Goal: Task Accomplishment & Management: Use online tool/utility

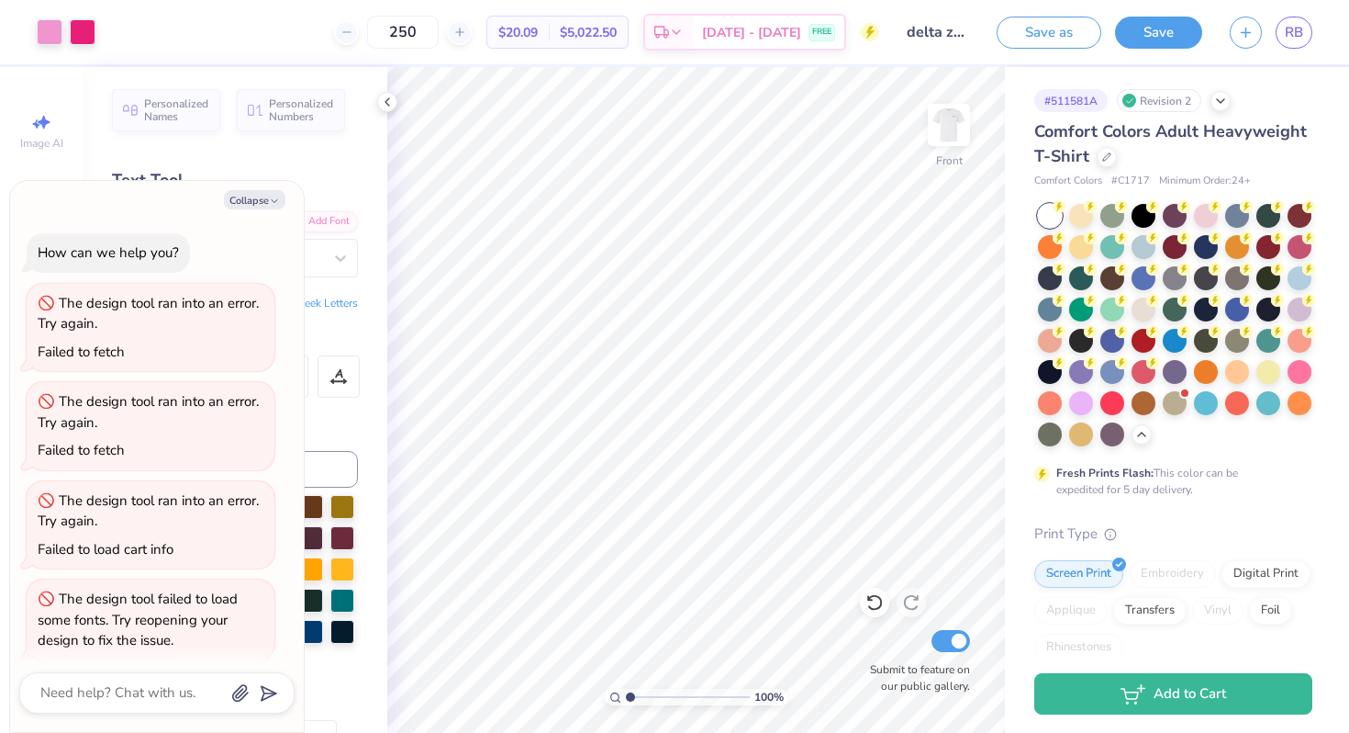
scroll to position [11, 0]
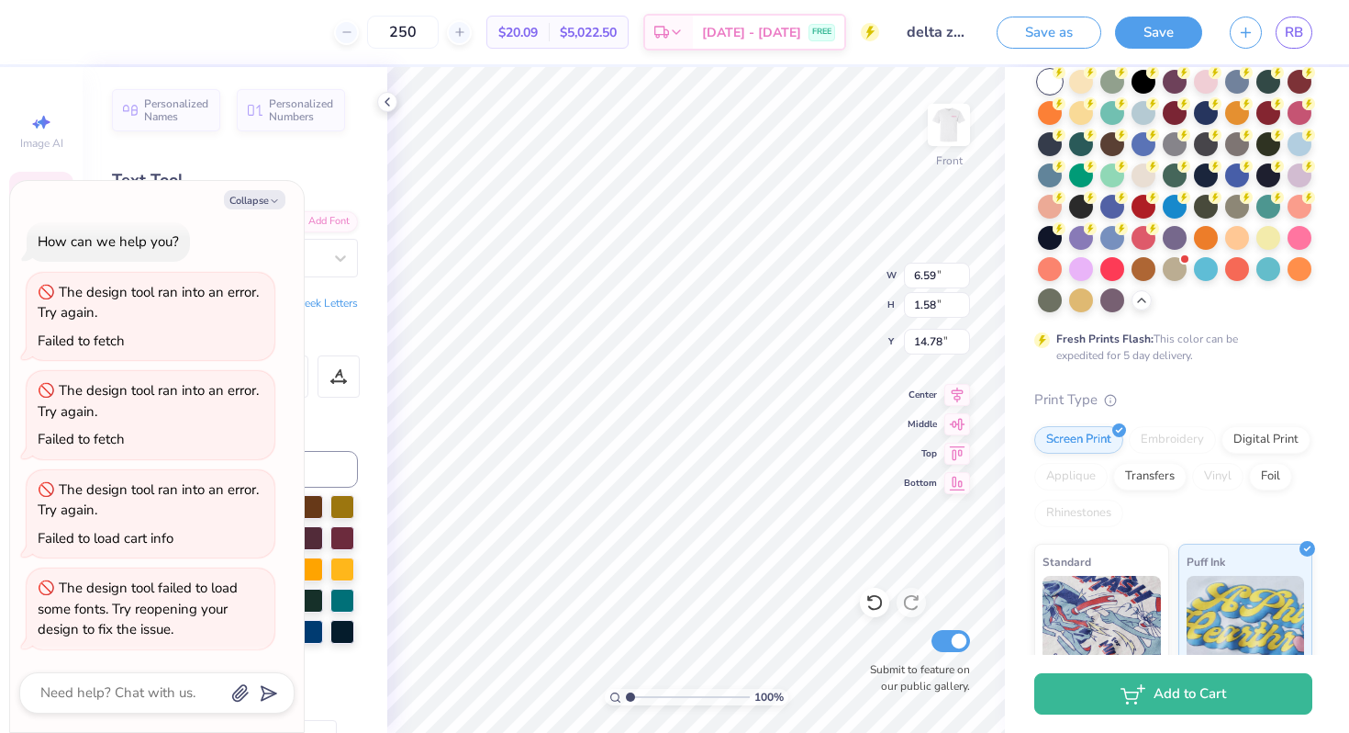
type textarea "x"
type input "14.61"
click at [938, 130] on img at bounding box center [948, 124] width 73 height 73
type textarea "x"
type input "4.40"
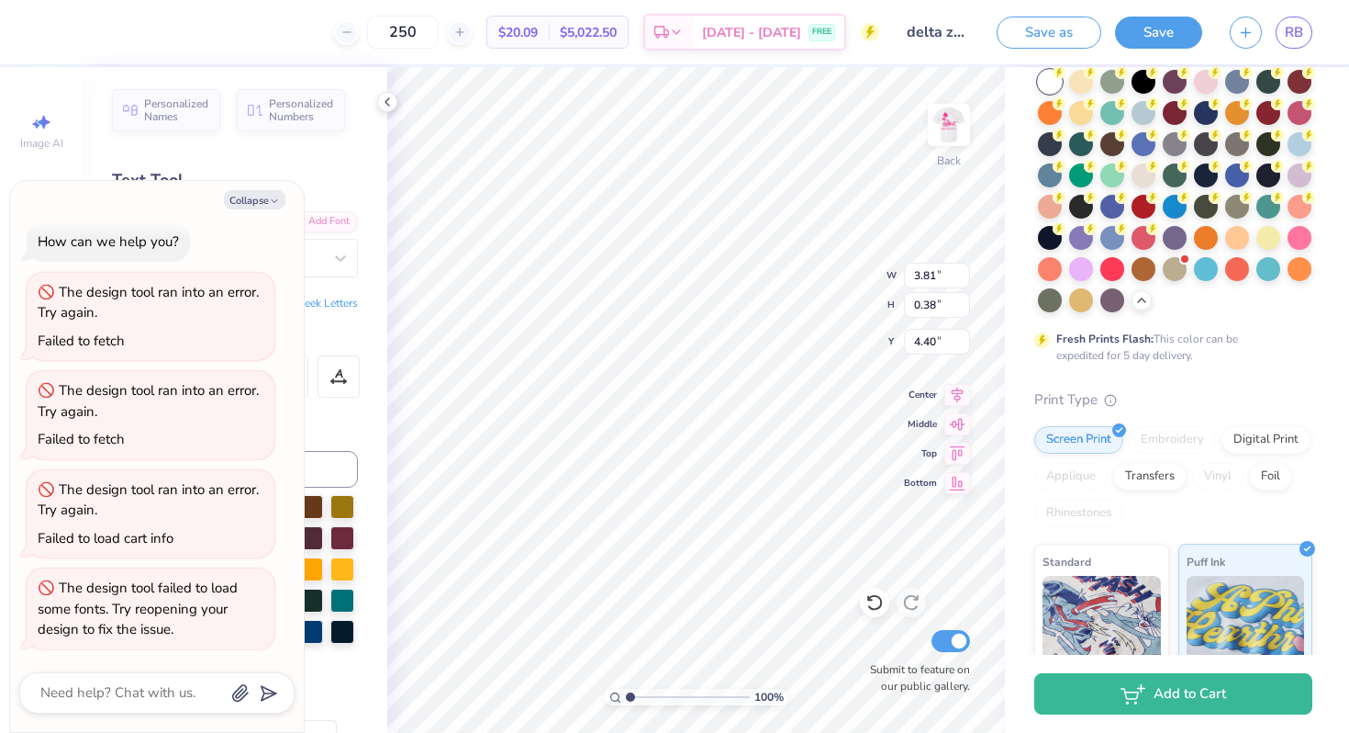
type textarea "x"
type input "4.43"
click at [276, 193] on button "Collapse" at bounding box center [255, 199] width 62 height 19
type textarea "x"
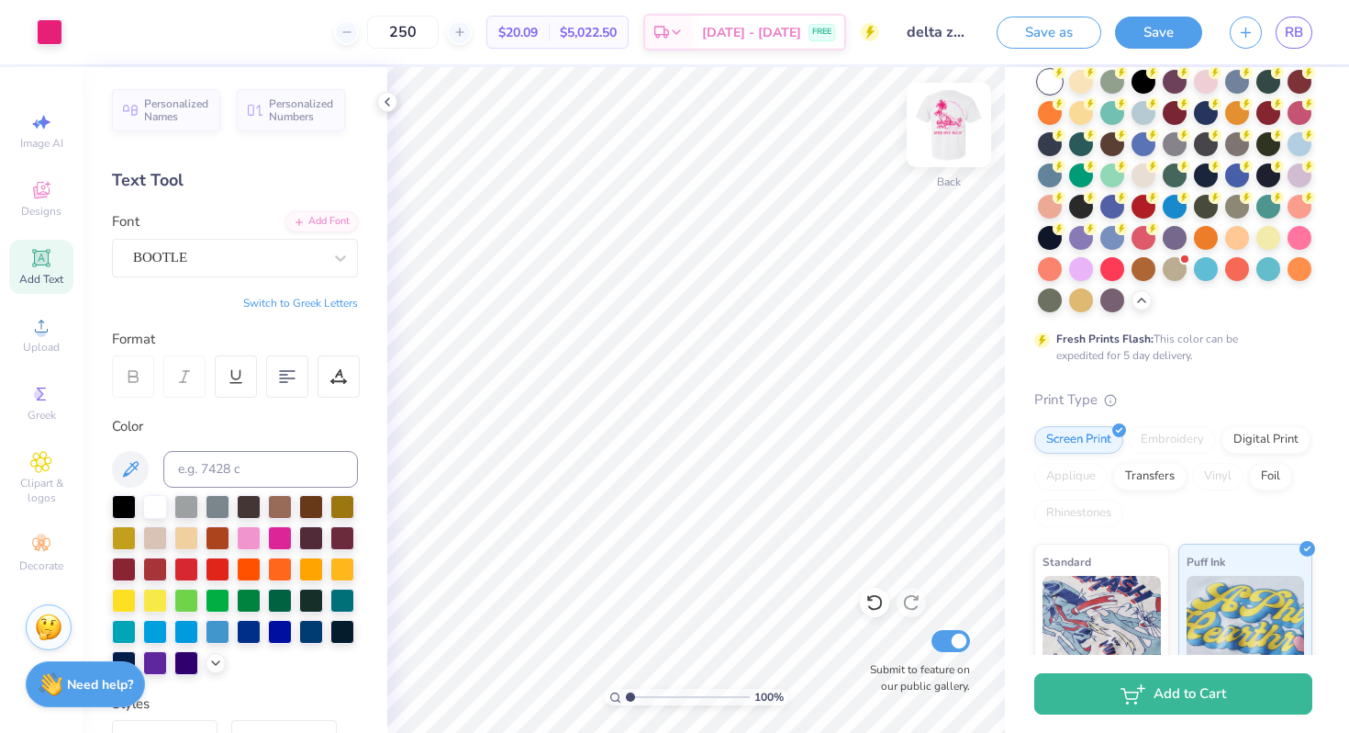
click at [934, 114] on img at bounding box center [948, 124] width 73 height 73
type input "14.78"
type input "11.55"
type input "1.03"
type input "17.35"
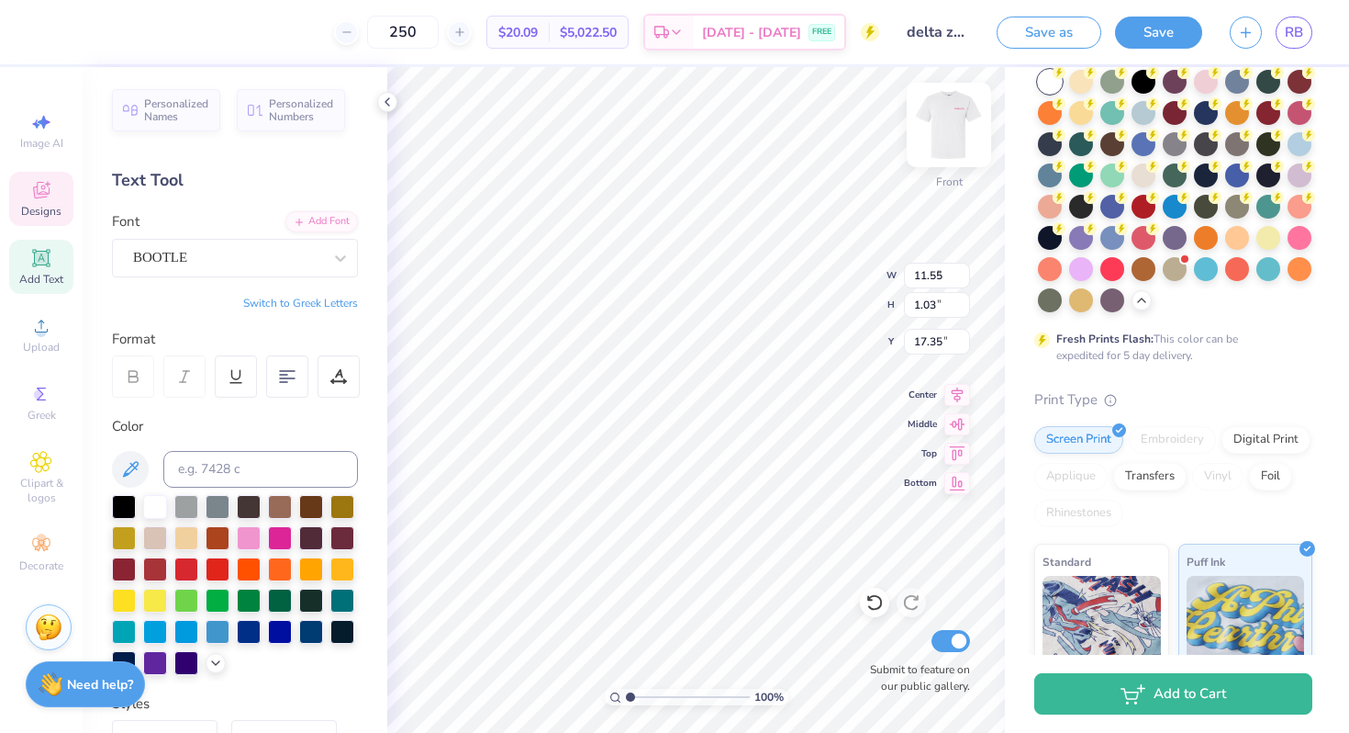
type input "6.59"
type input "1.58"
type input "14.78"
type input "7.19"
type input "7.26"
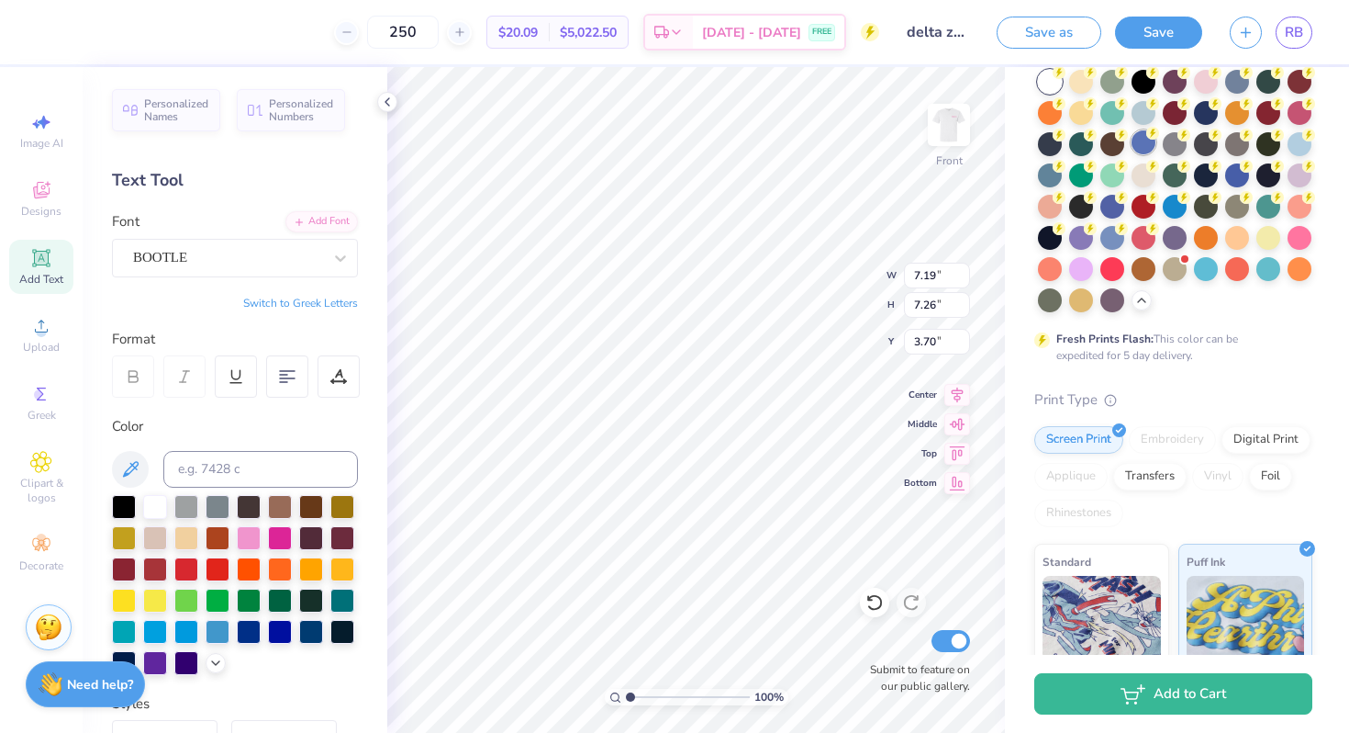
type input "3.70"
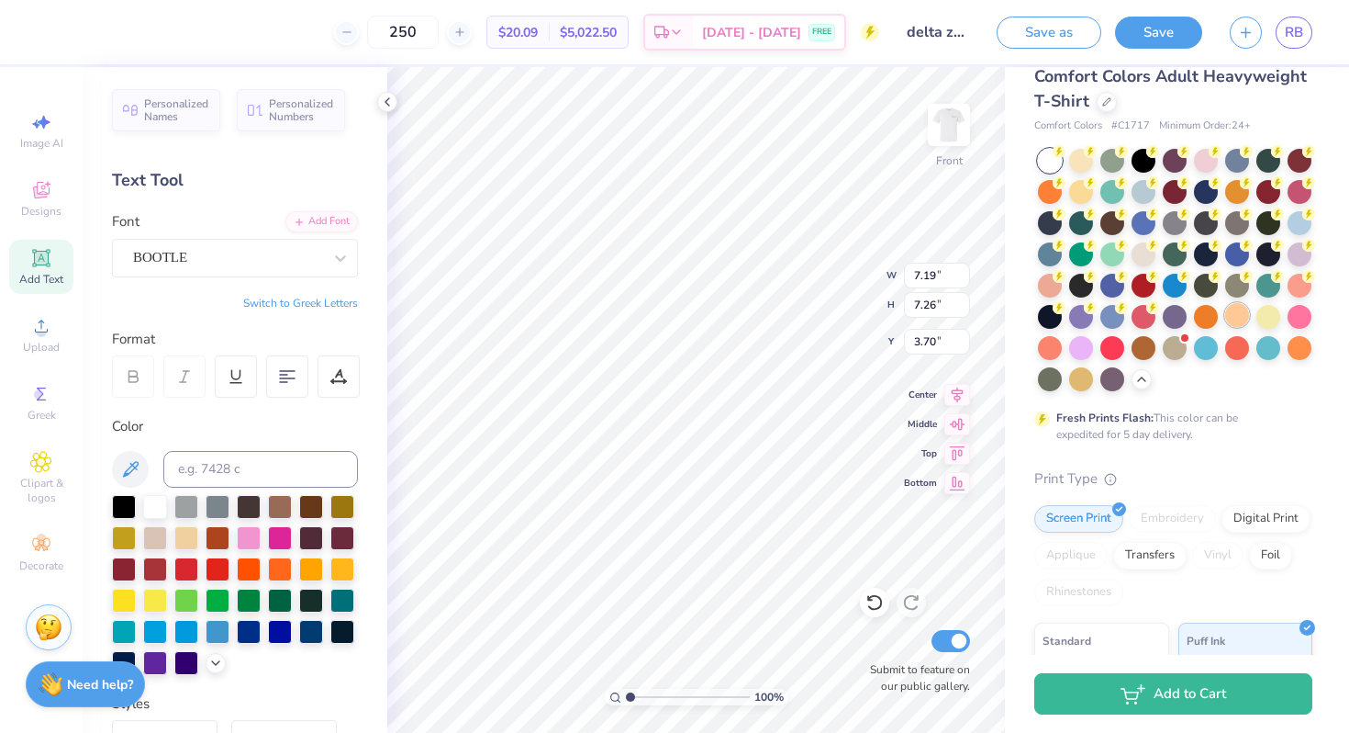
scroll to position [56, 0]
click at [1102, 162] on div at bounding box center [1113, 158] width 24 height 24
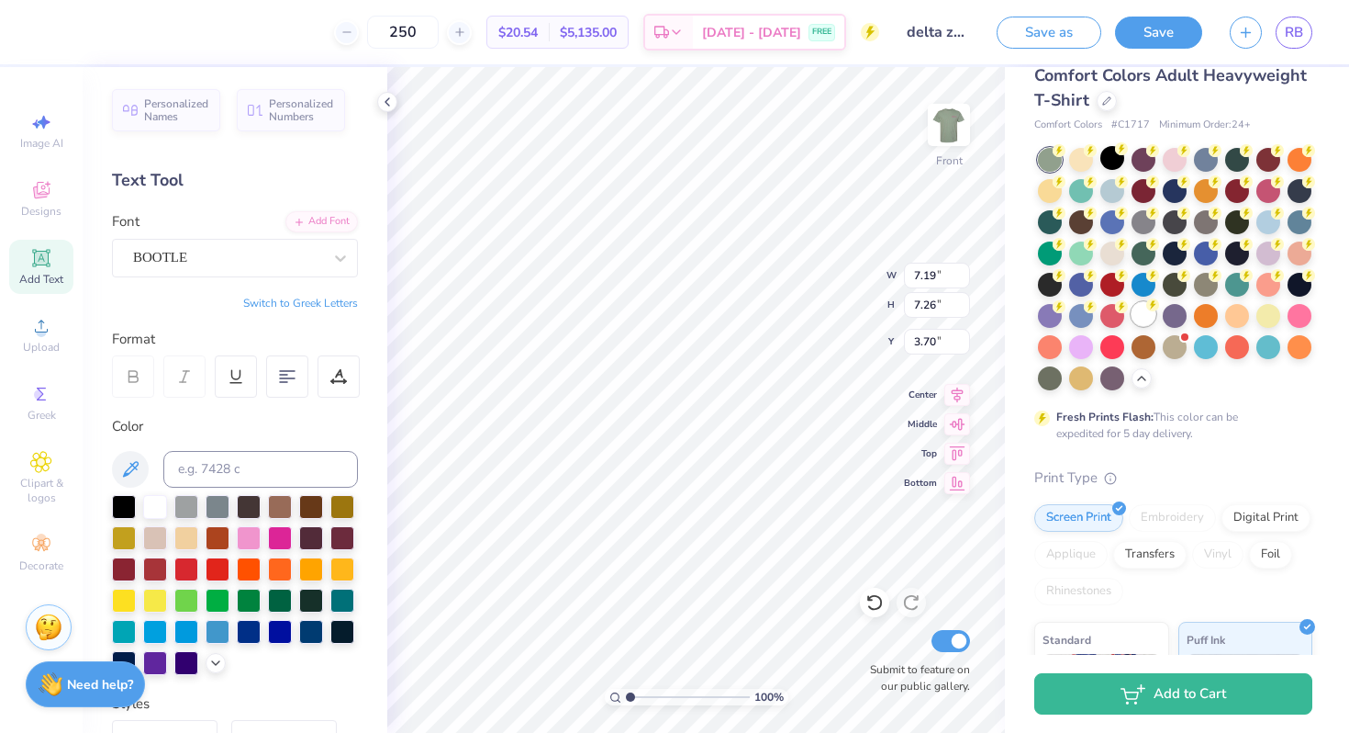
click at [1151, 319] on div at bounding box center [1144, 314] width 24 height 24
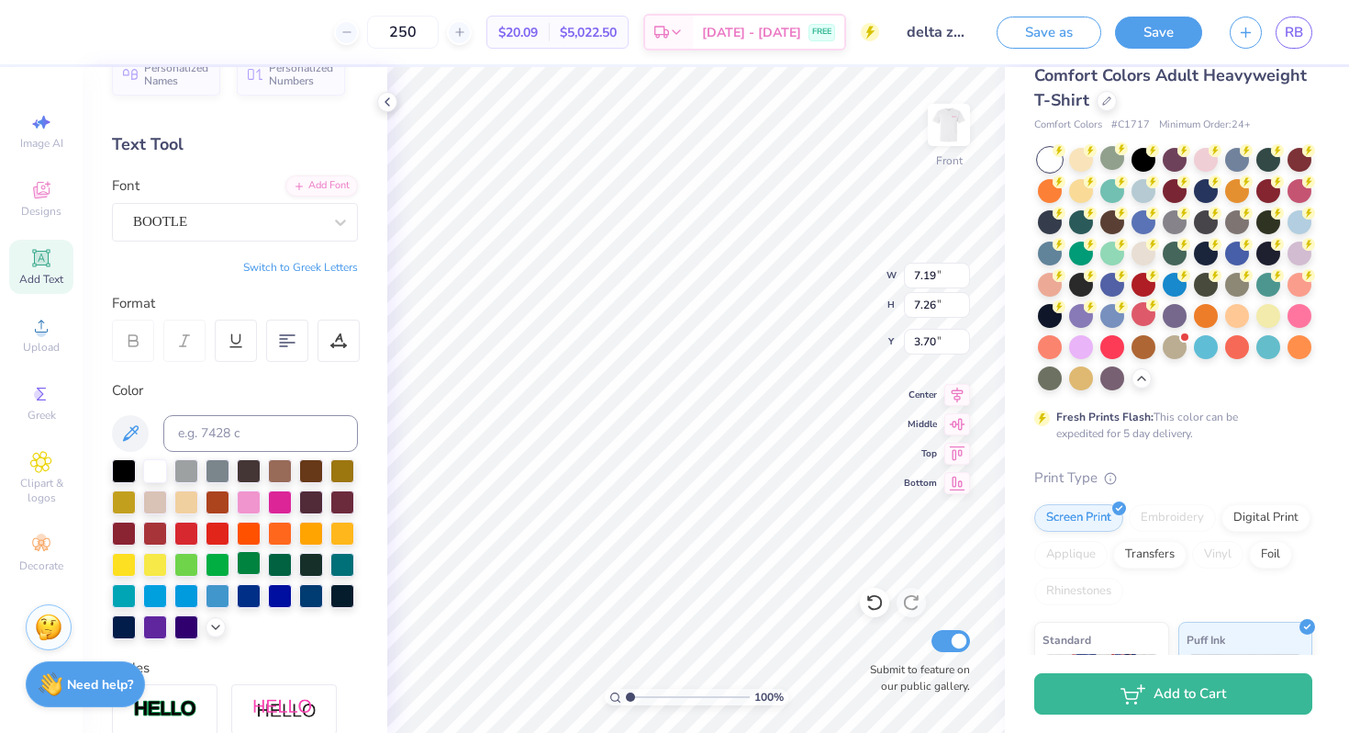
scroll to position [74, 0]
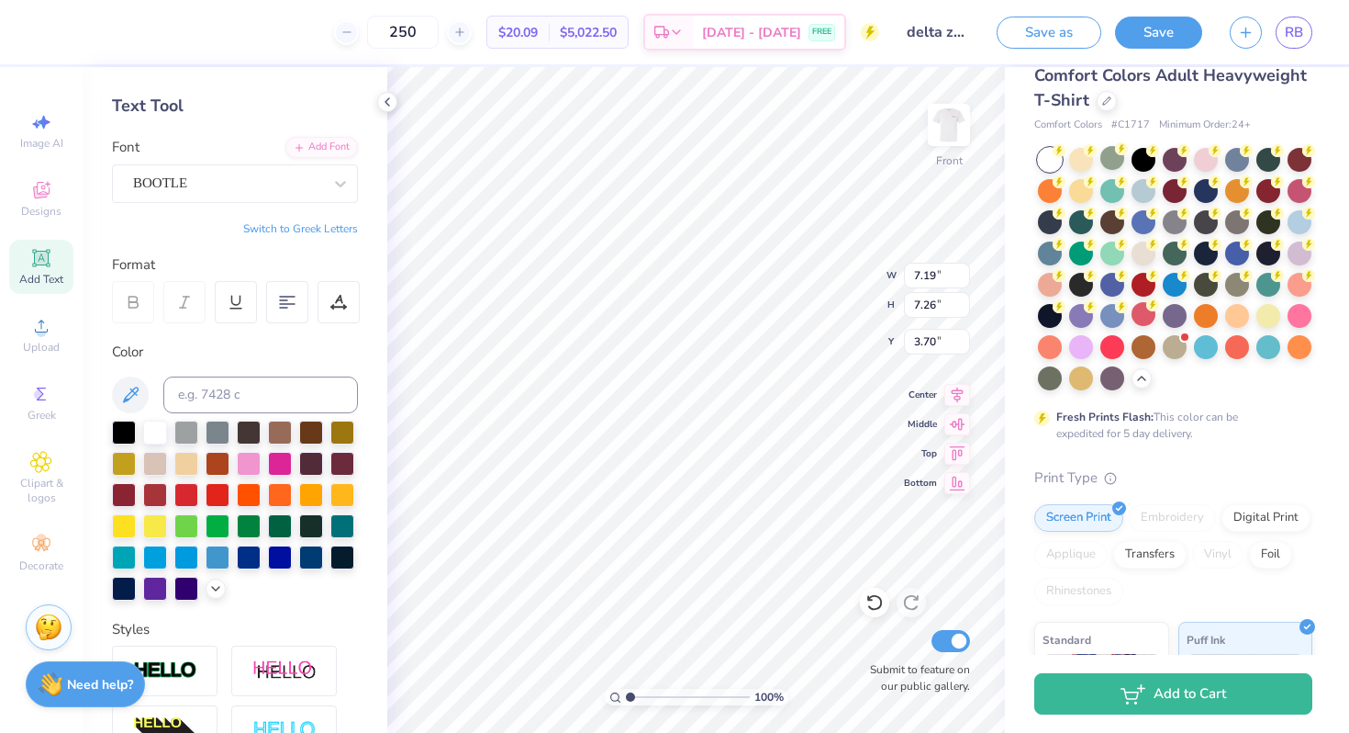
click at [219, 597] on div at bounding box center [235, 510] width 246 height 180
click at [217, 588] on icon at bounding box center [215, 586] width 15 height 15
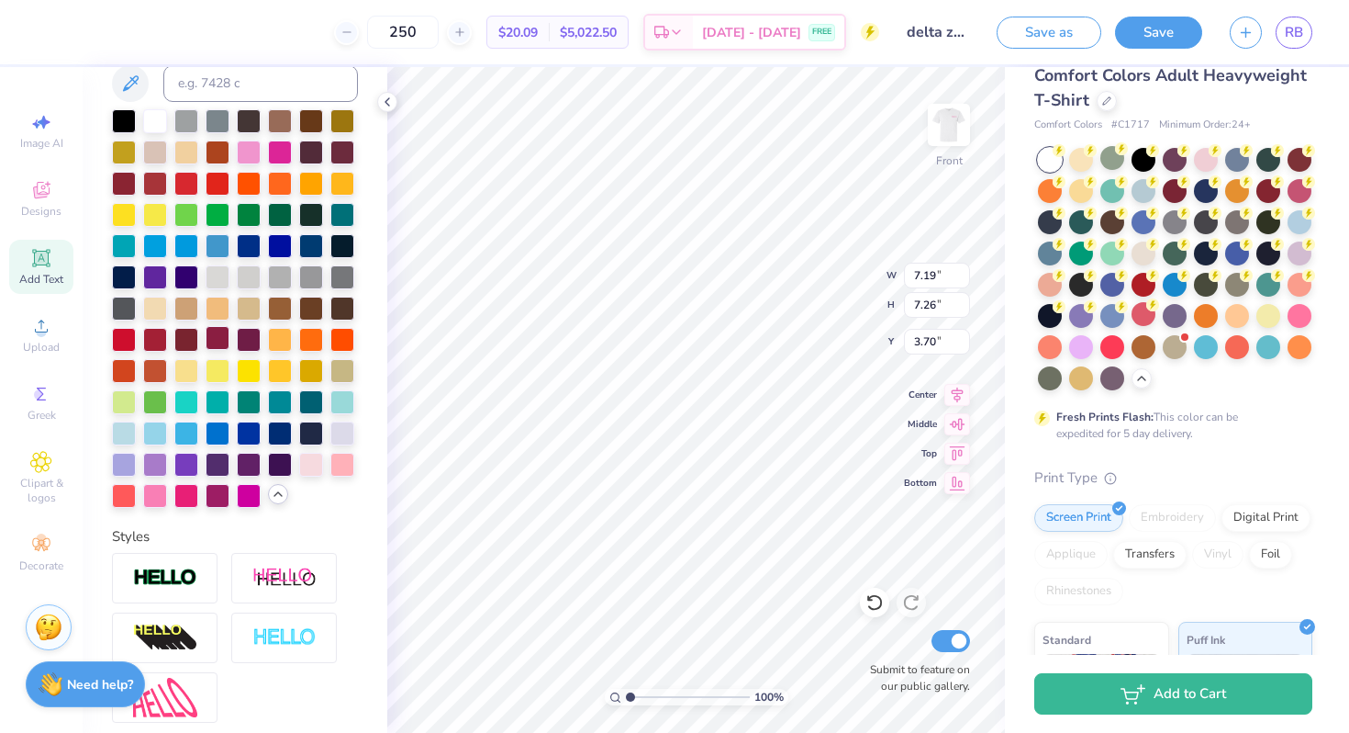
scroll to position [0, 0]
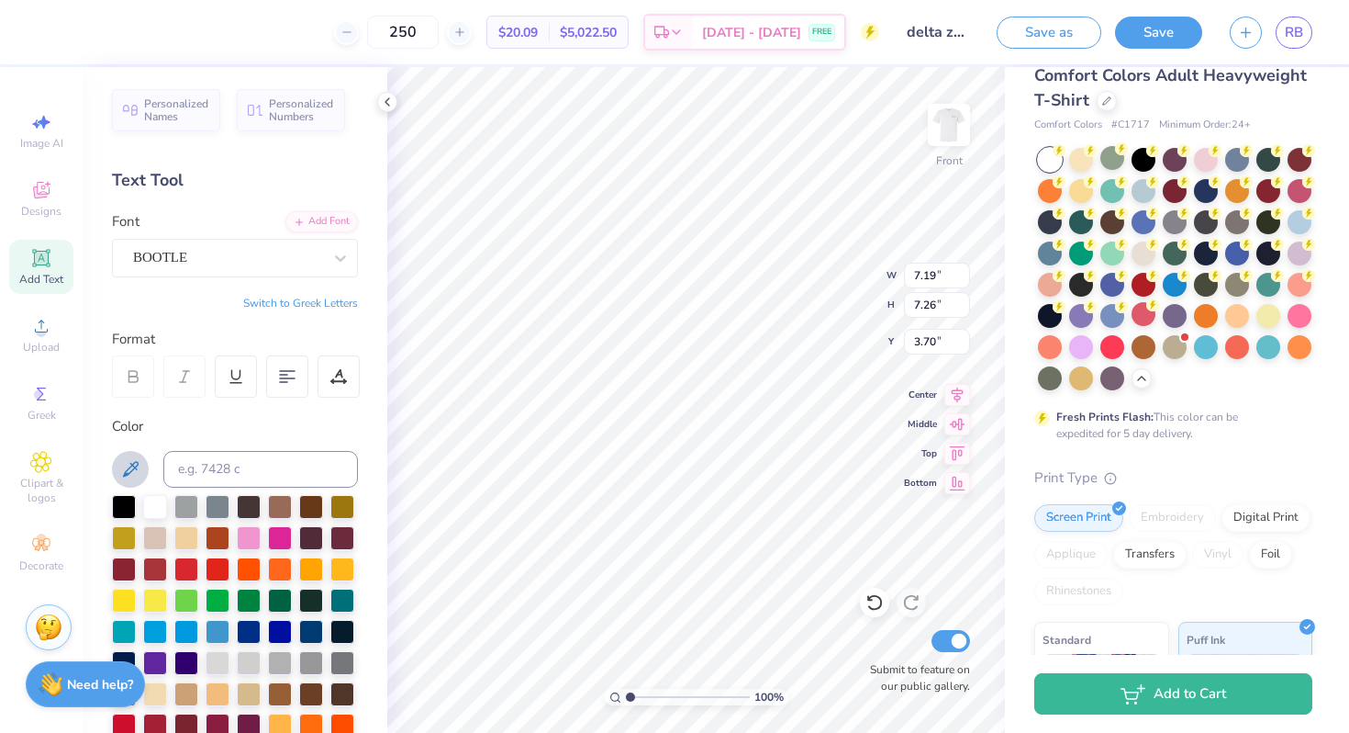
click at [127, 463] on icon at bounding box center [130, 469] width 22 height 22
click at [242, 597] on div at bounding box center [249, 599] width 24 height 24
click at [211, 597] on div at bounding box center [218, 599] width 24 height 24
click at [248, 597] on div at bounding box center [249, 599] width 24 height 24
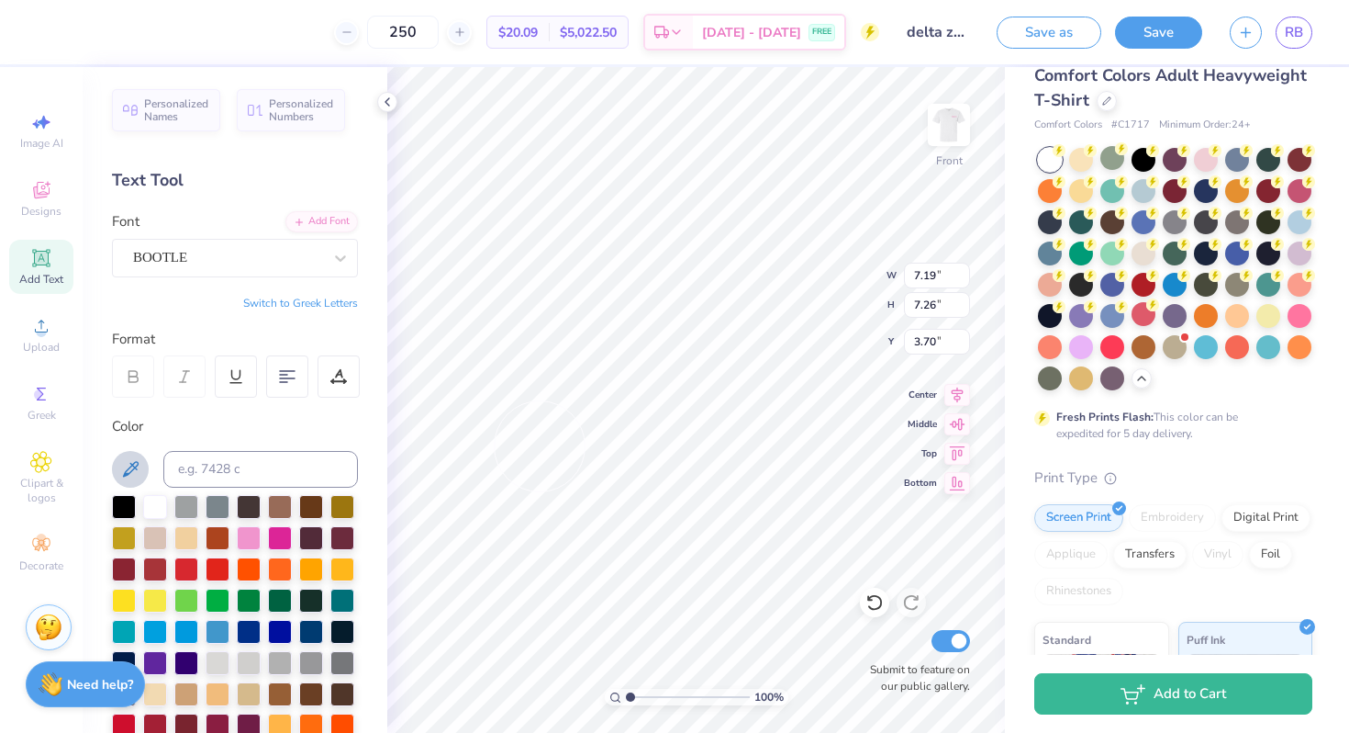
click at [140, 469] on icon at bounding box center [130, 469] width 22 height 22
click at [241, 600] on div at bounding box center [249, 599] width 24 height 24
type textarea "[PERSON_NAME] Hearing Foundation Painted turtle Camp american society for deaf …"
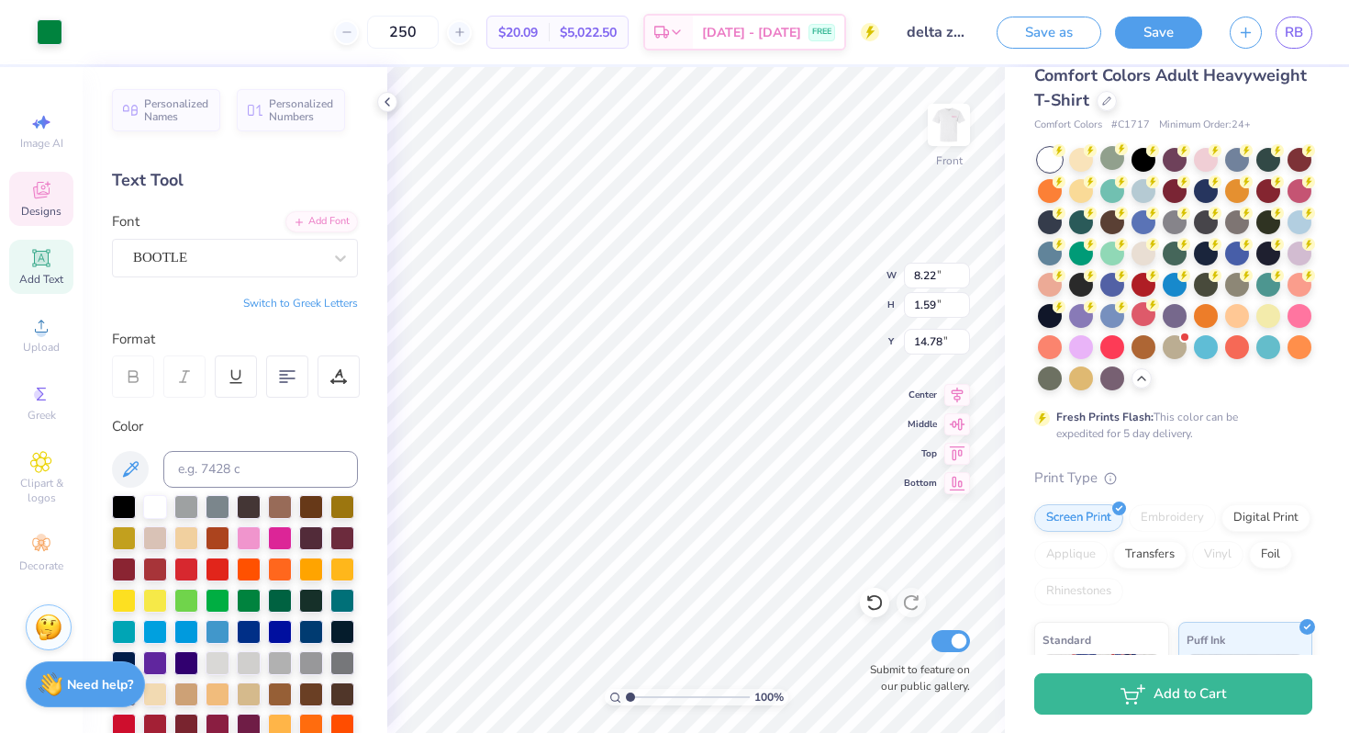
scroll to position [4, 8]
type textarea "[PERSON_NAME] Hearing Foundation Painted turtle Camp american society for deaf …"
type input "6.59"
type input "2.18"
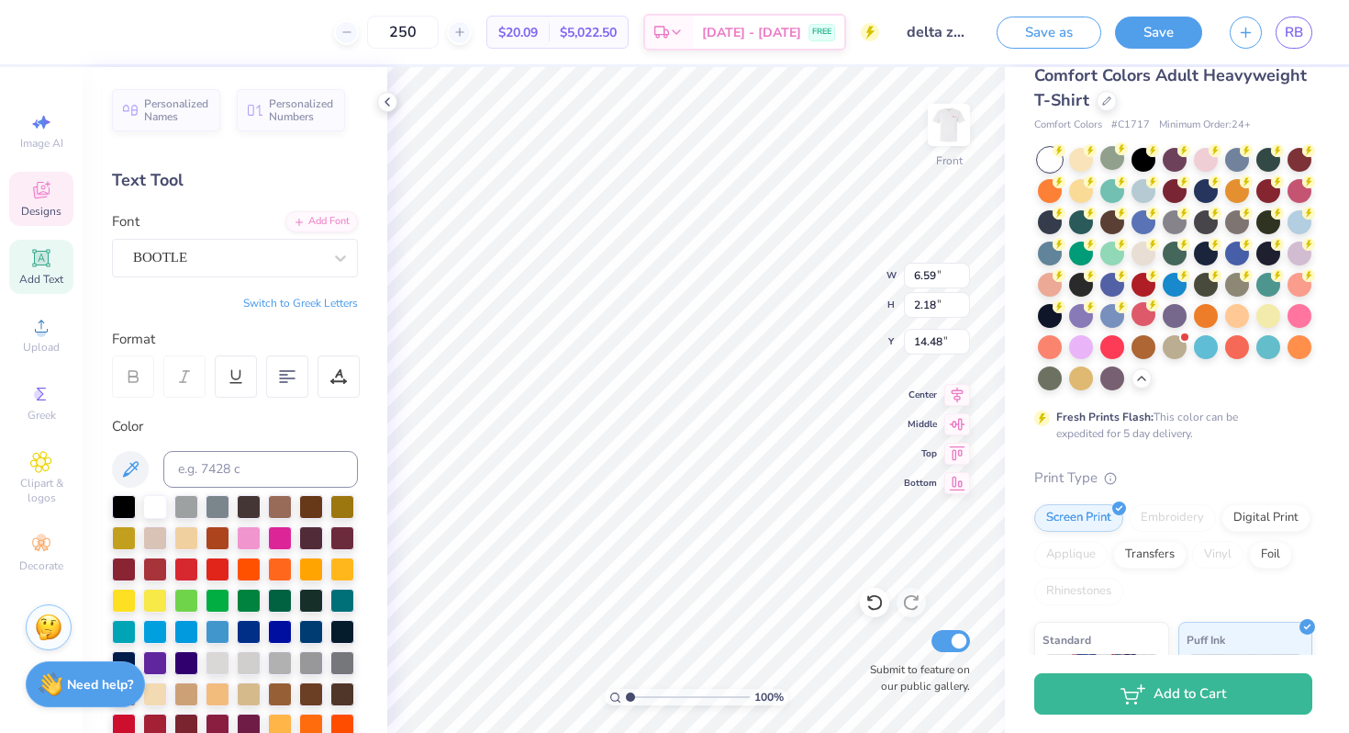
type input "14.48"
type input "1.70"
type input "1.72"
type input "10.96"
type input "6.59"
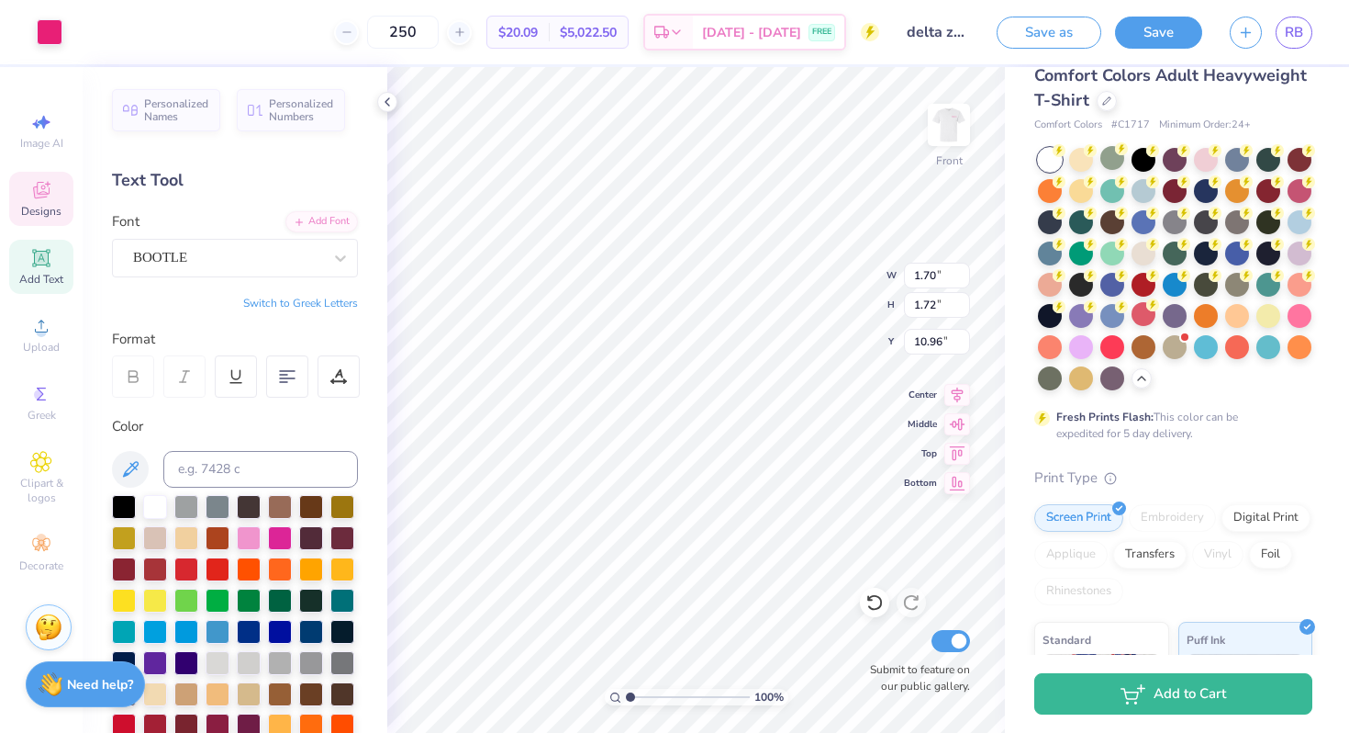
type input "2.18"
type input "14.48"
type input "1.70"
type input "1.72"
type input "10.96"
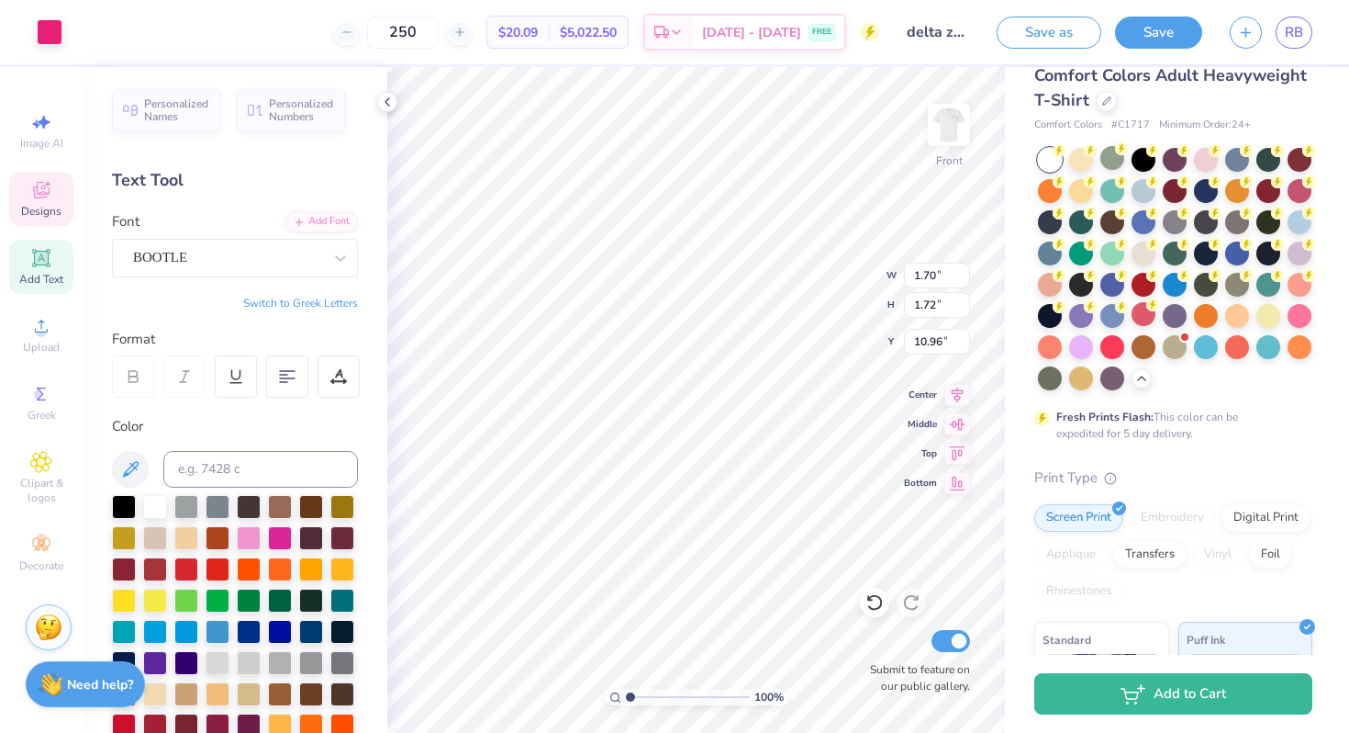
type input "1.90"
type input "12.89"
type input "1.70"
type input "10.55"
type input "6.59"
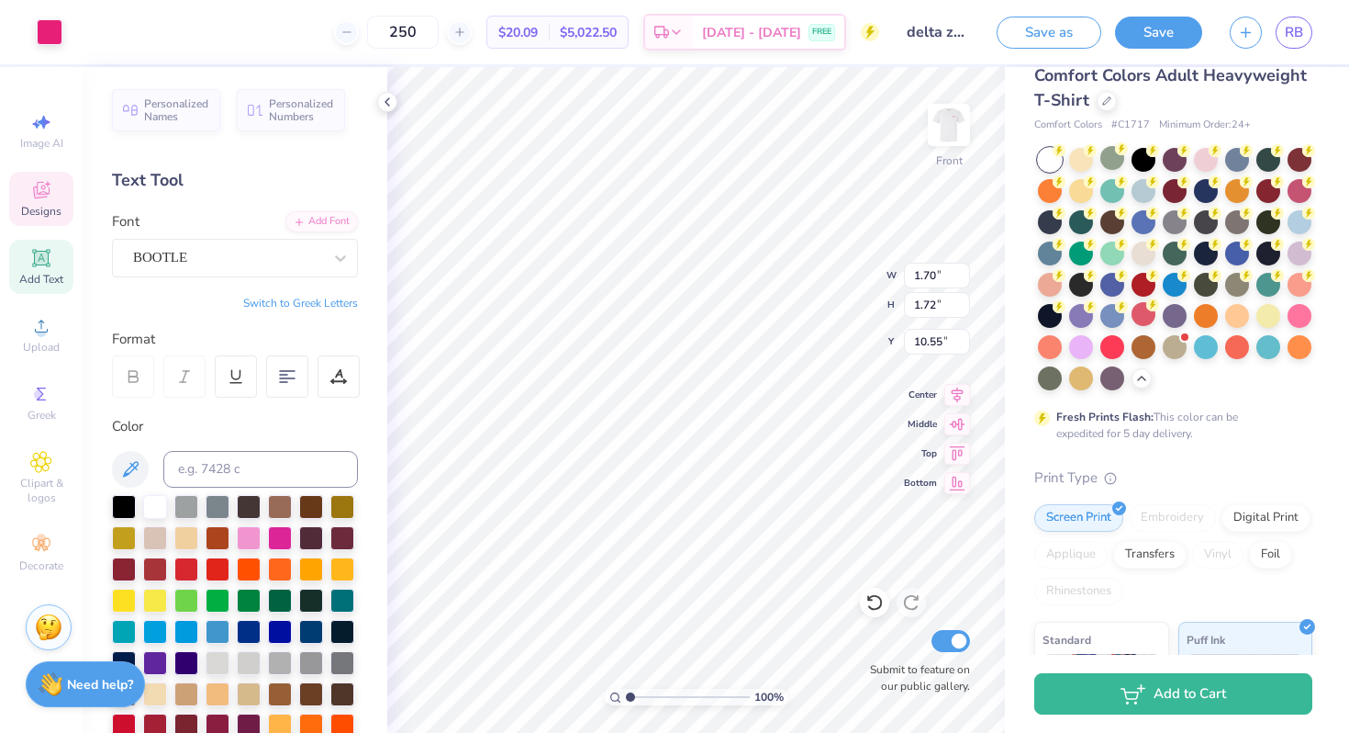
type input "2.18"
type input "14.48"
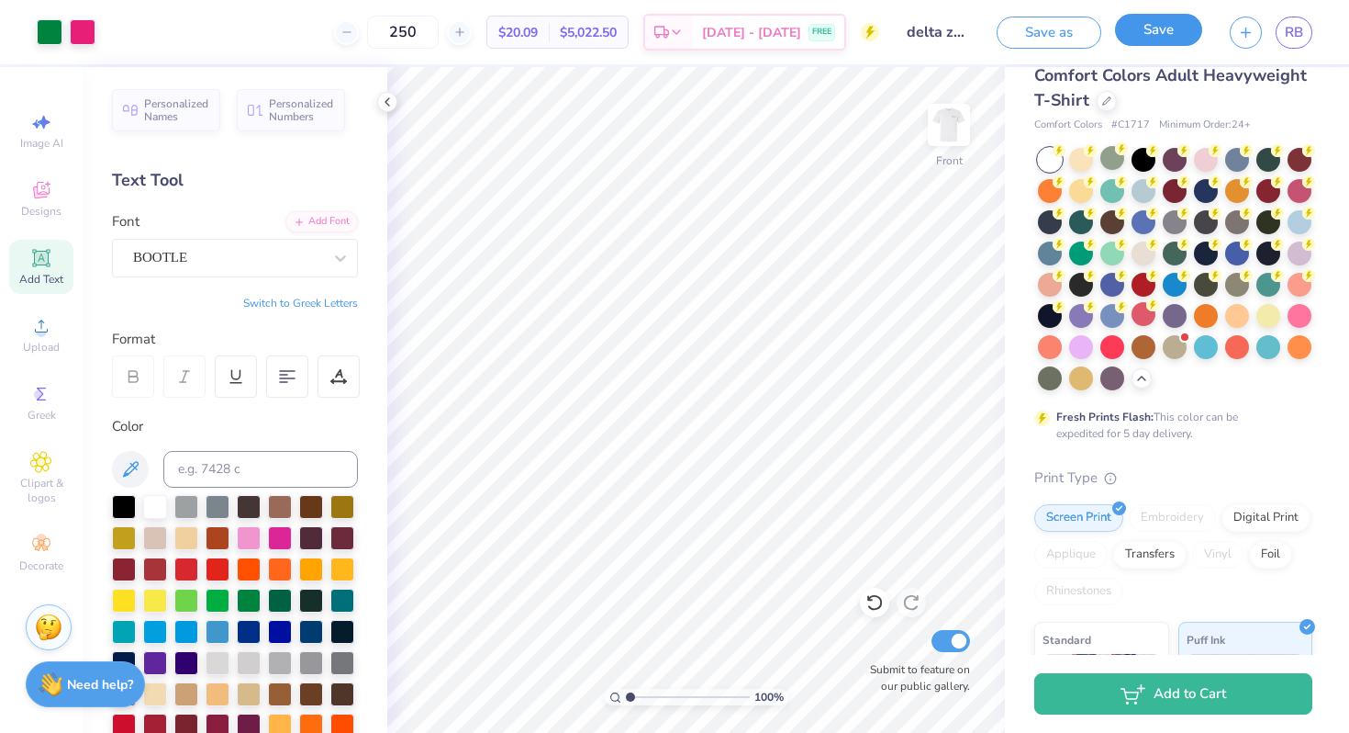
click at [1147, 35] on button "Save" at bounding box center [1158, 30] width 87 height 32
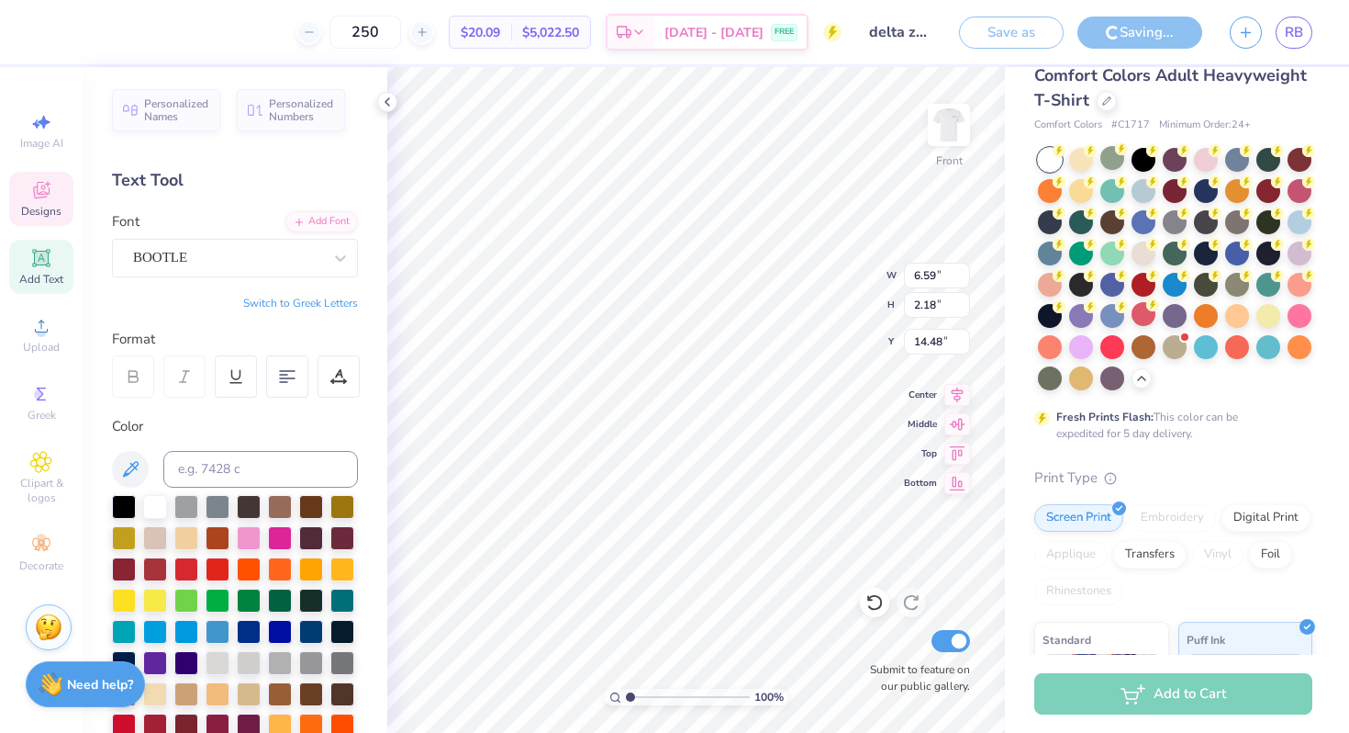
scroll to position [1, 0]
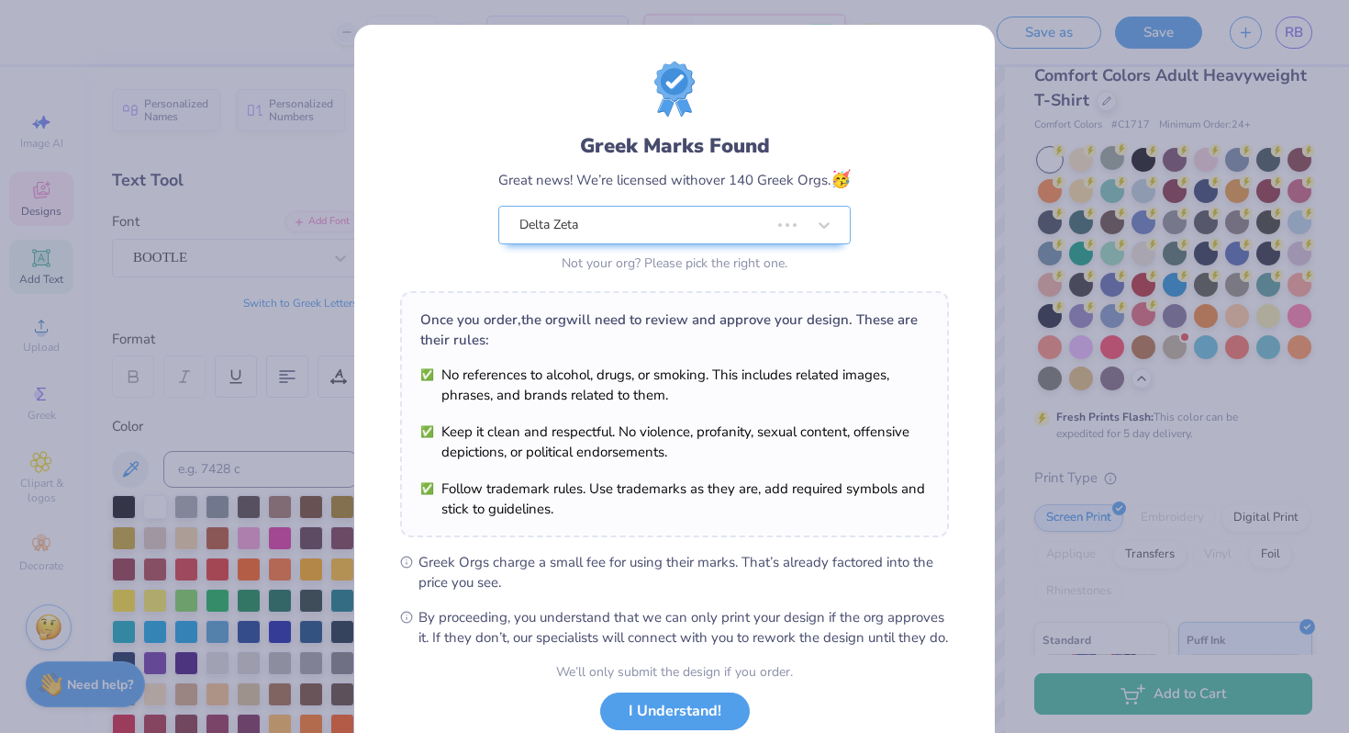
type input "15.19"
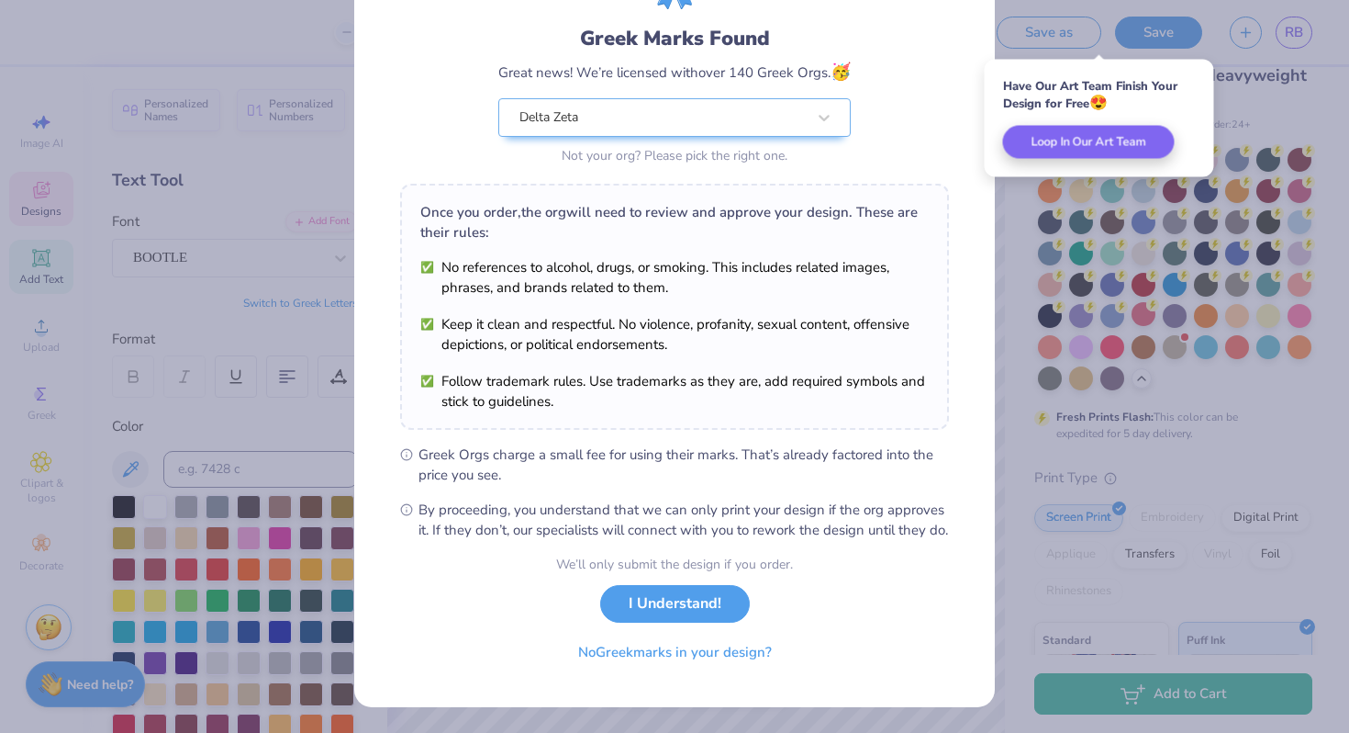
scroll to position [127, 0]
click at [683, 594] on button "I Understand!" at bounding box center [675, 599] width 150 height 38
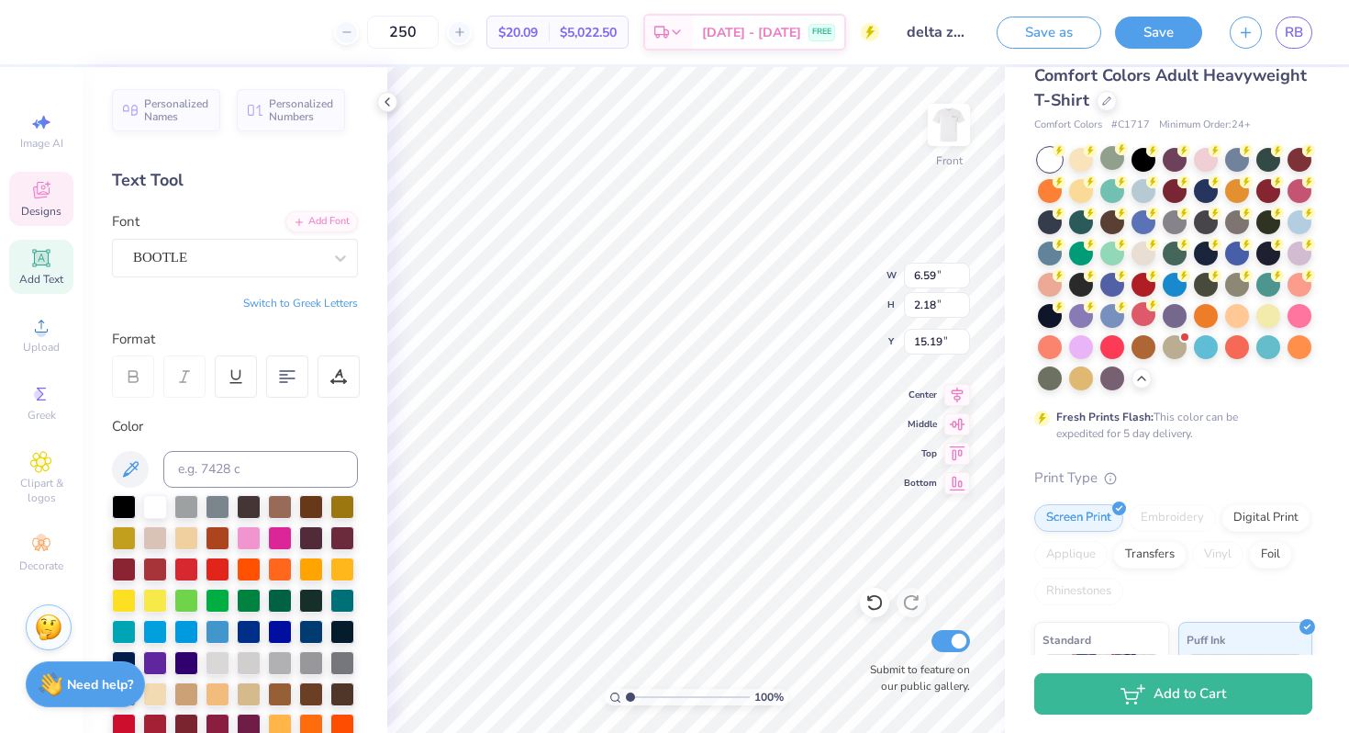
scroll to position [0, 0]
type input "9.73"
type input "3.21"
type input "19.74"
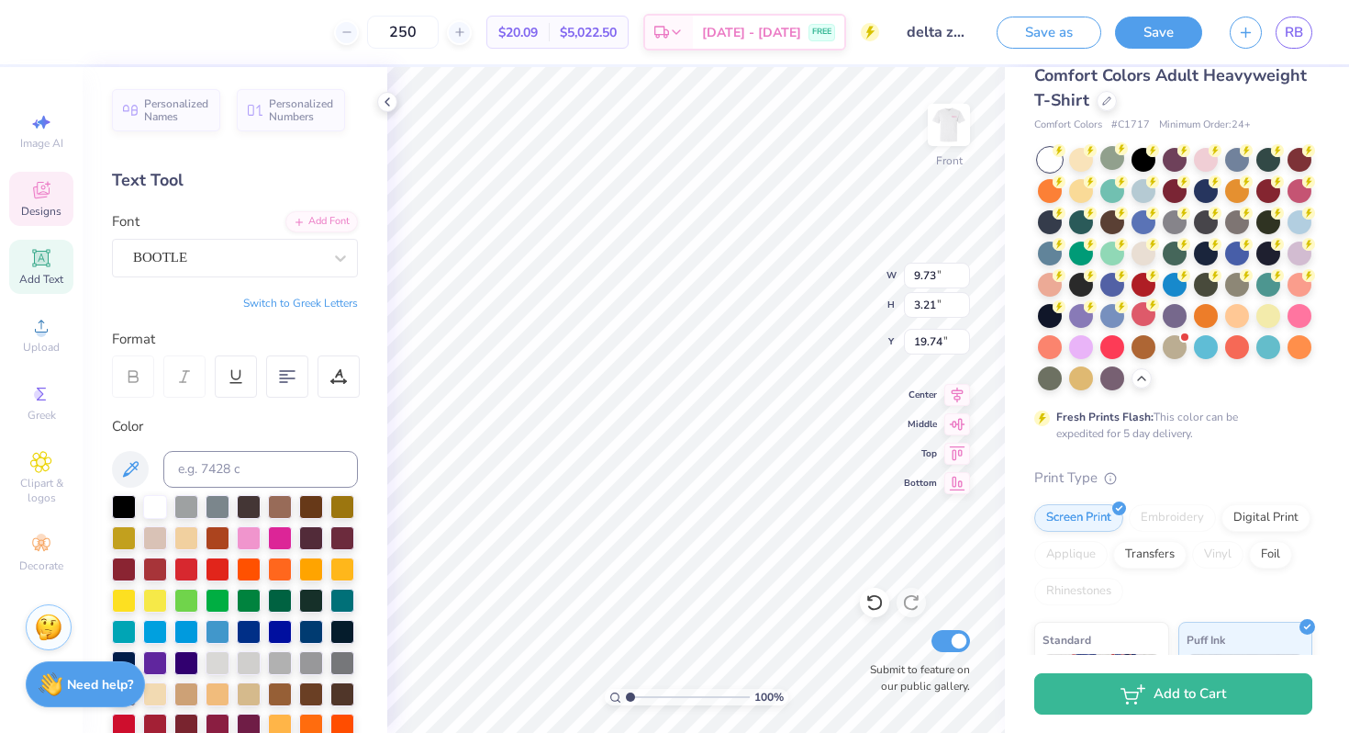
scroll to position [2, 8]
type textarea "[PERSON_NAME] Hearing Foundation Painted turtle Camp american society for deaf …"
type input "14.53"
type input "1.24"
type input "20.72"
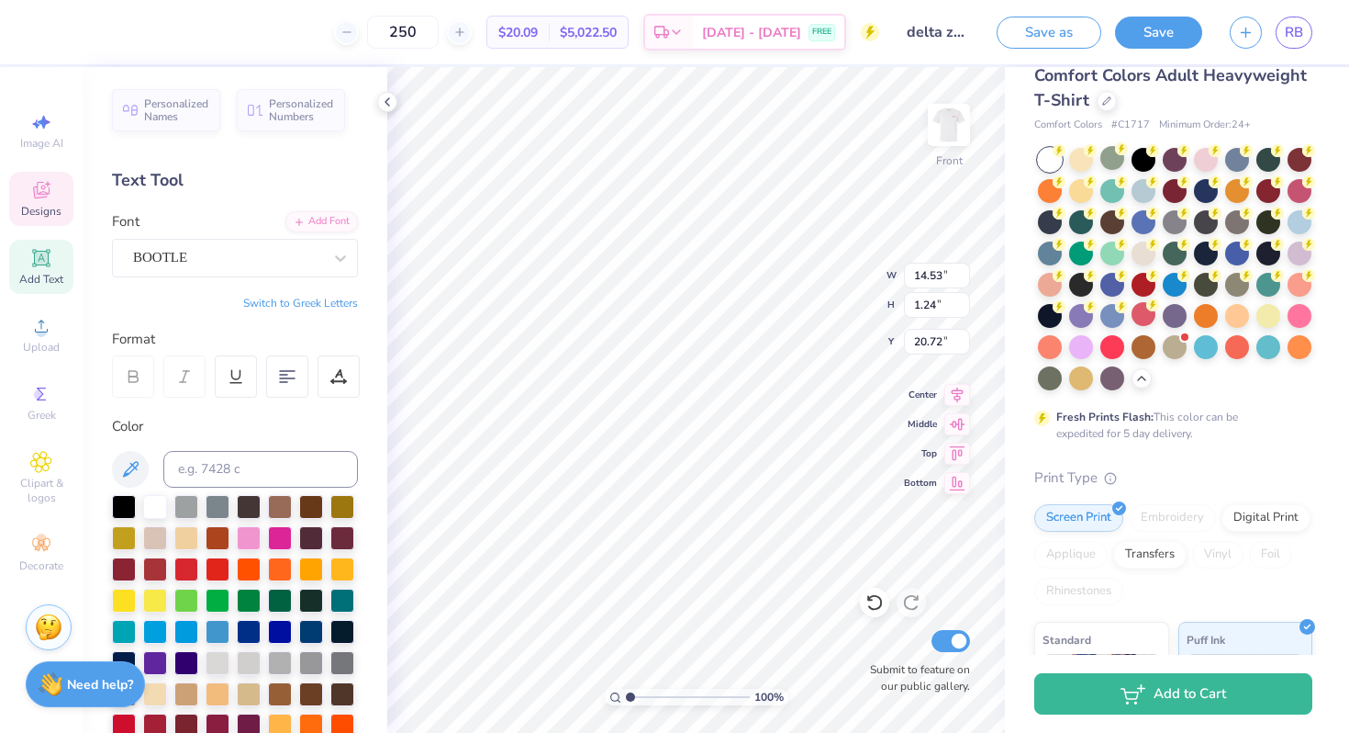
scroll to position [1, 11]
click at [923, 466] on div "100 % Front W 14.53 14.53 " H 1.24 1.24 " Y 20.72 20.72 " Center Middle Top Bot…" at bounding box center [696, 400] width 618 height 666
type textarea "[PERSON_NAME] Hearing Foundation Painted turtle Camp american society for deaf …"
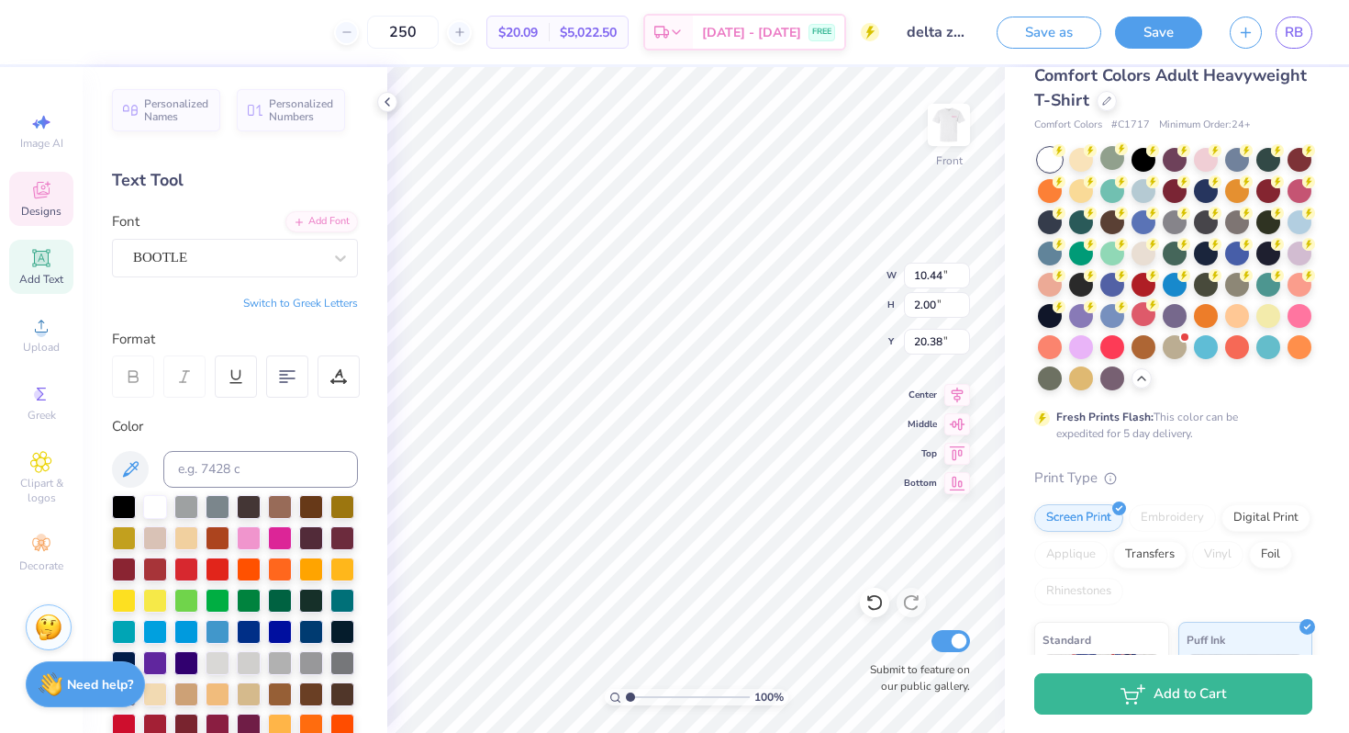
type textarea "[PERSON_NAME] Hearing Foundation Painted turtle Camp american society for deaf …"
type input "20.39"
type textarea "[PERSON_NAME] Hearing Foundation Painted turtle Camp american society for deaf …"
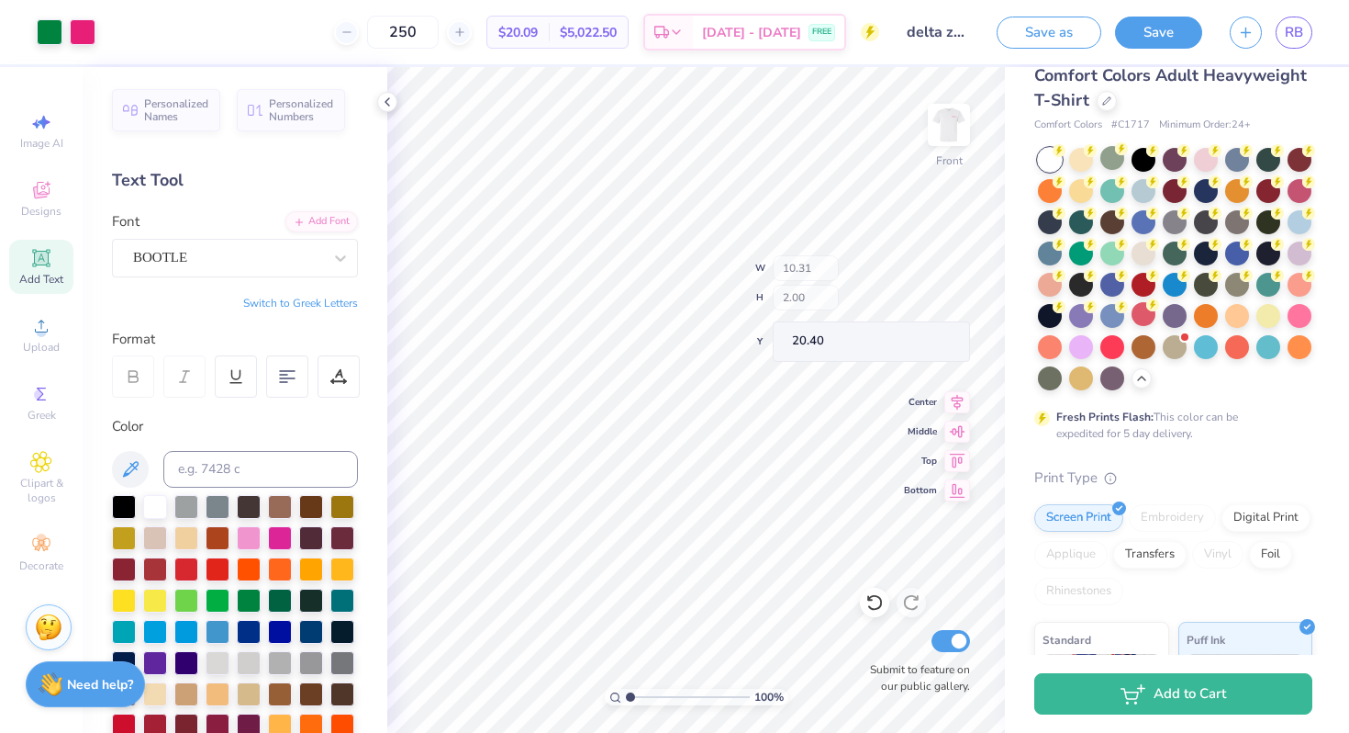
type input "10.31"
type input "7.17"
type input "1.39"
type input "20.41"
type input "11.55"
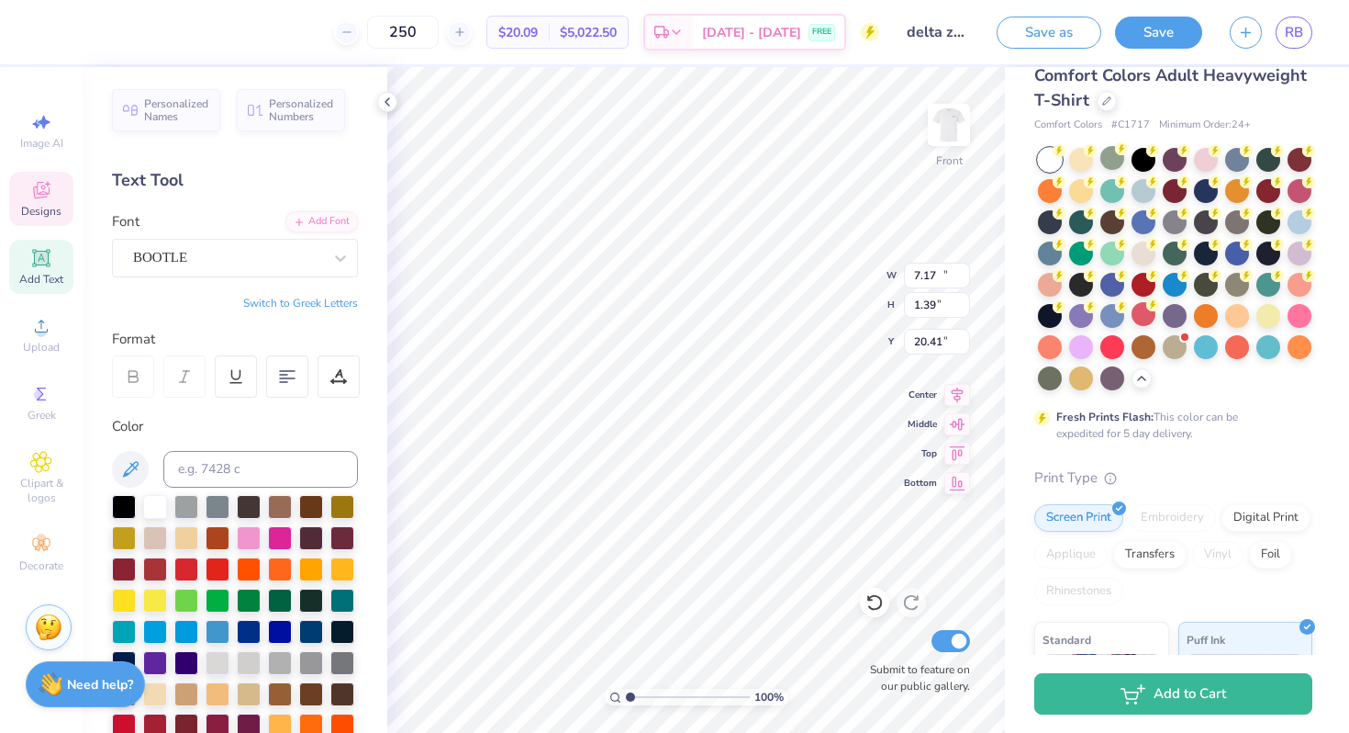
type input "1.03"
type input "17.96"
type input "7.17"
type input "1.39"
type input "15.98"
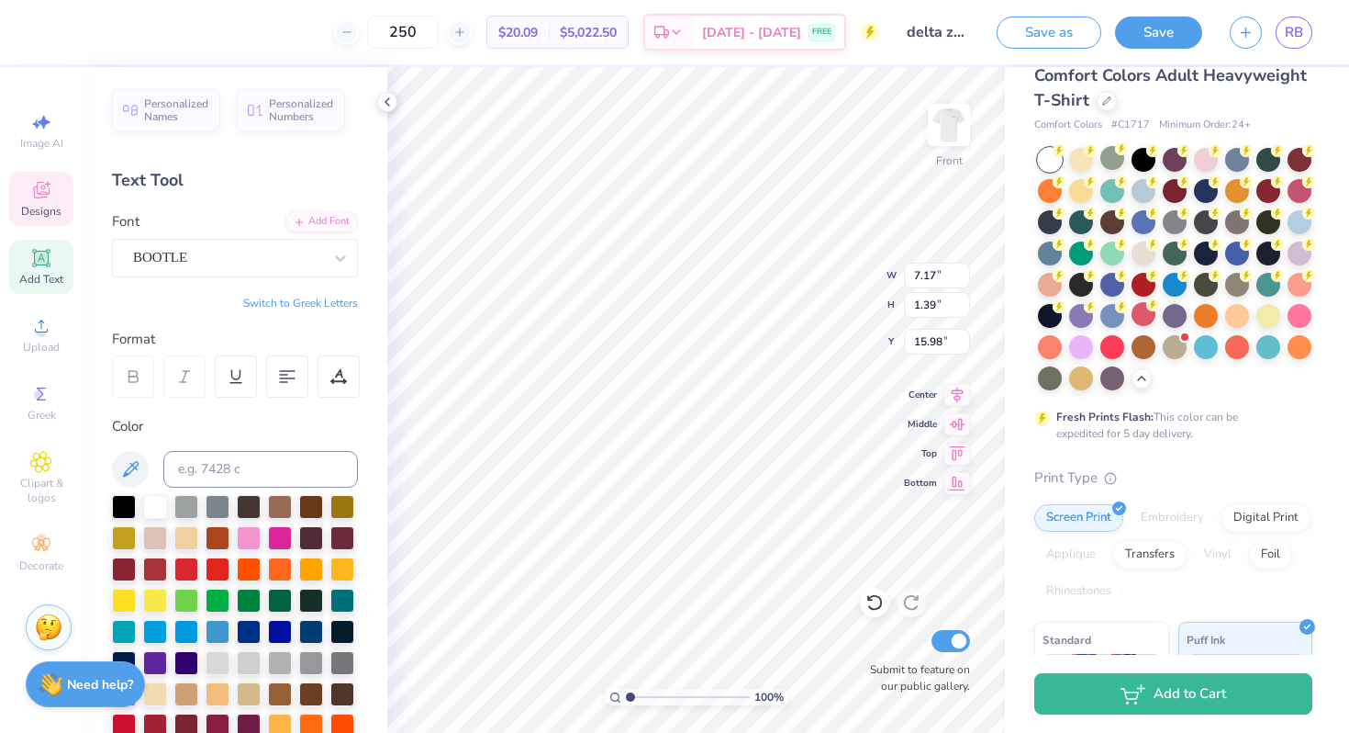
scroll to position [1, 1]
click at [284, 385] on div at bounding box center [287, 376] width 42 height 42
type input "16.10"
type input "18.24"
click at [30, 196] on icon at bounding box center [41, 190] width 22 height 22
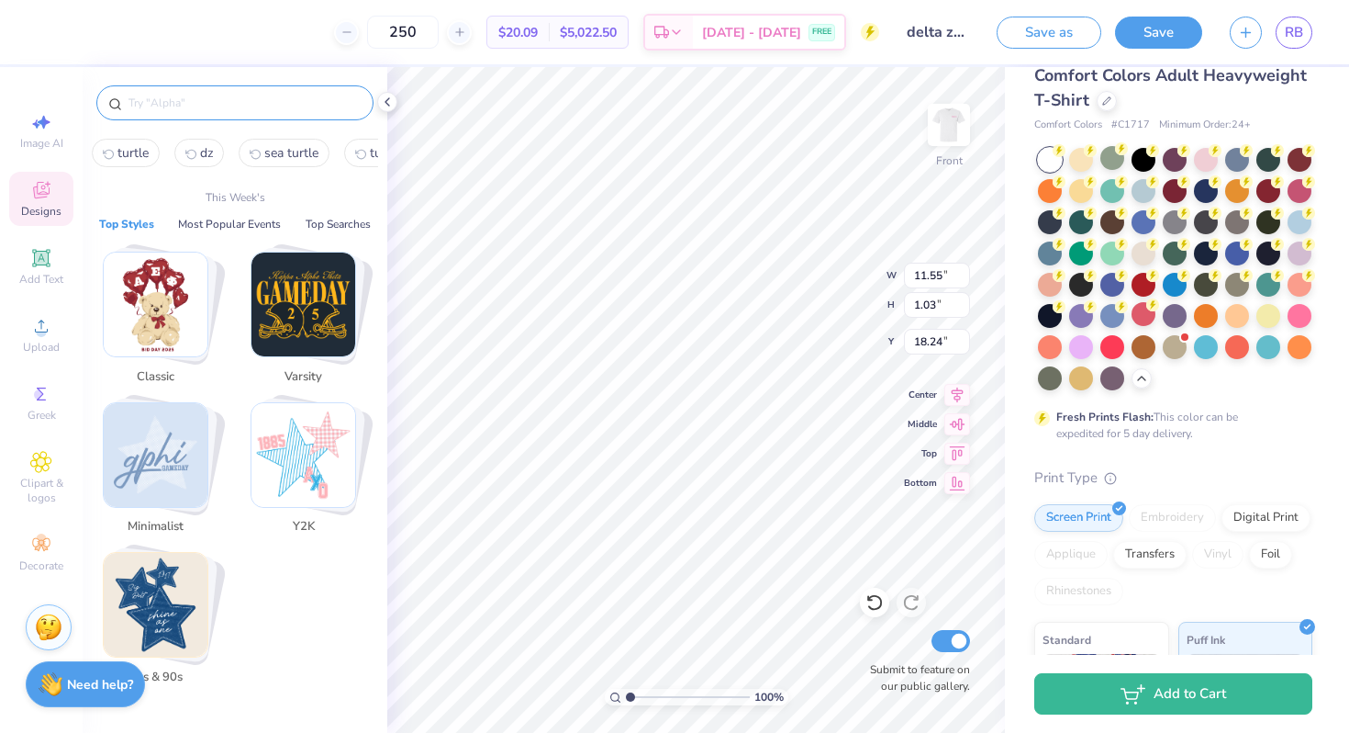
click at [215, 106] on input "text" at bounding box center [244, 103] width 235 height 18
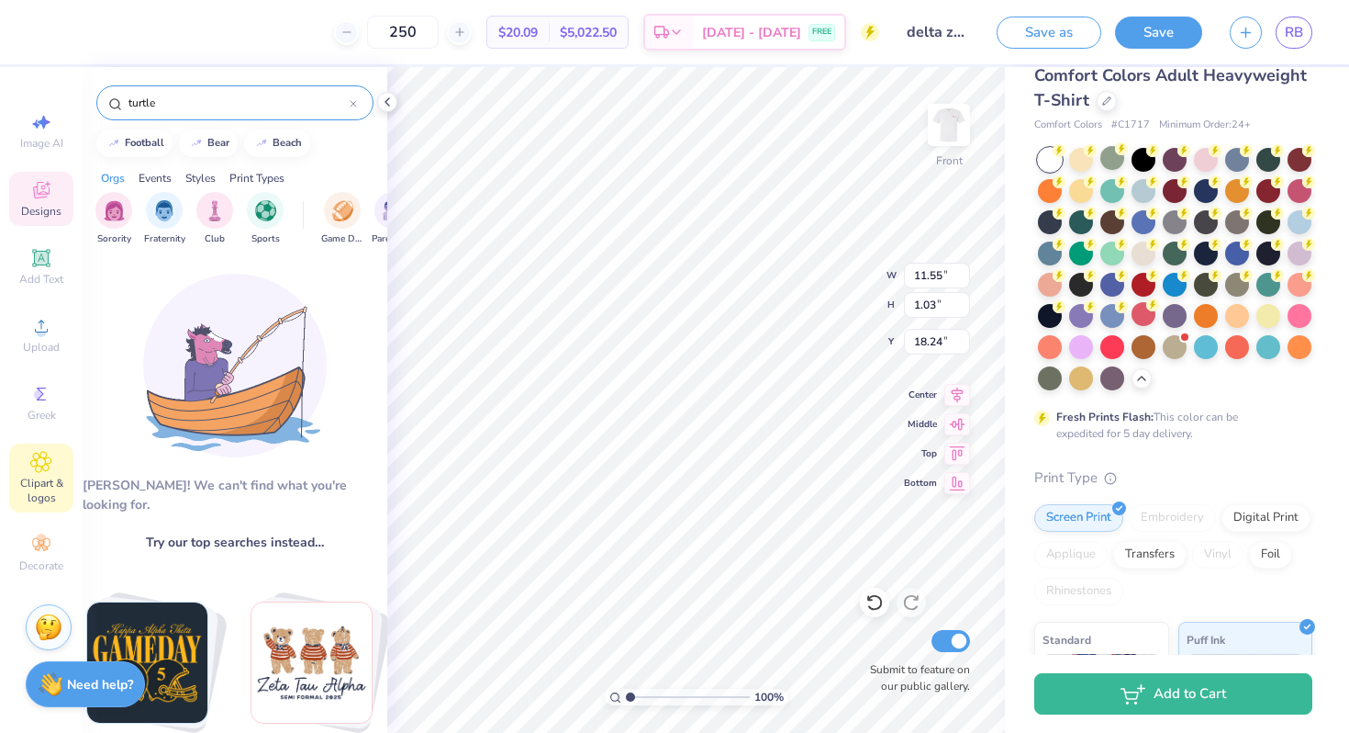
type input "turtle"
click at [45, 485] on span "Clipart & logos" at bounding box center [41, 489] width 64 height 29
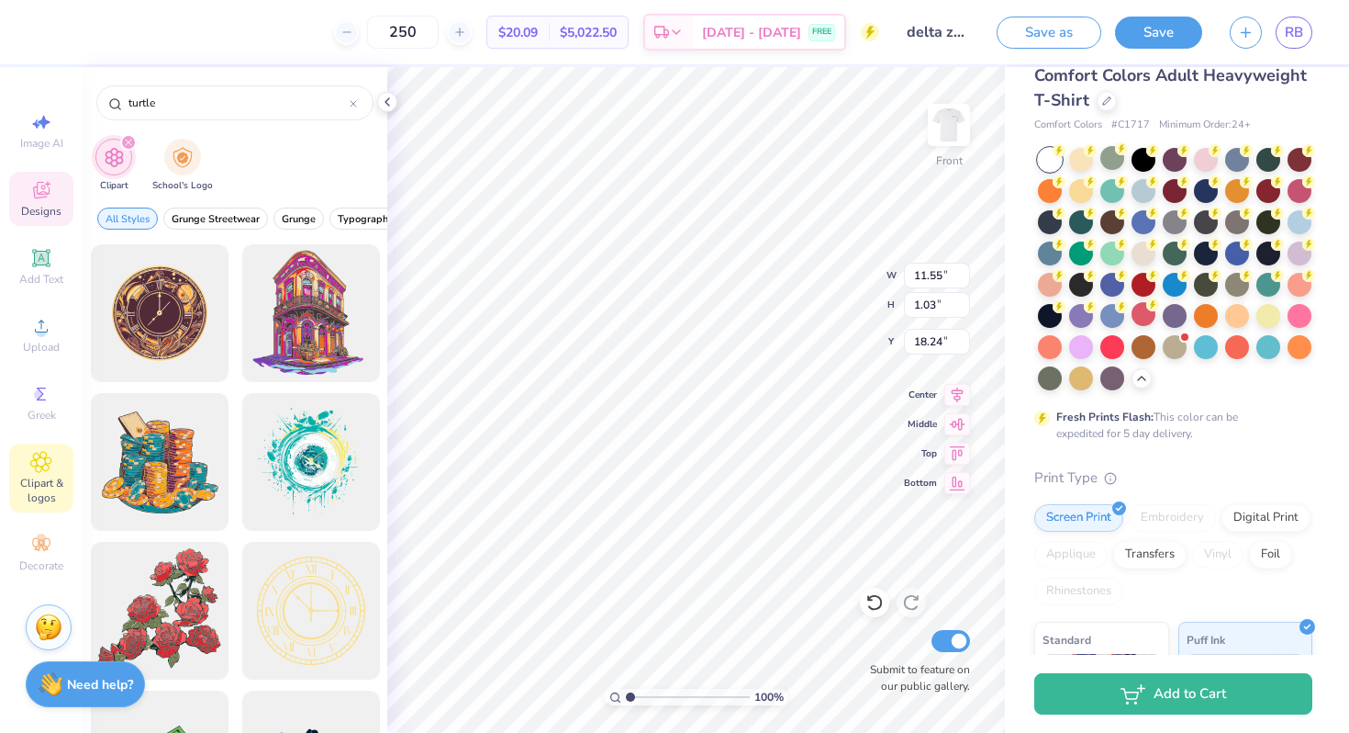
type input "turtle"
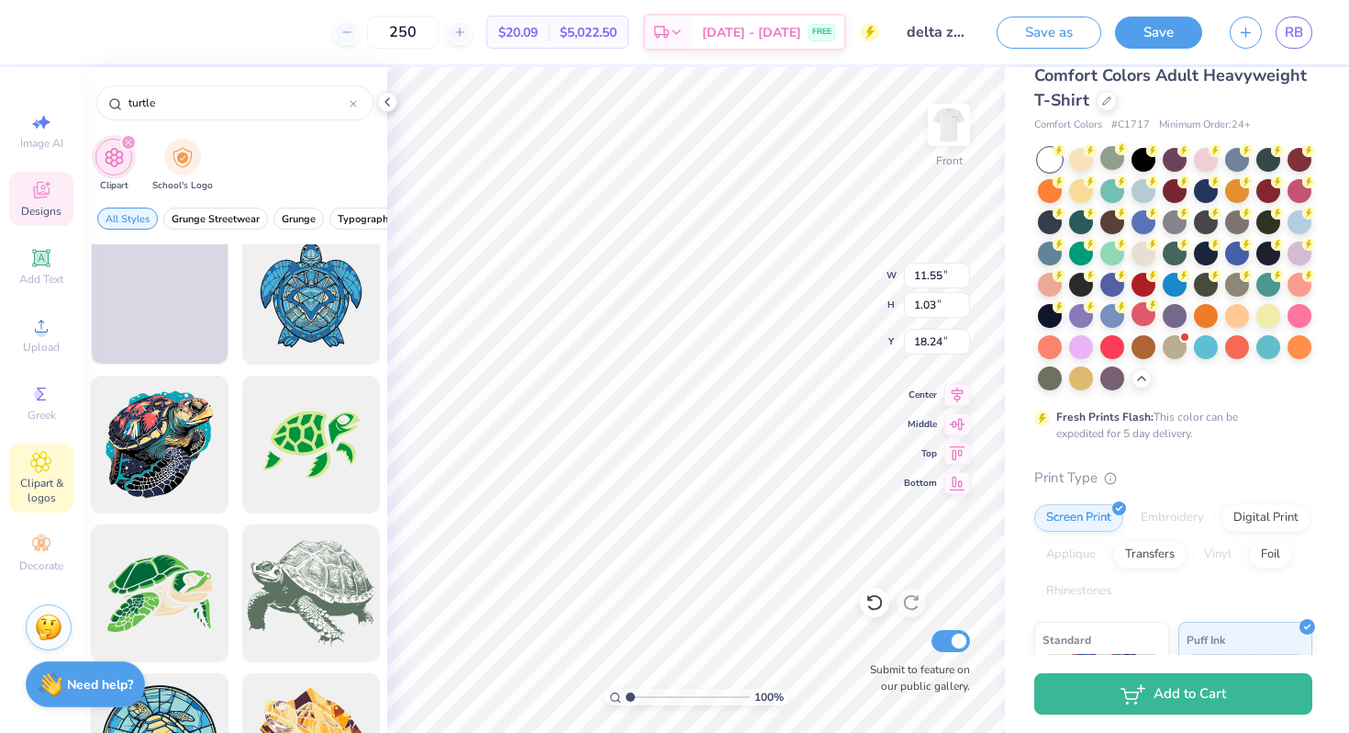
scroll to position [911, 0]
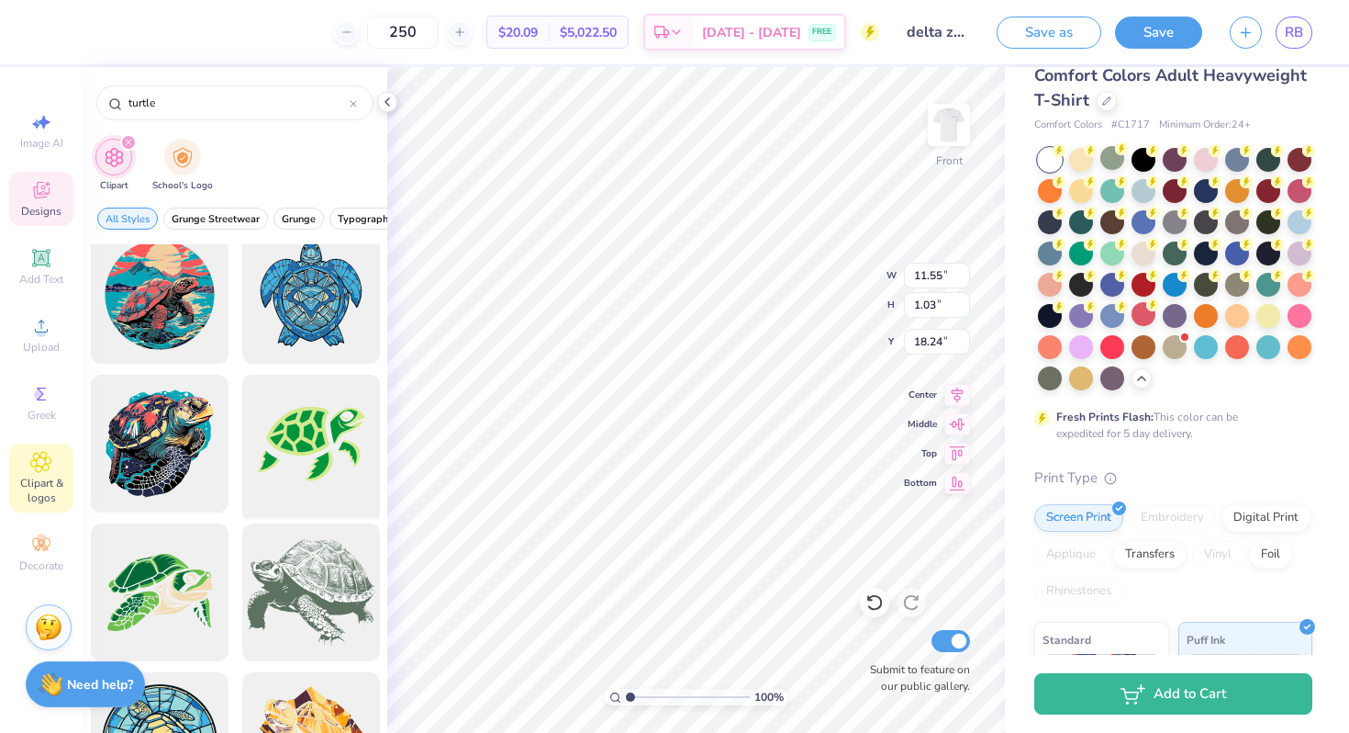
click at [300, 430] on div at bounding box center [310, 443] width 151 height 151
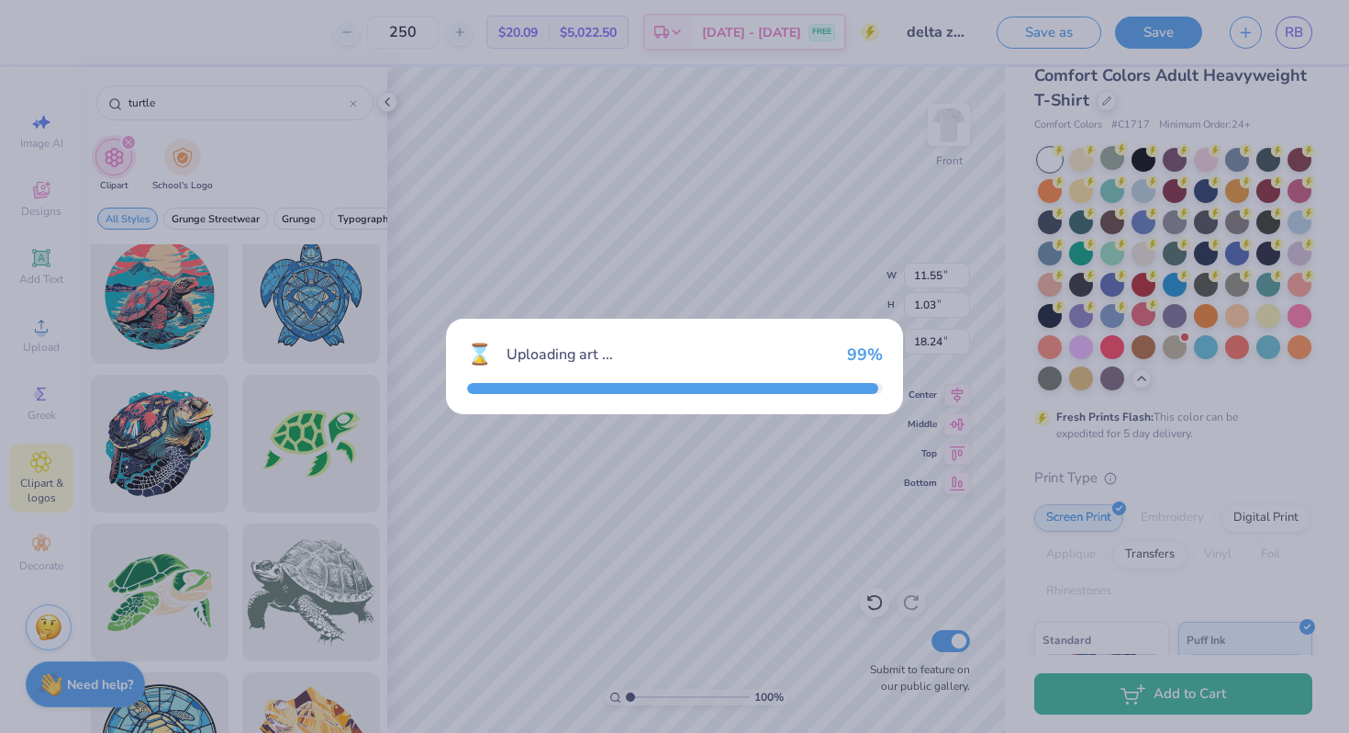
type input "14.53"
type input "9.98"
type input "3.00"
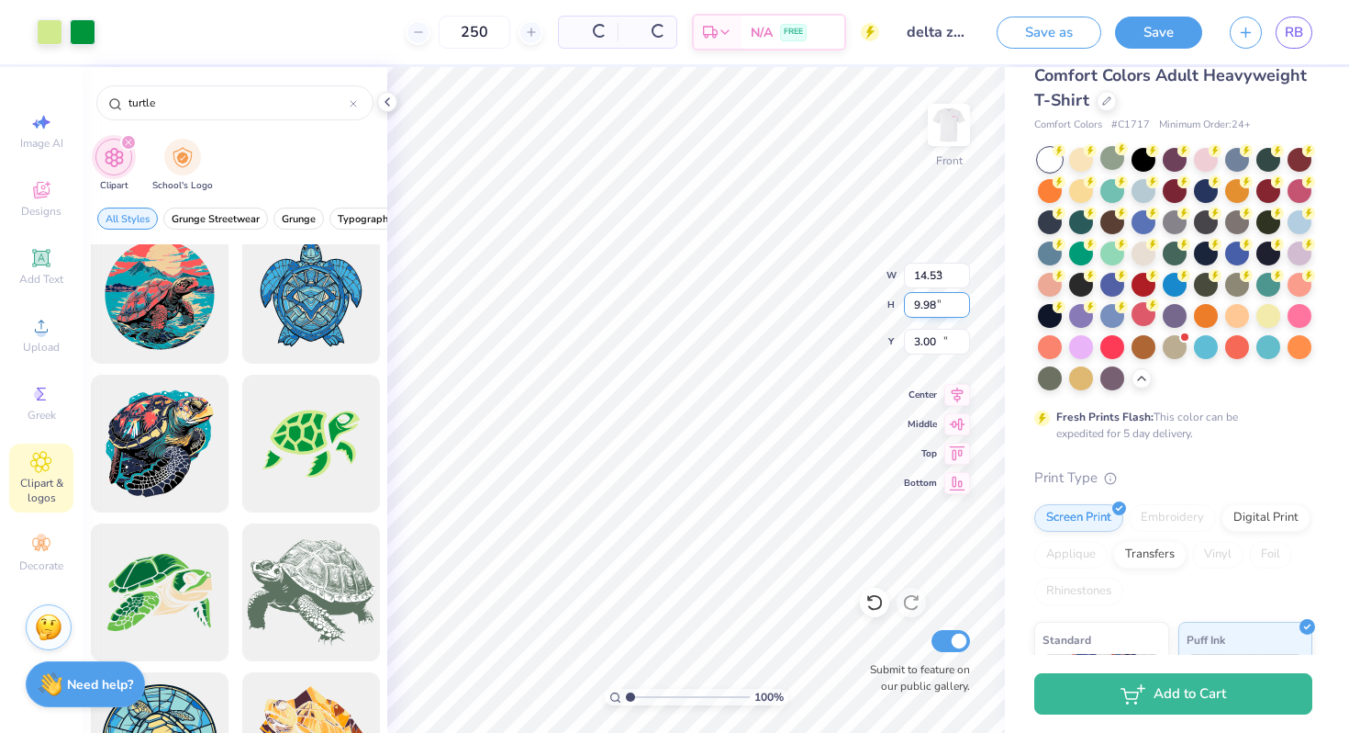
type input "3.18"
type input "2.18"
type input "13.39"
type input "1.95"
type input "1.34"
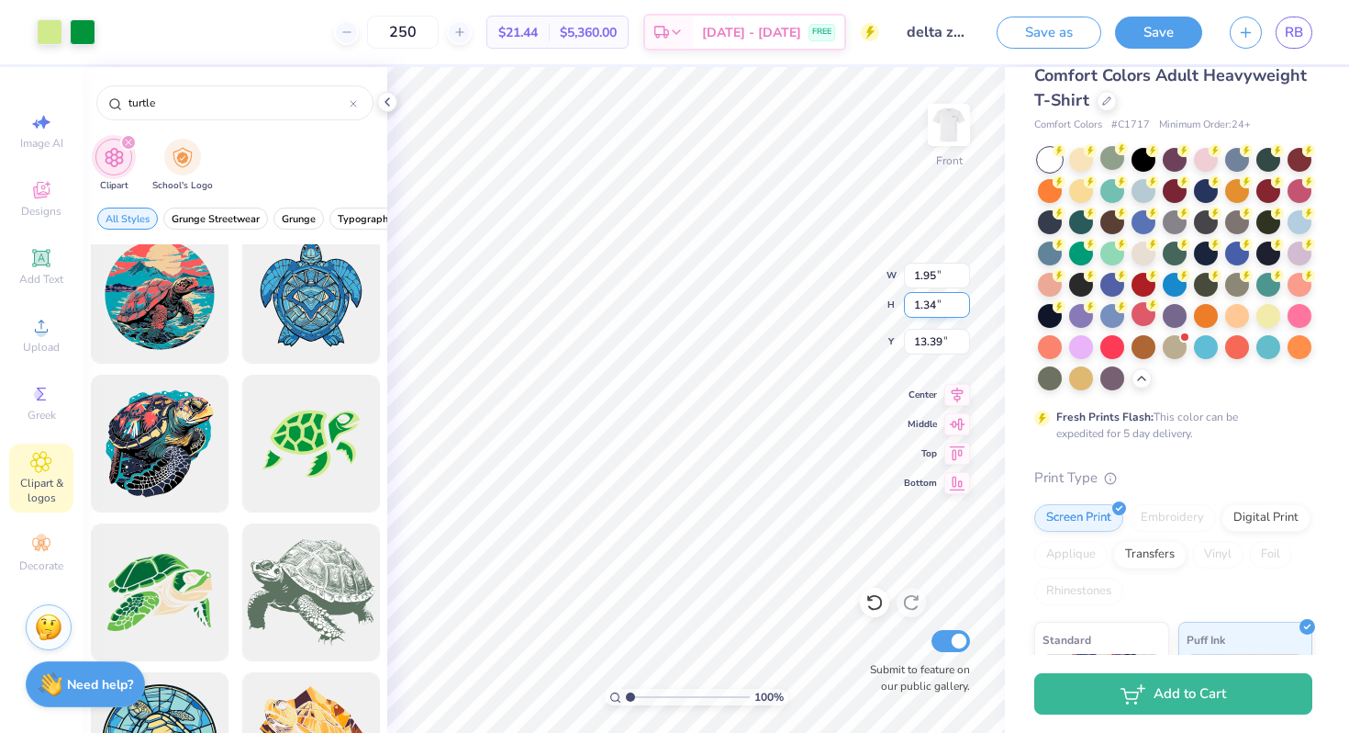
type input "14.23"
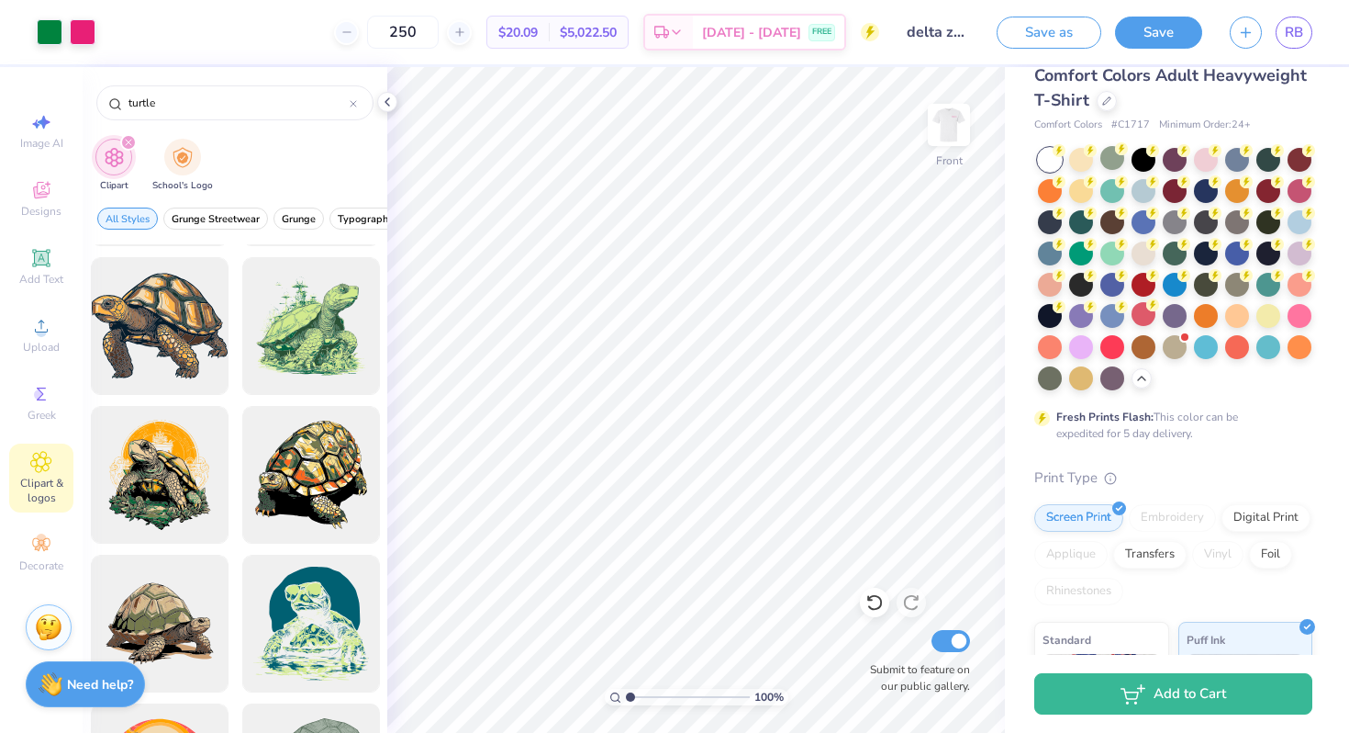
scroll to position [1300, 0]
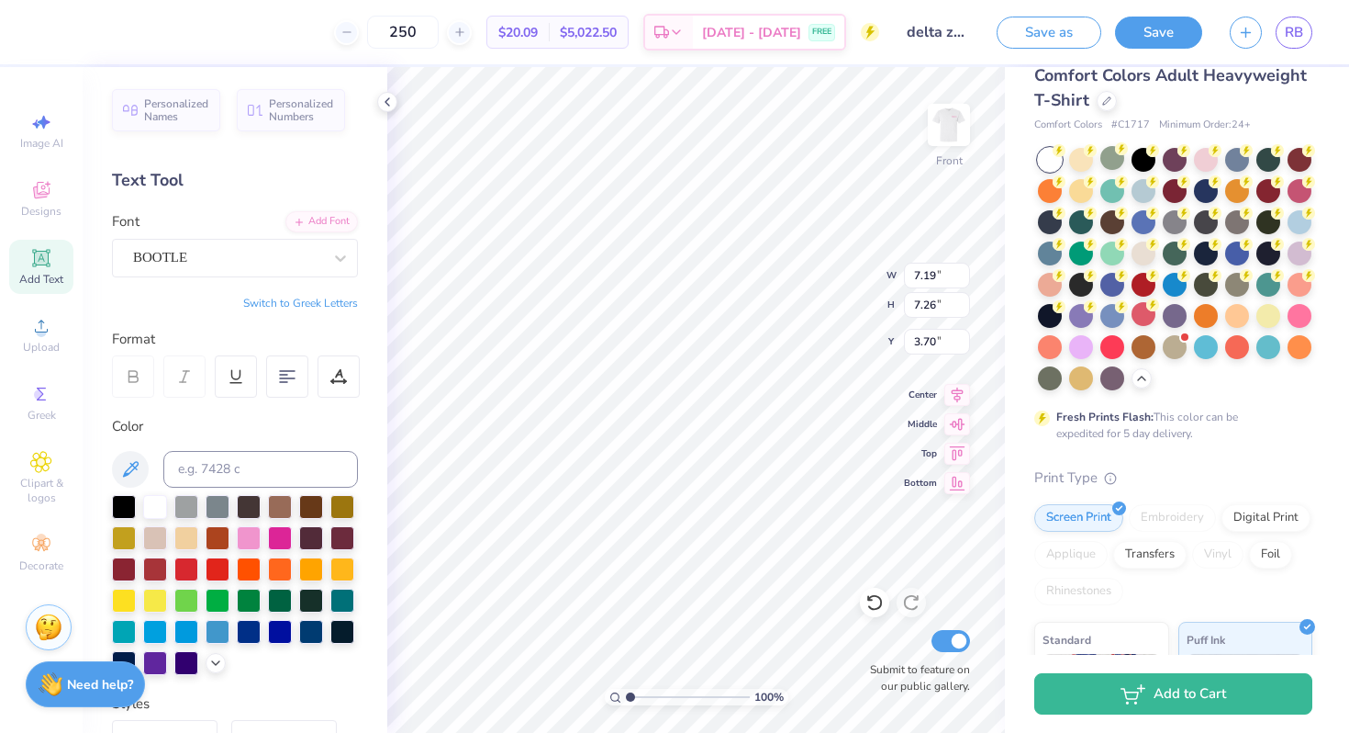
type input "4.16"
click at [938, 109] on img at bounding box center [948, 124] width 73 height 73
click at [940, 124] on img at bounding box center [948, 124] width 73 height 73
click at [1206, 162] on div at bounding box center [1206, 158] width 24 height 24
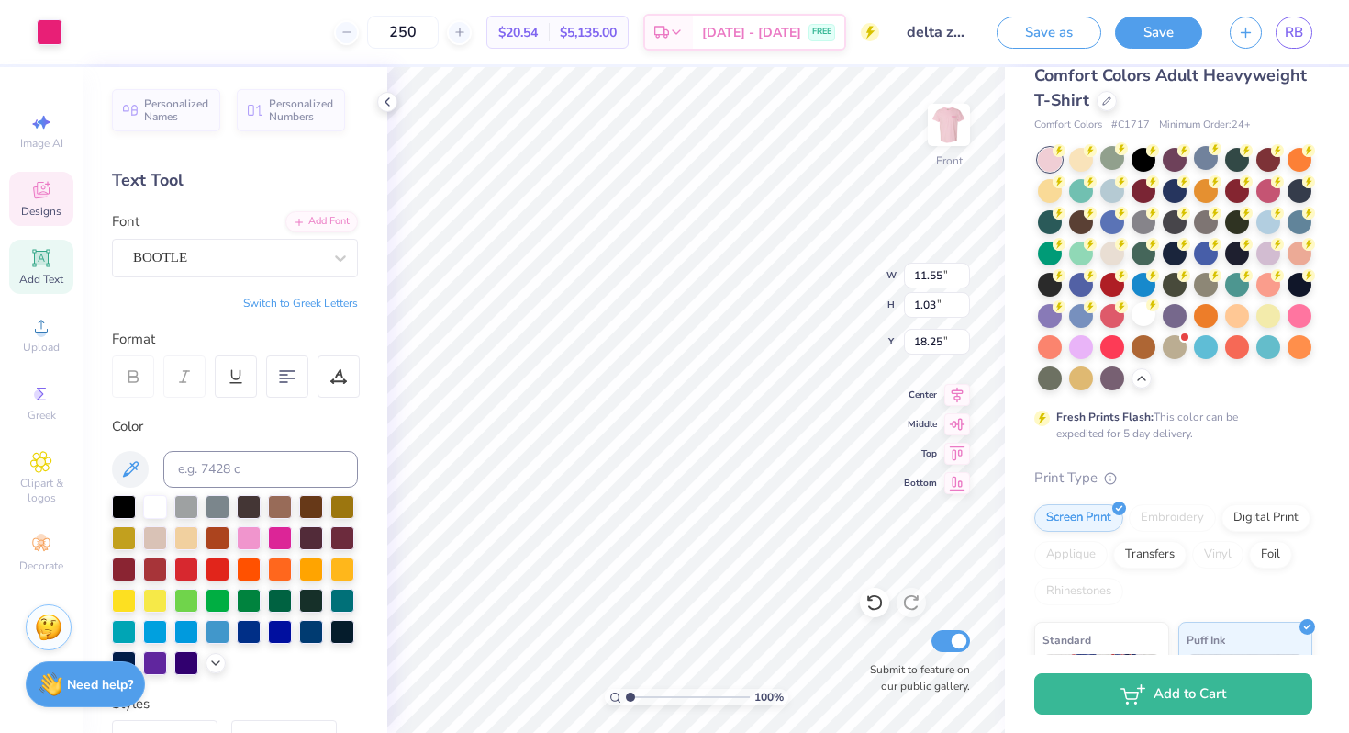
type input "11.55"
type input "1.03"
type input "18.27"
click at [54, 280] on span "Add Text" at bounding box center [41, 279] width 44 height 15
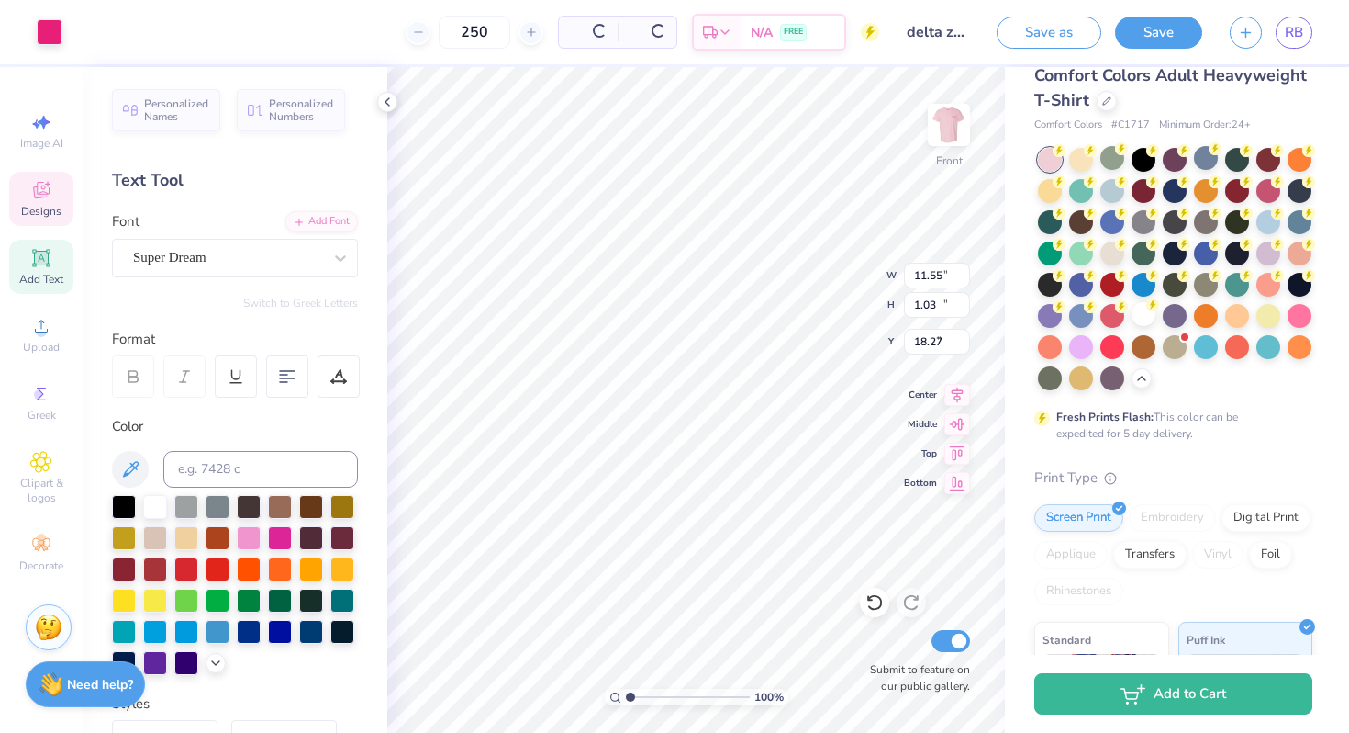
type input "10.03"
type input "12.57"
type input "3.00"
type input "5.69"
type input "1.65"
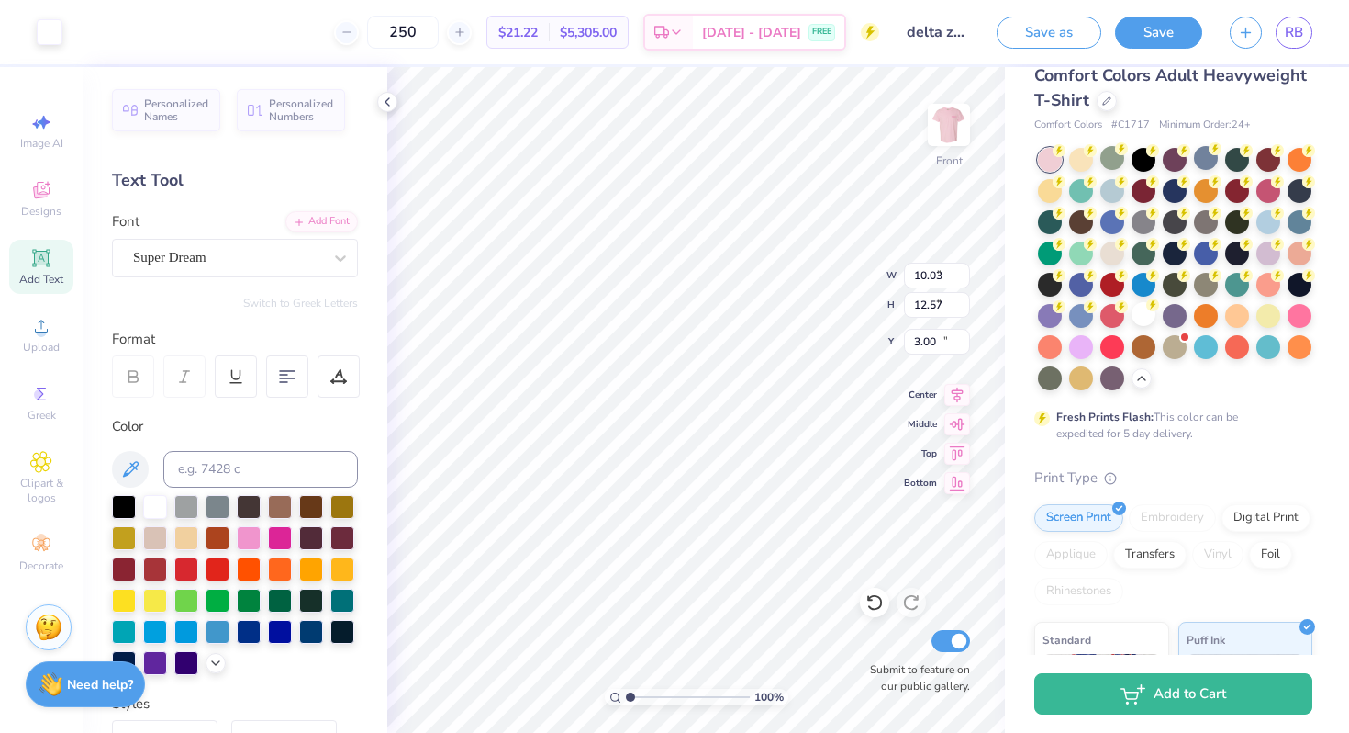
type input "12.93"
type textarea "d"
type textarea "Diamond Leauge"
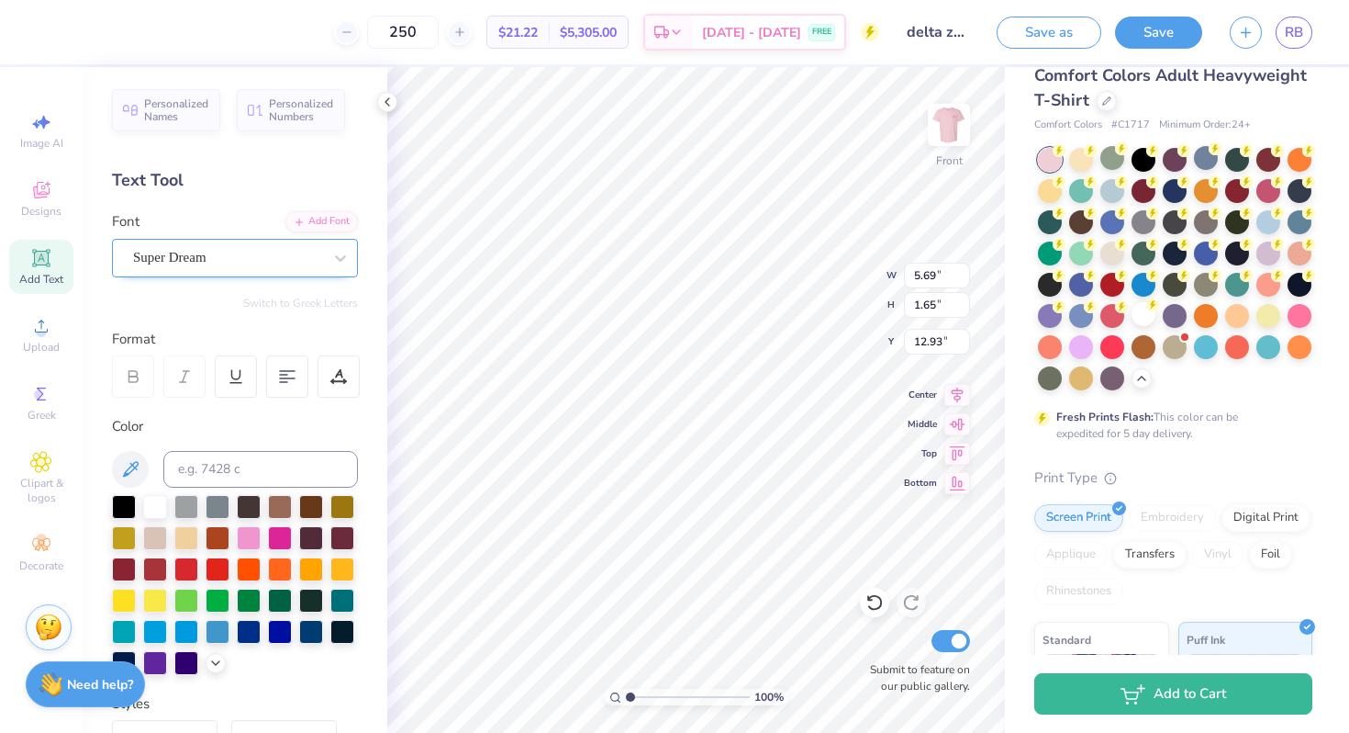
click at [324, 274] on div at bounding box center [340, 258] width 33 height 37
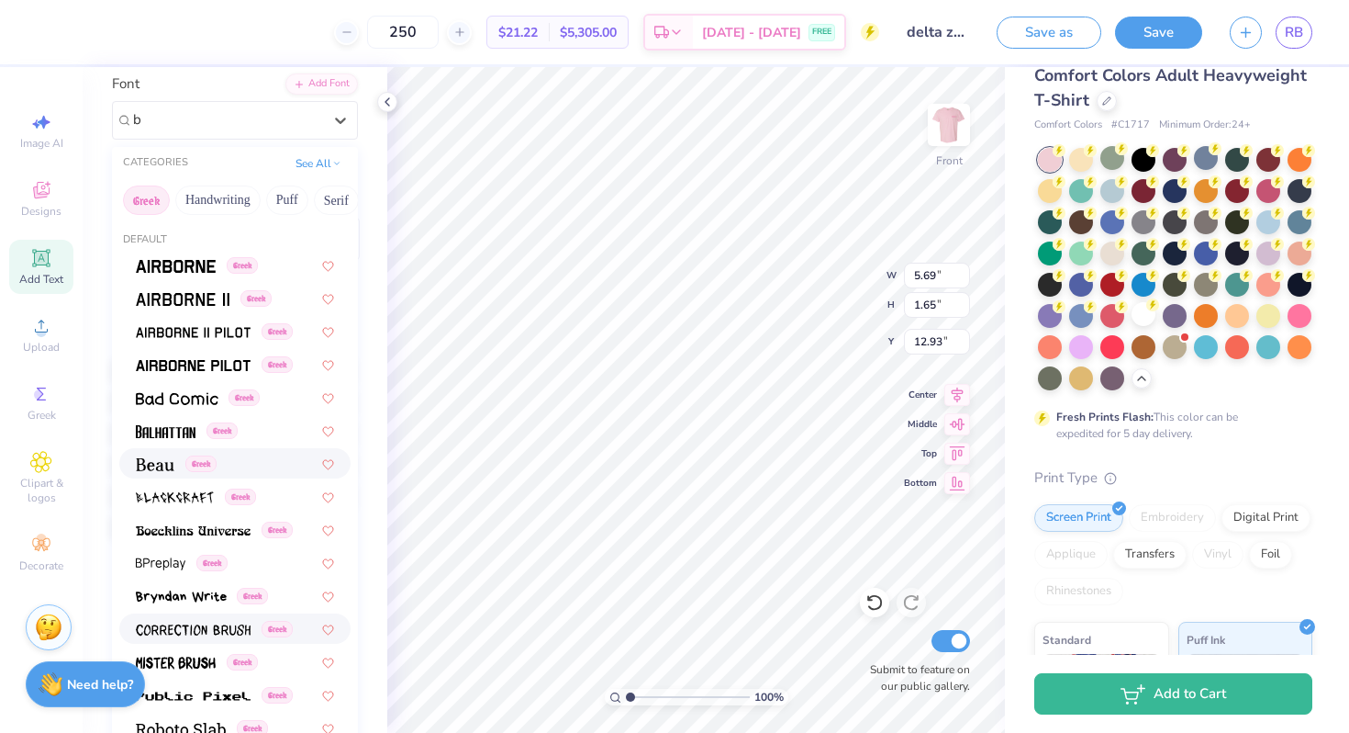
scroll to position [0, 0]
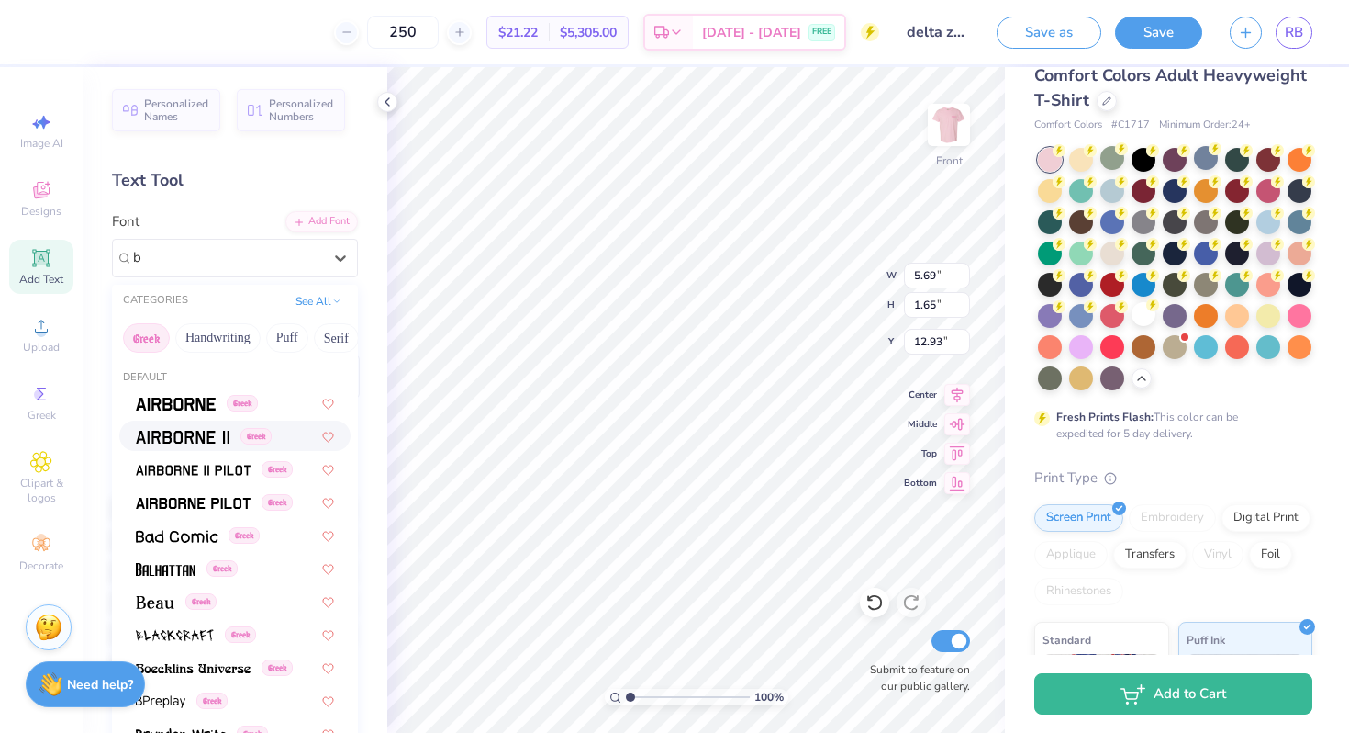
type input "b"
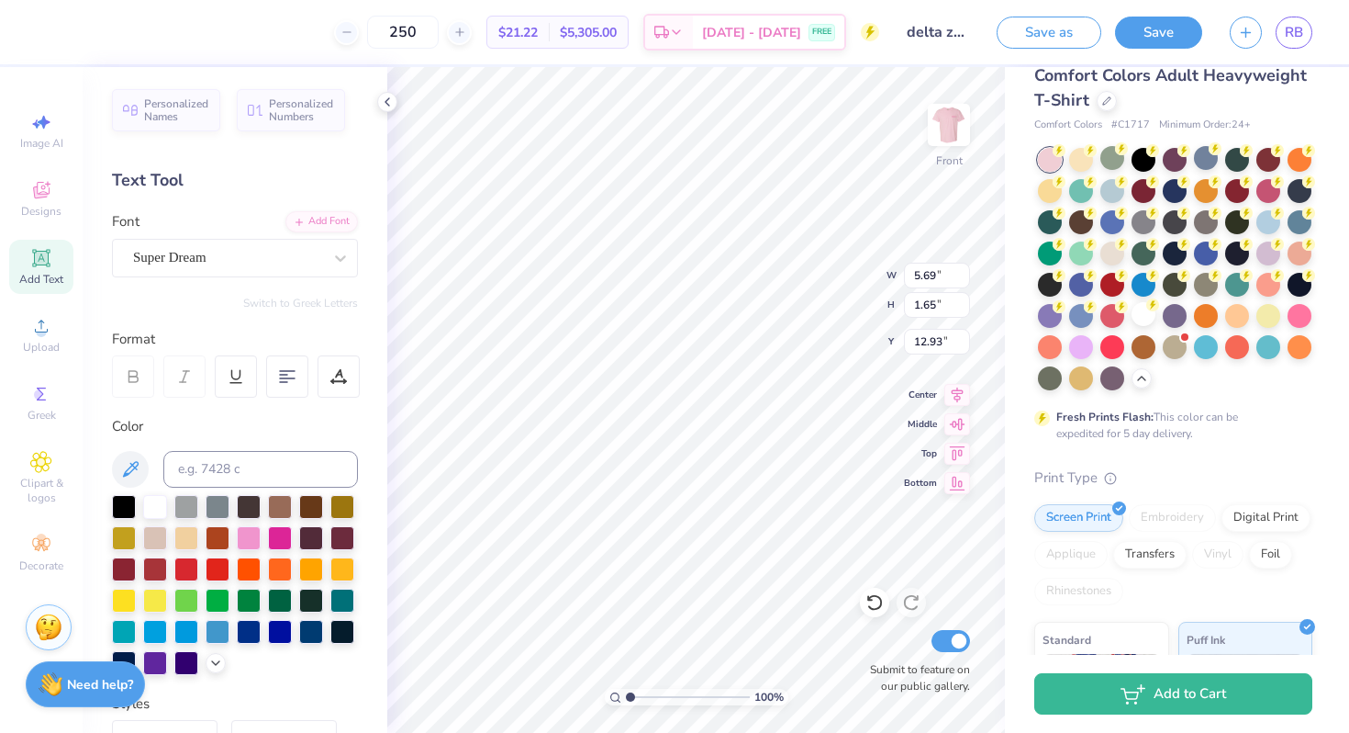
scroll to position [0, 5]
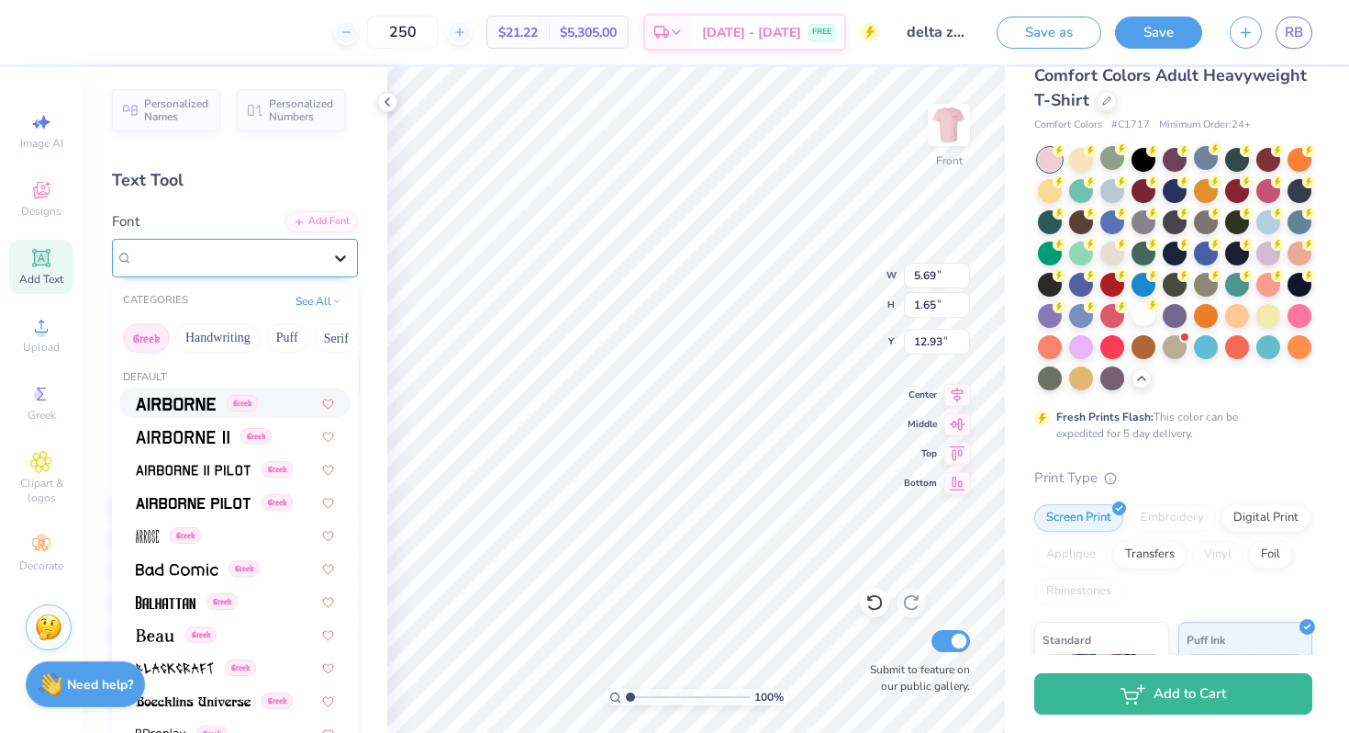
click at [324, 256] on div at bounding box center [340, 257] width 33 height 33
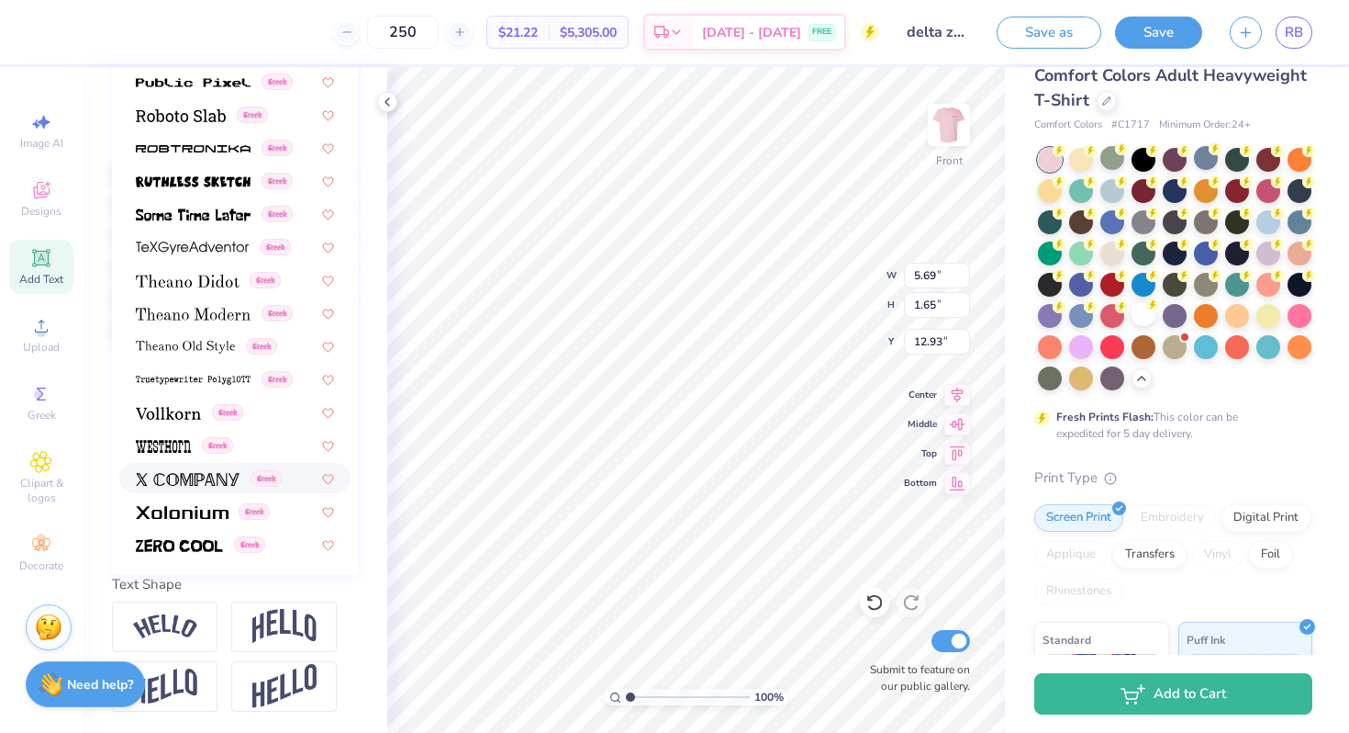
scroll to position [1043, 0]
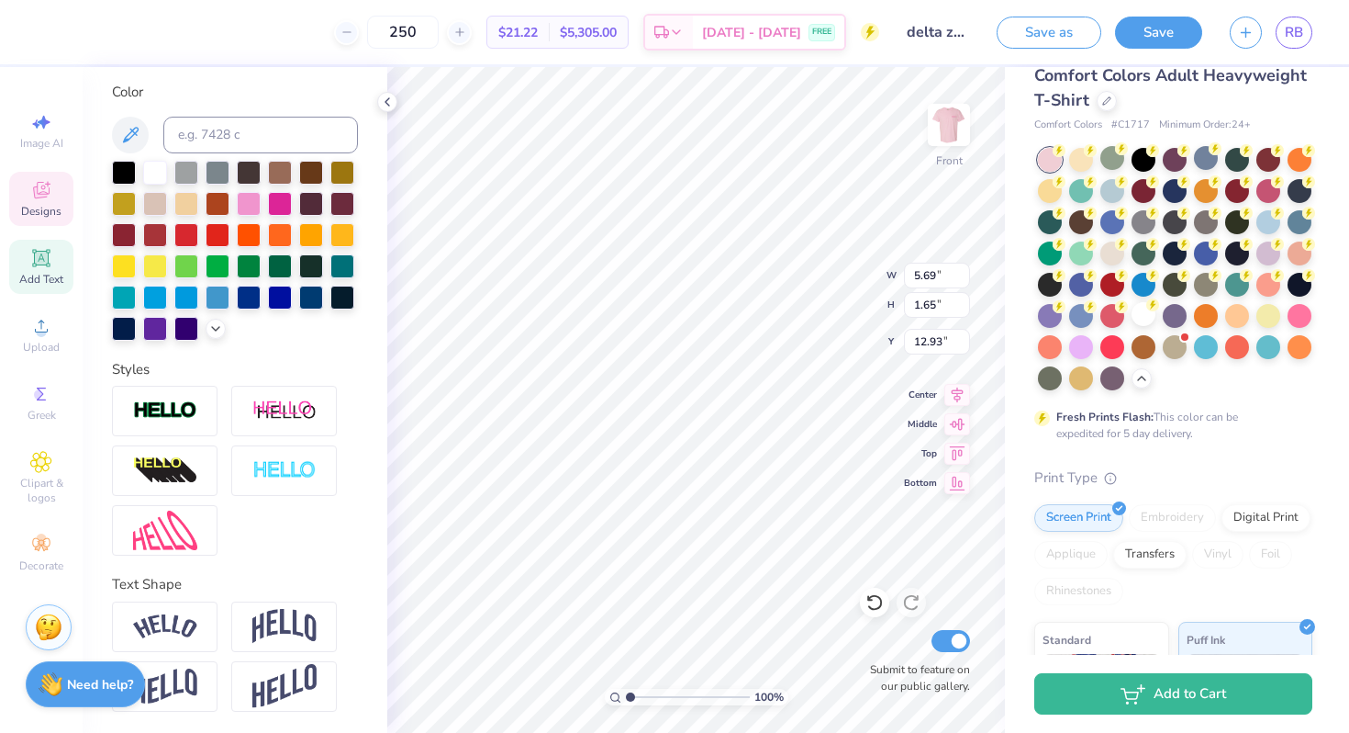
type input "7.17"
type input "1.39"
type input "16.10"
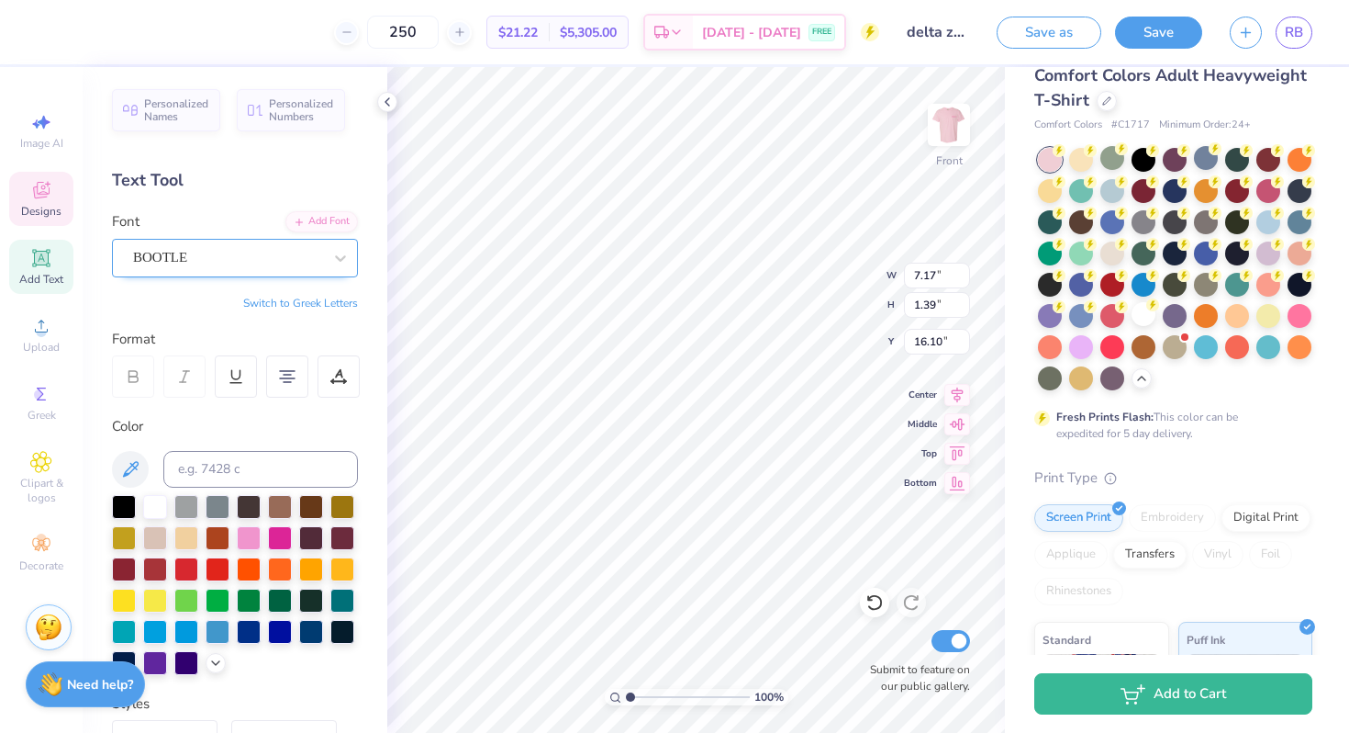
click at [315, 258] on div "BOOTLE" at bounding box center [227, 257] width 193 height 28
click at [159, 338] on button "Greek" at bounding box center [146, 337] width 47 height 29
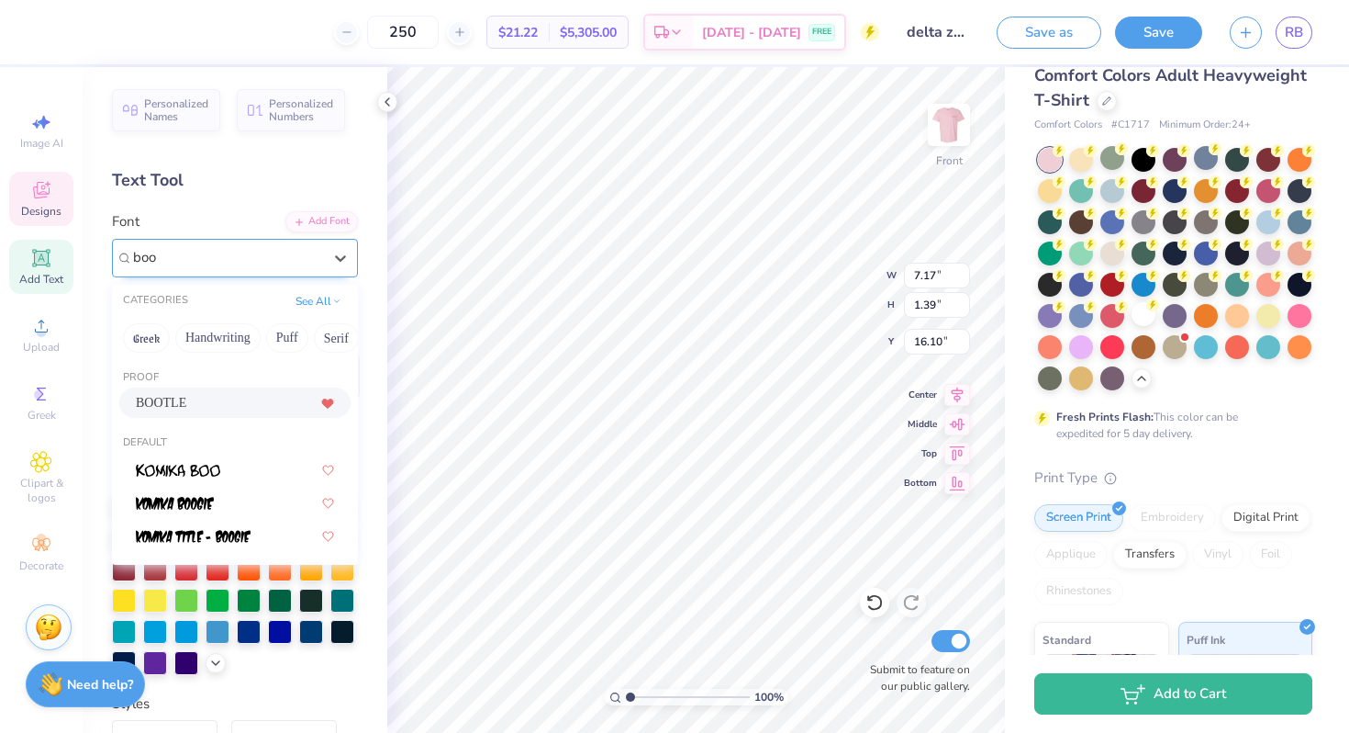
click at [331, 400] on icon at bounding box center [327, 403] width 11 height 9
type input "boo"
type input "14.53"
type input "1.72"
type input "12.89"
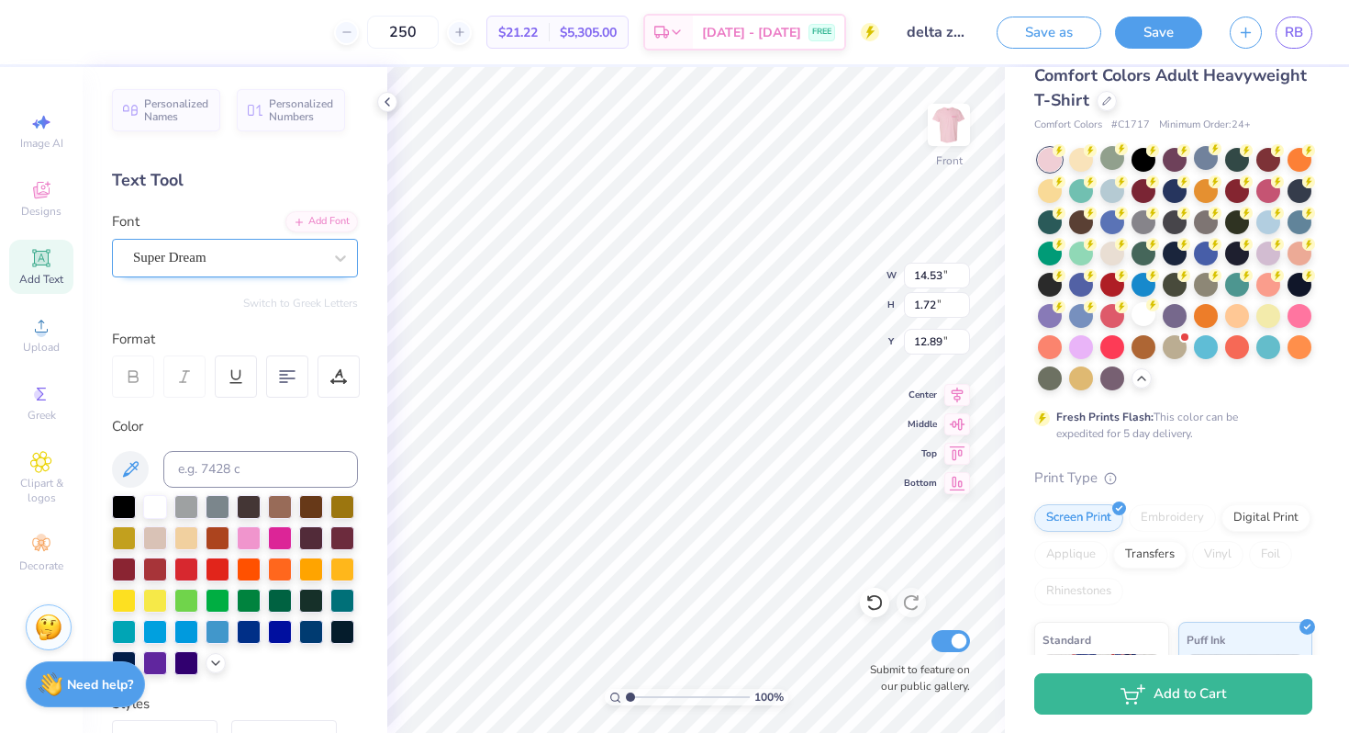
scroll to position [0, 3]
click at [287, 265] on div "Super Dream" at bounding box center [227, 257] width 193 height 28
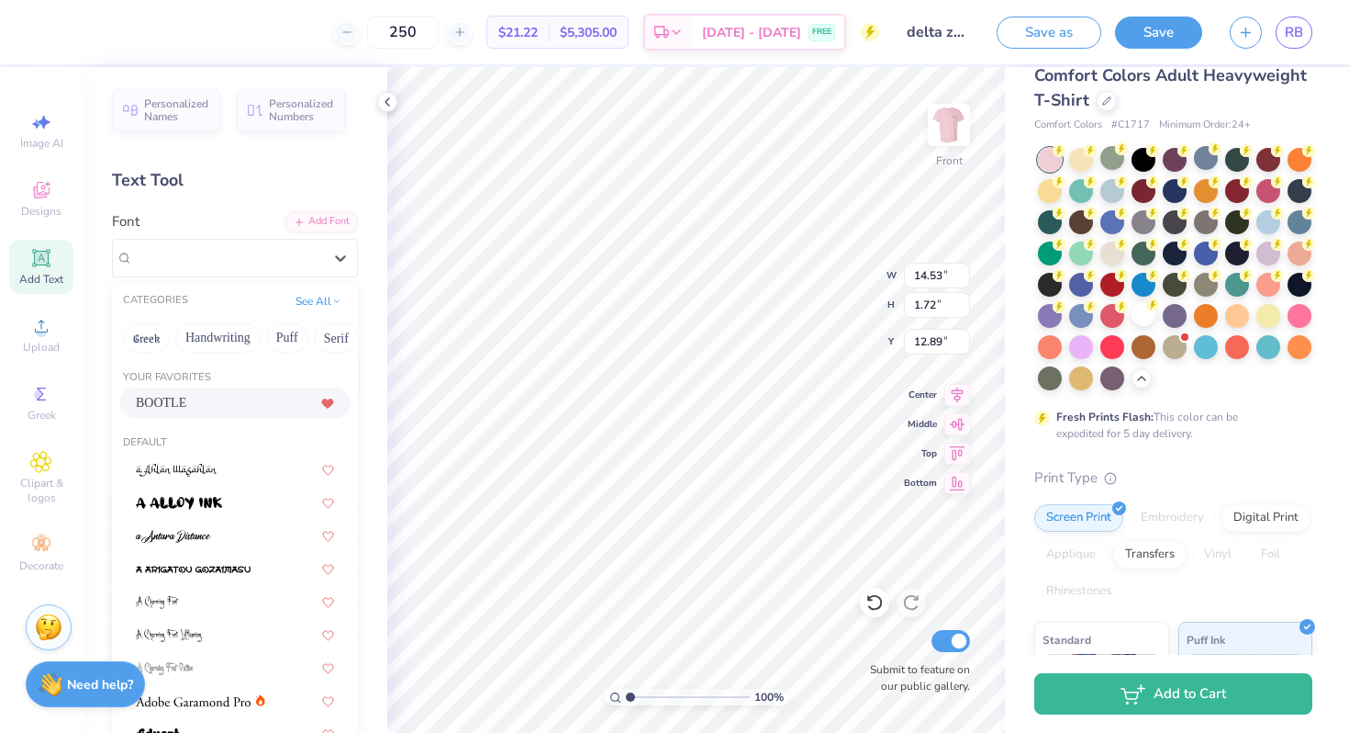
click at [212, 395] on div "BOOTLE" at bounding box center [235, 402] width 198 height 19
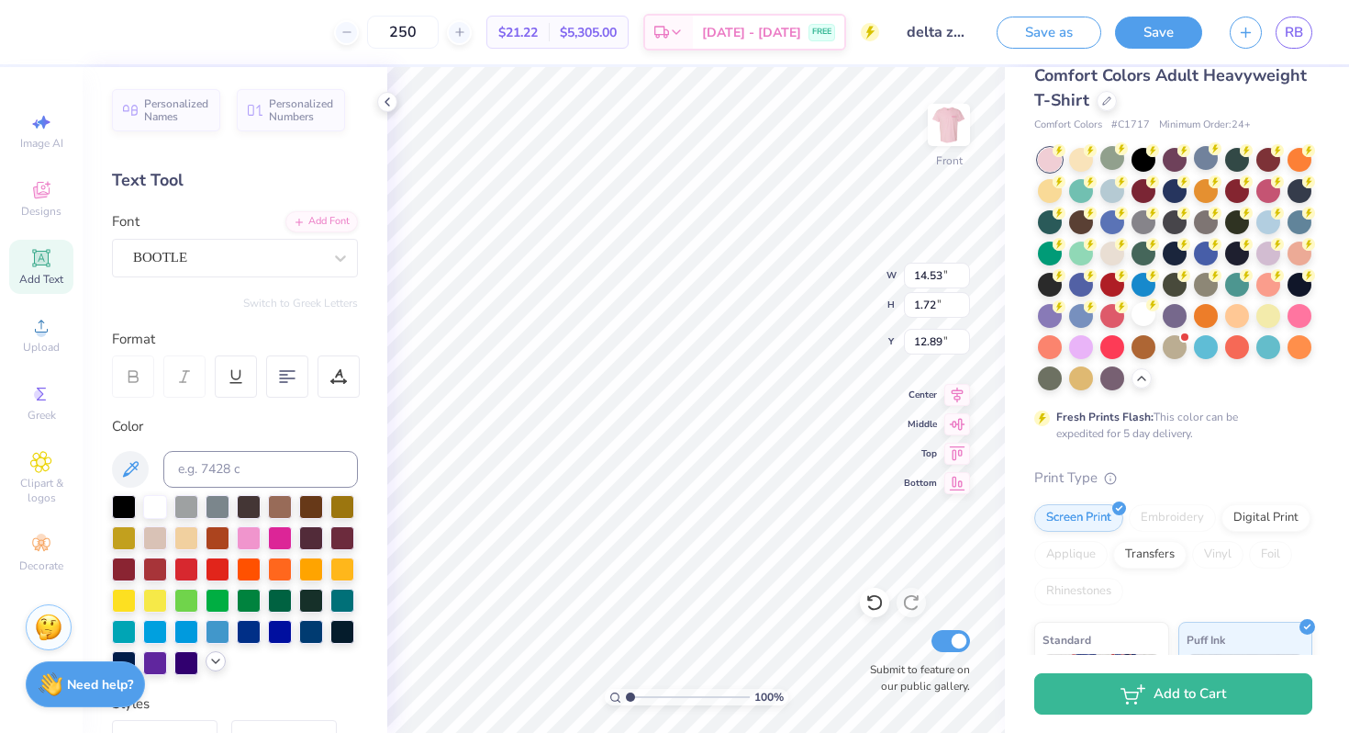
click at [212, 659] on polyline at bounding box center [215, 661] width 7 height 4
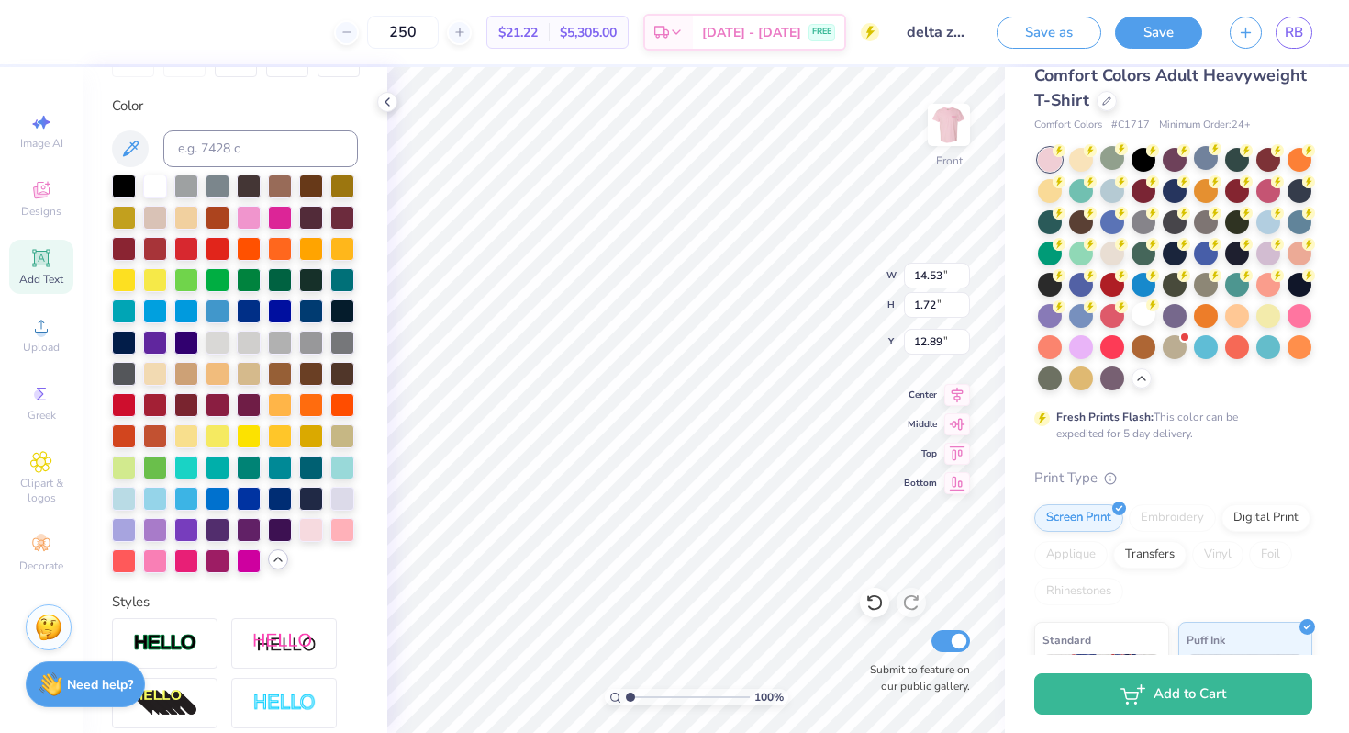
scroll to position [323, 0]
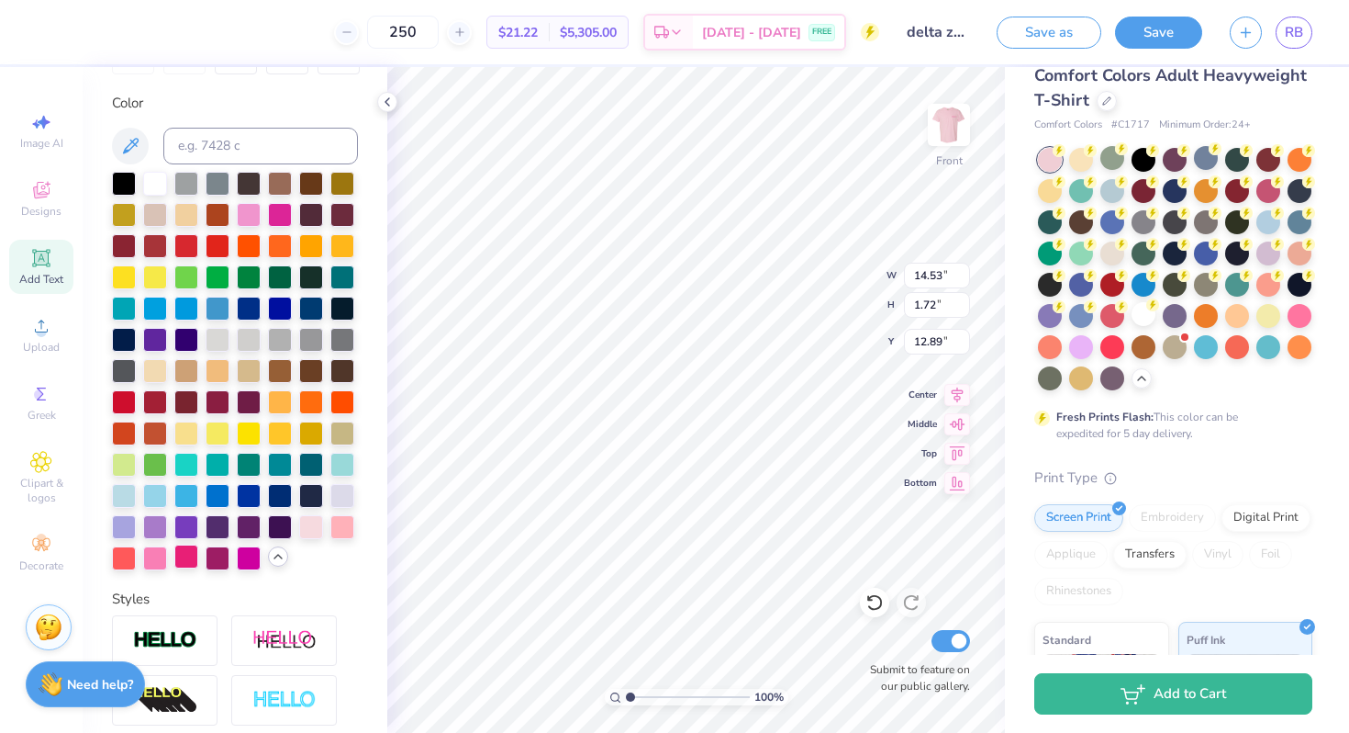
click at [190, 555] on div at bounding box center [186, 556] width 24 height 24
type input "13.77"
type input "1.43"
type input "13.03"
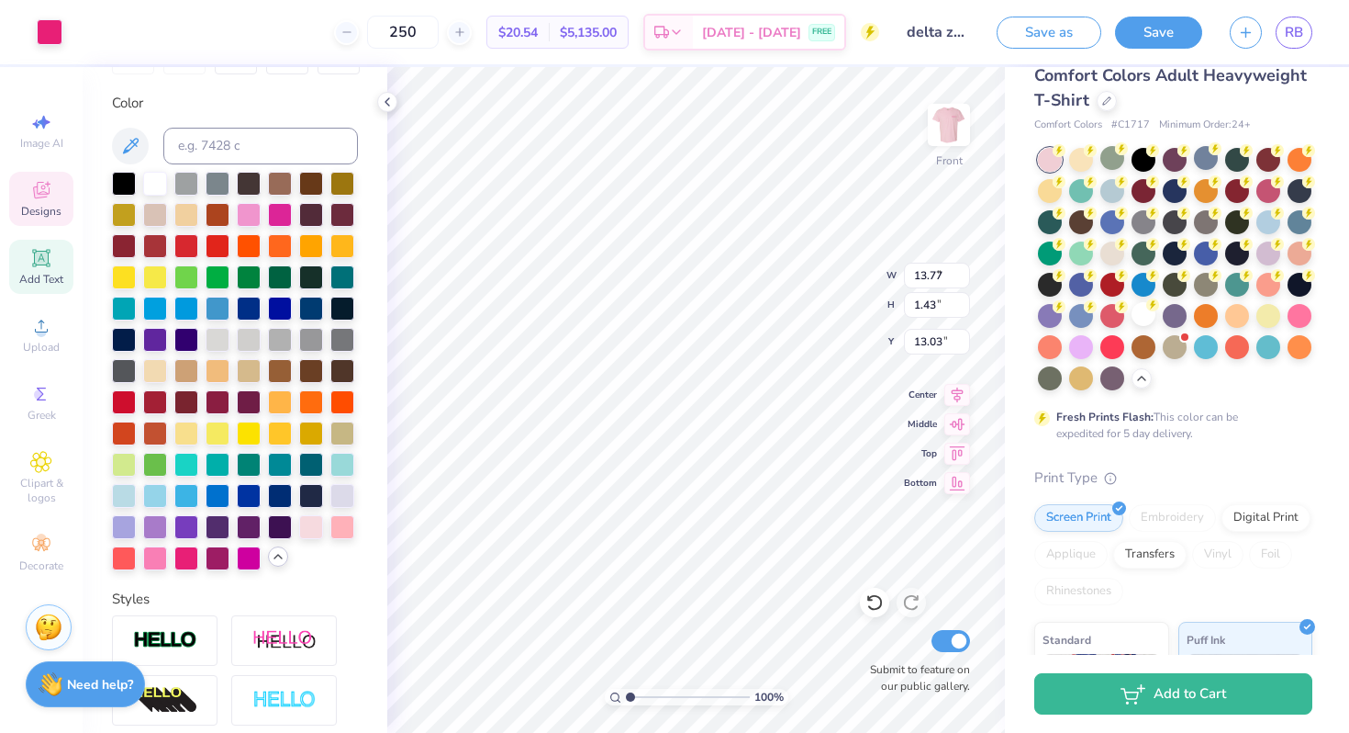
type input "1.86"
type input "1.93"
type input "11.82"
type input "13.77"
type input "1.43"
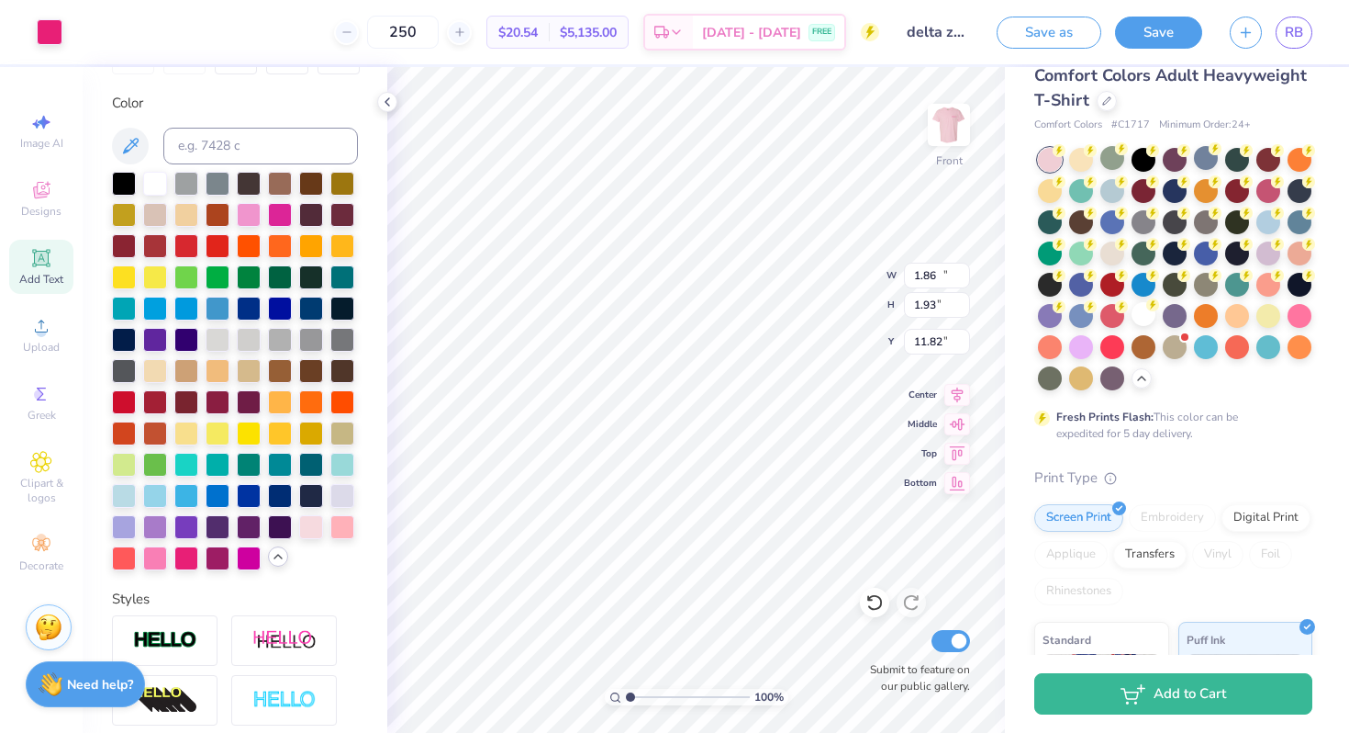
type input "13.03"
type input "20.72"
type input "4.80"
type input "0.50"
type input "21.66"
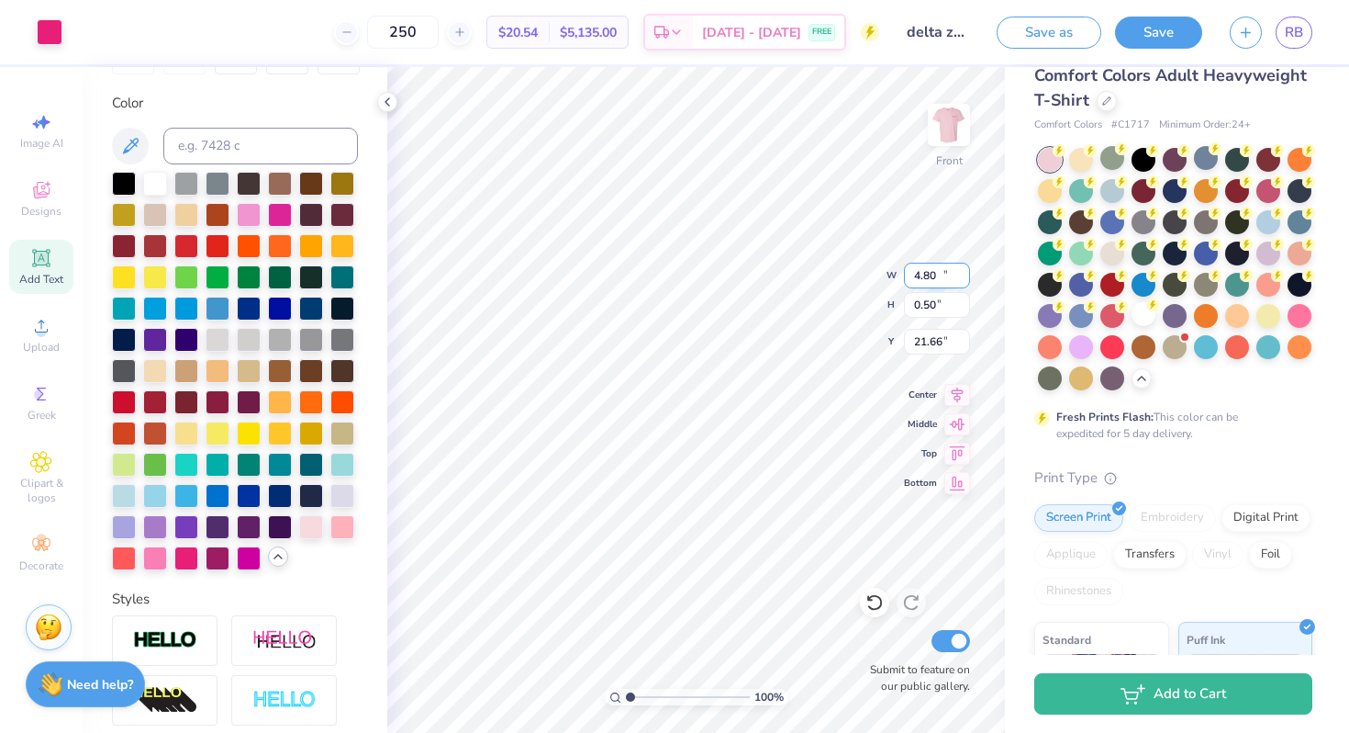
type input "12.82"
type input "3.88"
type input "18.10"
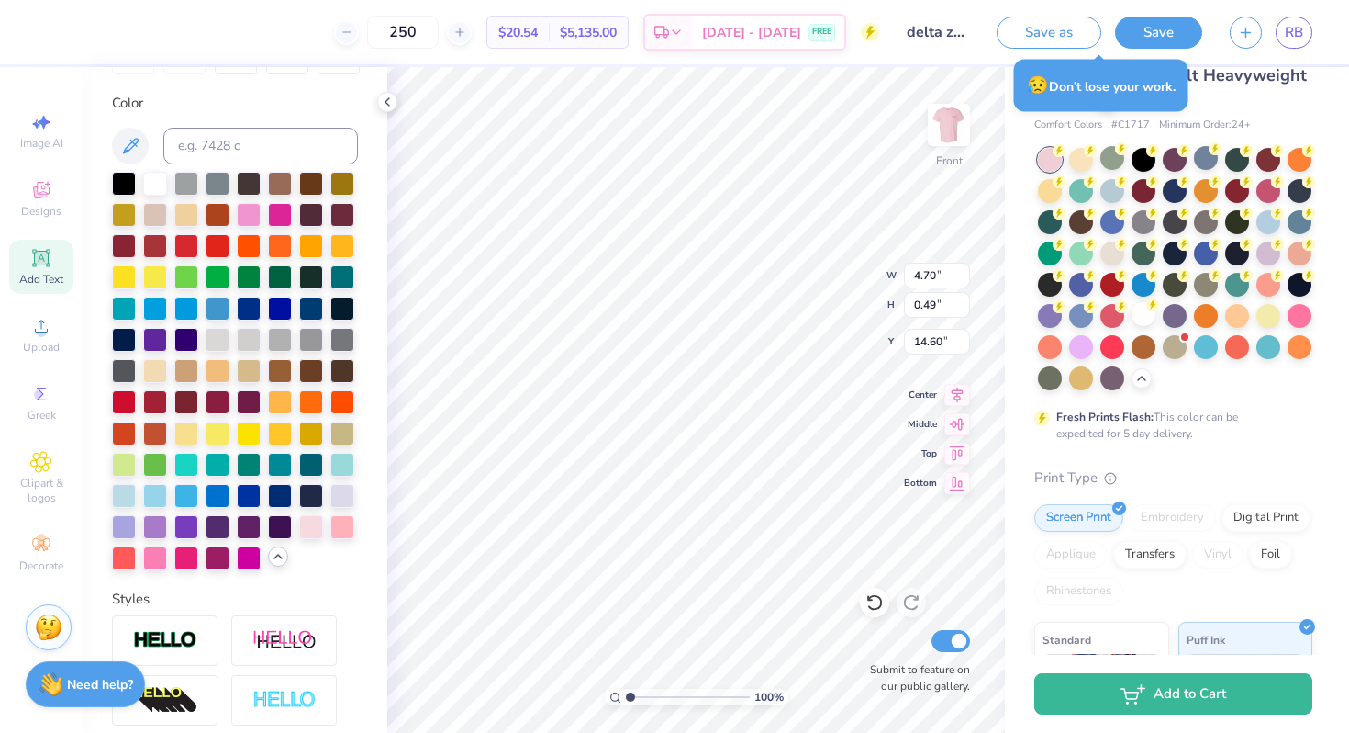
type input "14.60"
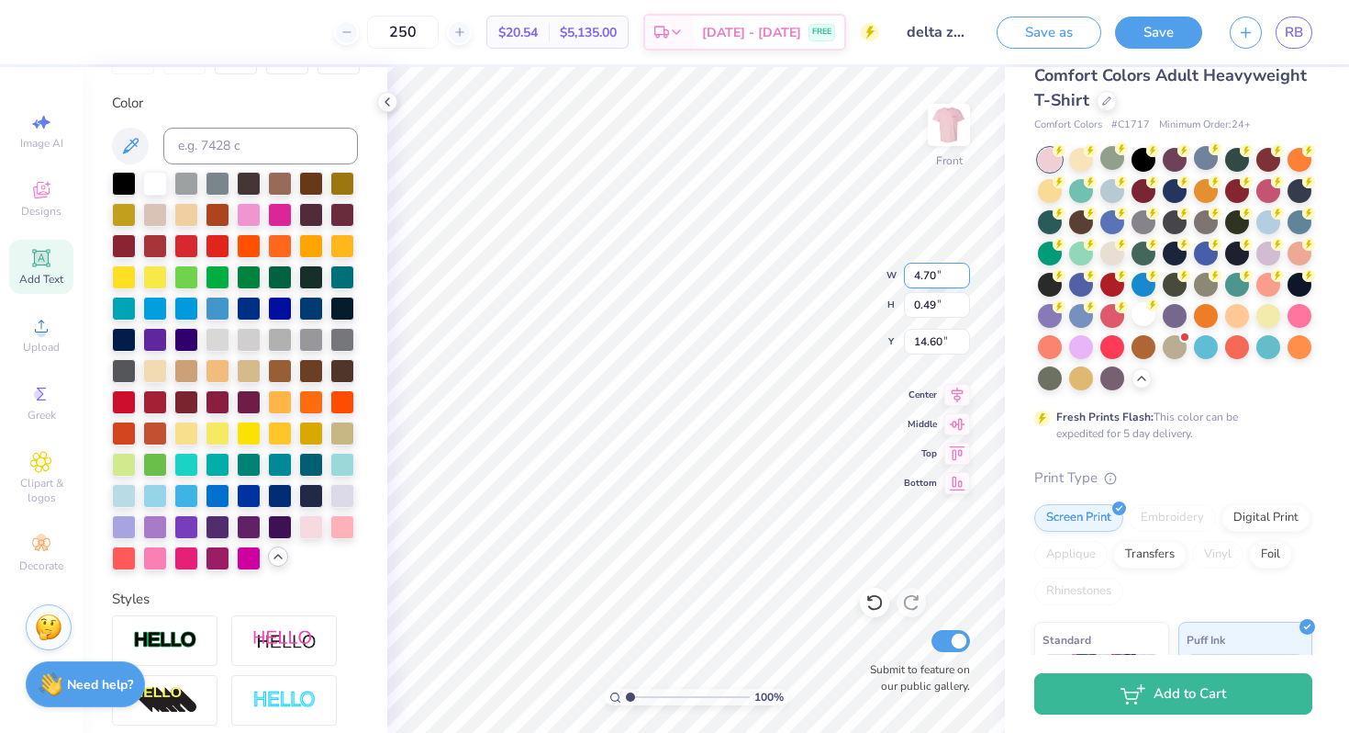
scroll to position [2, 1]
type textarea "Diamond leauge"
click at [964, 129] on img at bounding box center [949, 124] width 37 height 37
click at [941, 135] on img at bounding box center [948, 124] width 73 height 73
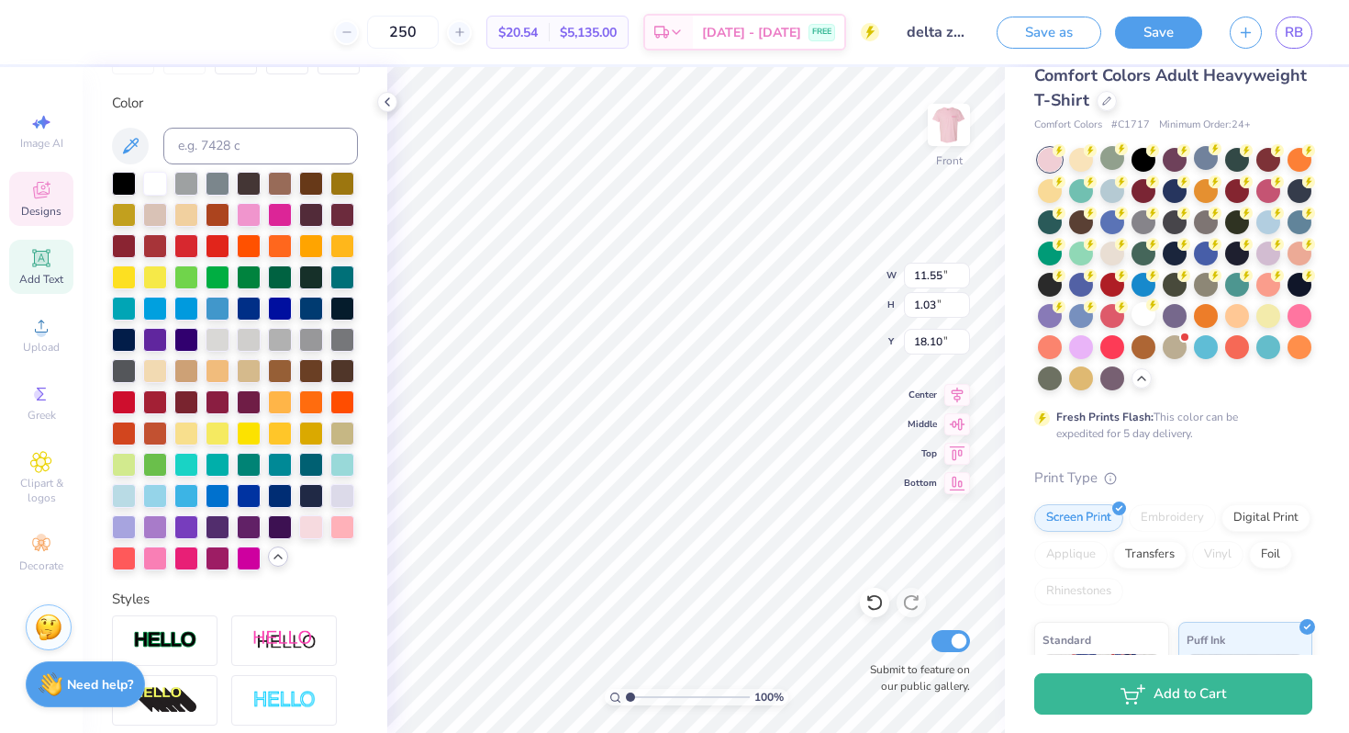
type input "11.55"
type input "1.03"
type input "18.10"
type input "7.17"
type input "1.39"
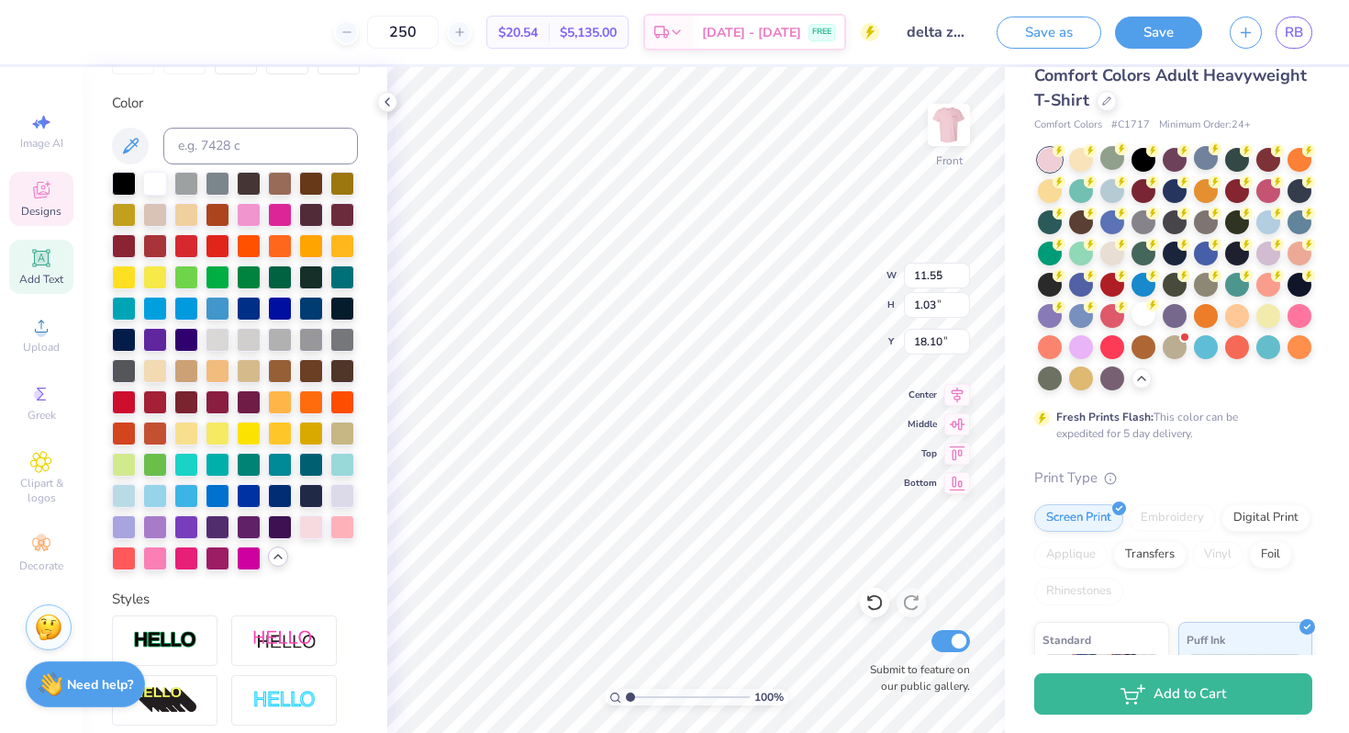
type input "16.10"
type input "10.03"
type input "12.57"
type input "3.00"
type input "1.86"
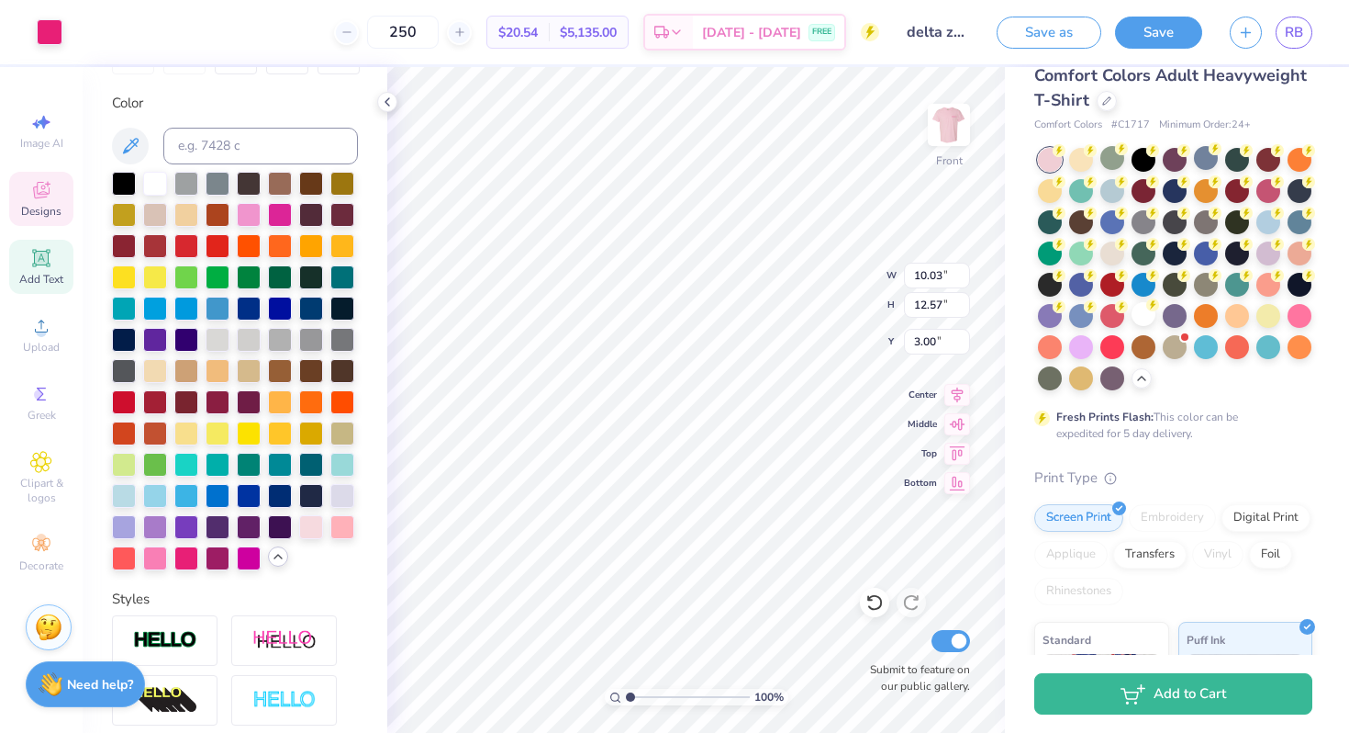
type input "1.93"
type input "11.82"
type input "1.90"
type input "1.72"
type input "12.28"
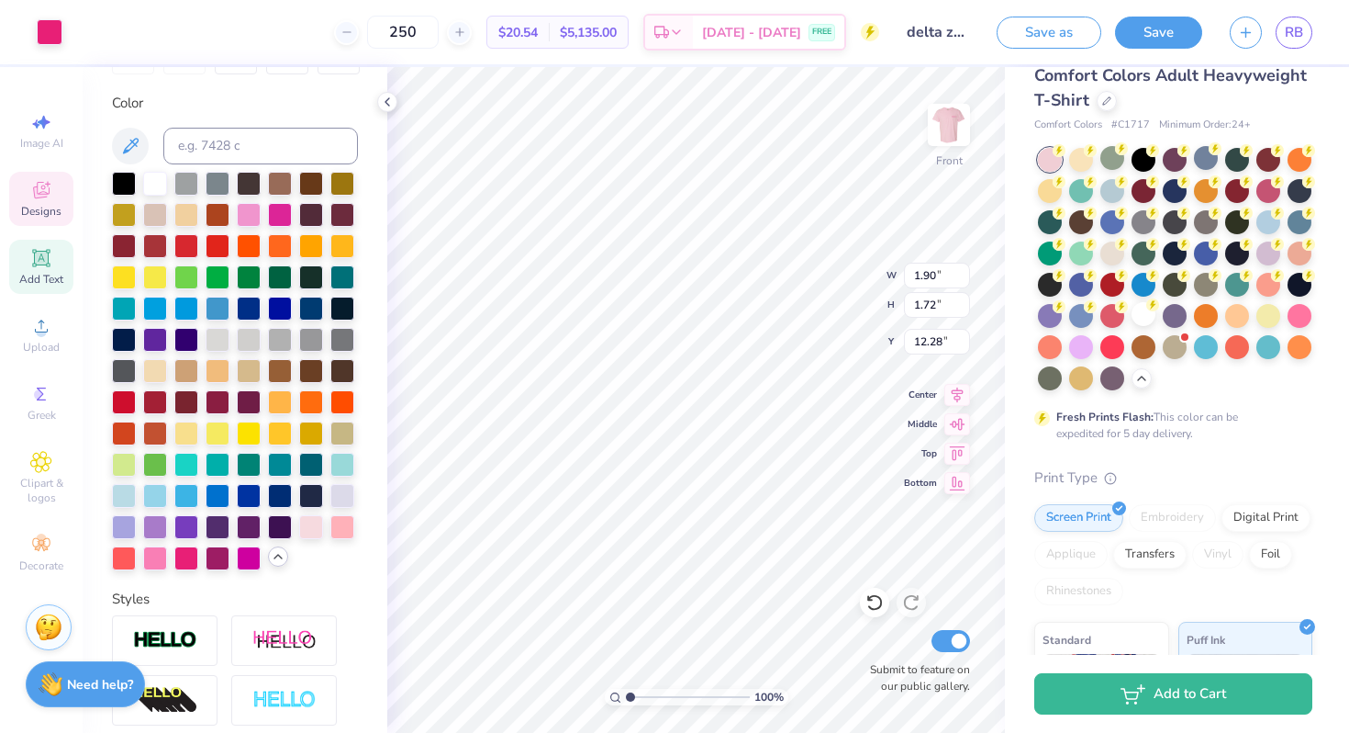
type input "1.70"
type input "12.32"
type input "1.70"
type input "12.32"
type input "1.90"
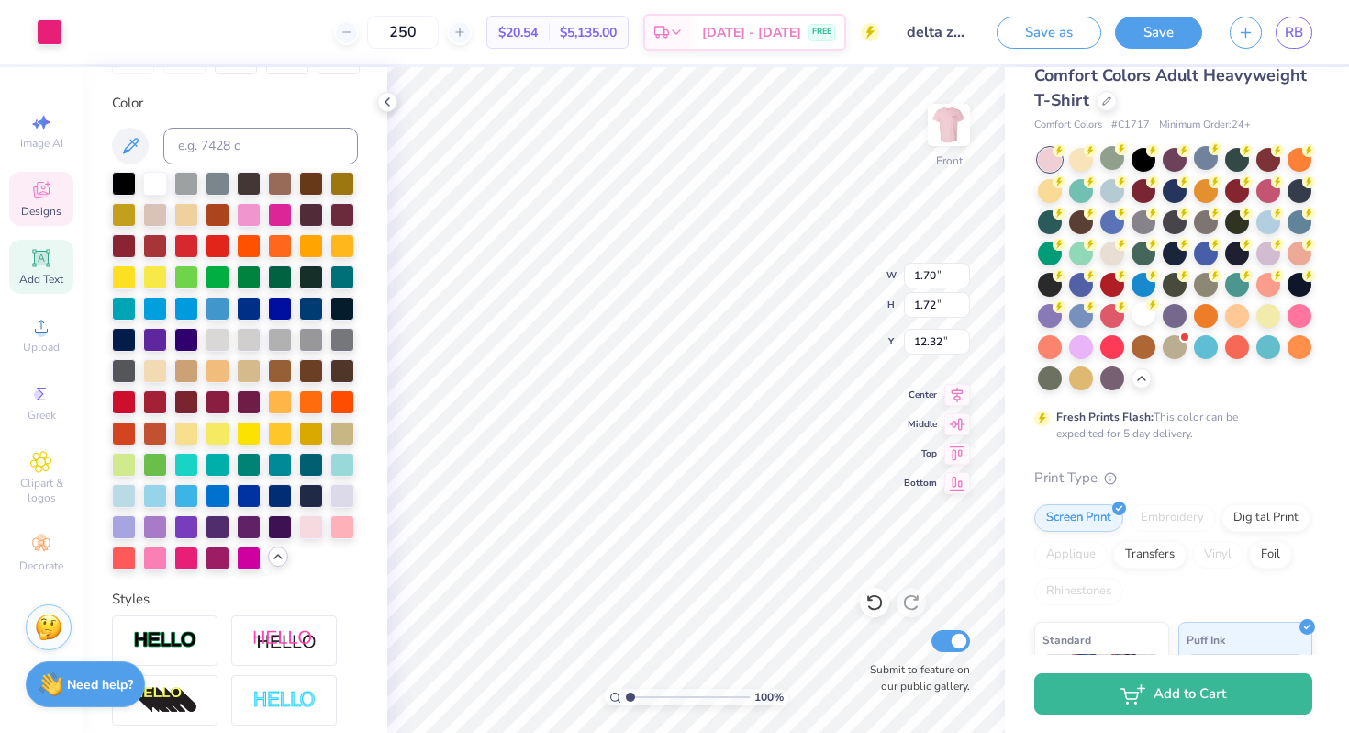
type input "16.05"
type input "7.19"
type input "7.26"
type input "4.94"
type input "1.90"
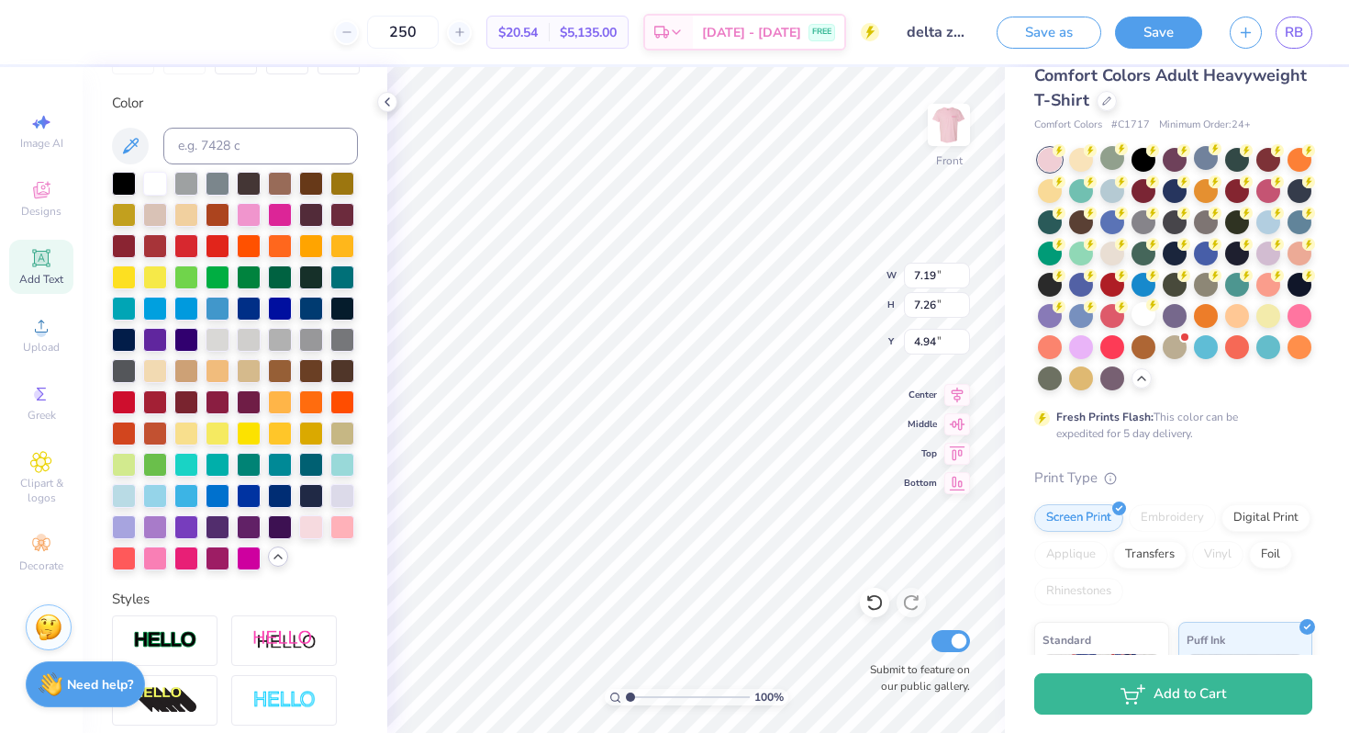
type input "1.72"
type input "15.80"
type input "10.03"
type input "12.57"
type input "4.94"
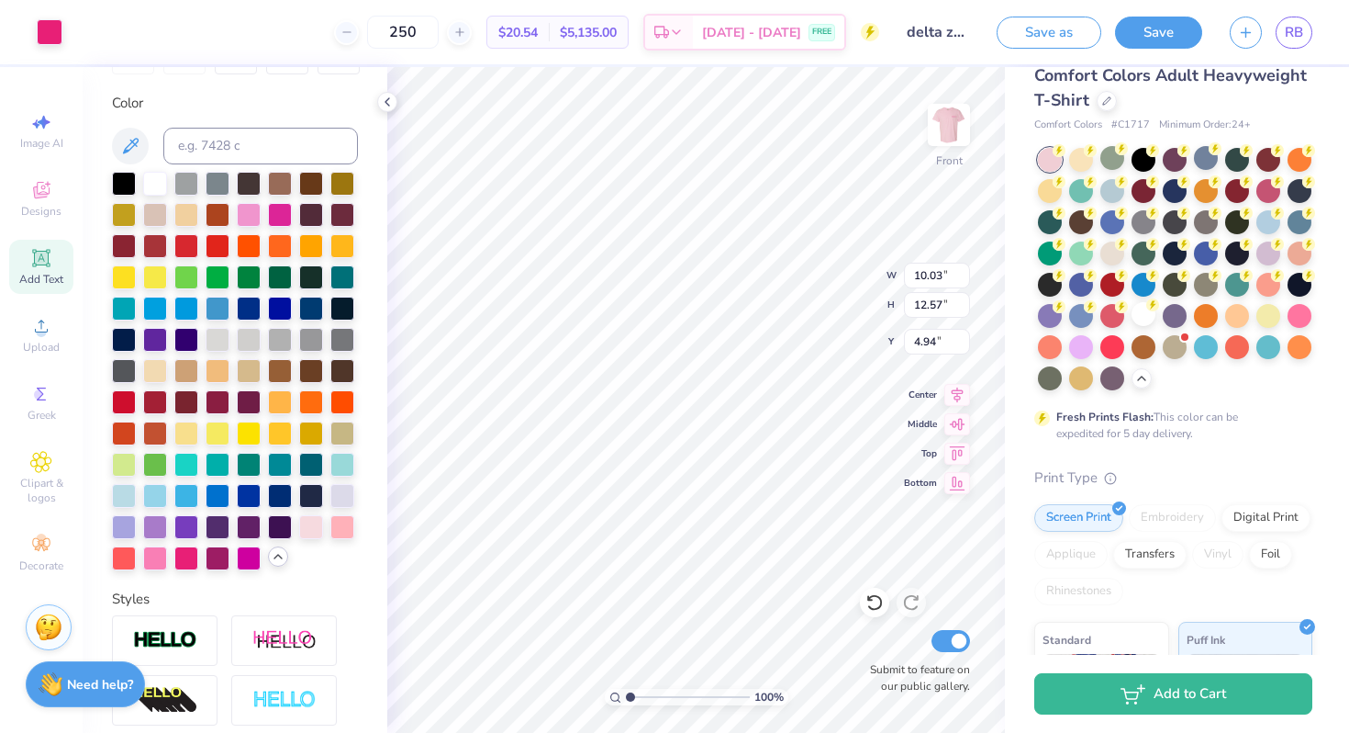
type input "2.54"
type input "1.30"
type input "8.57"
type textarea "Fall 25"
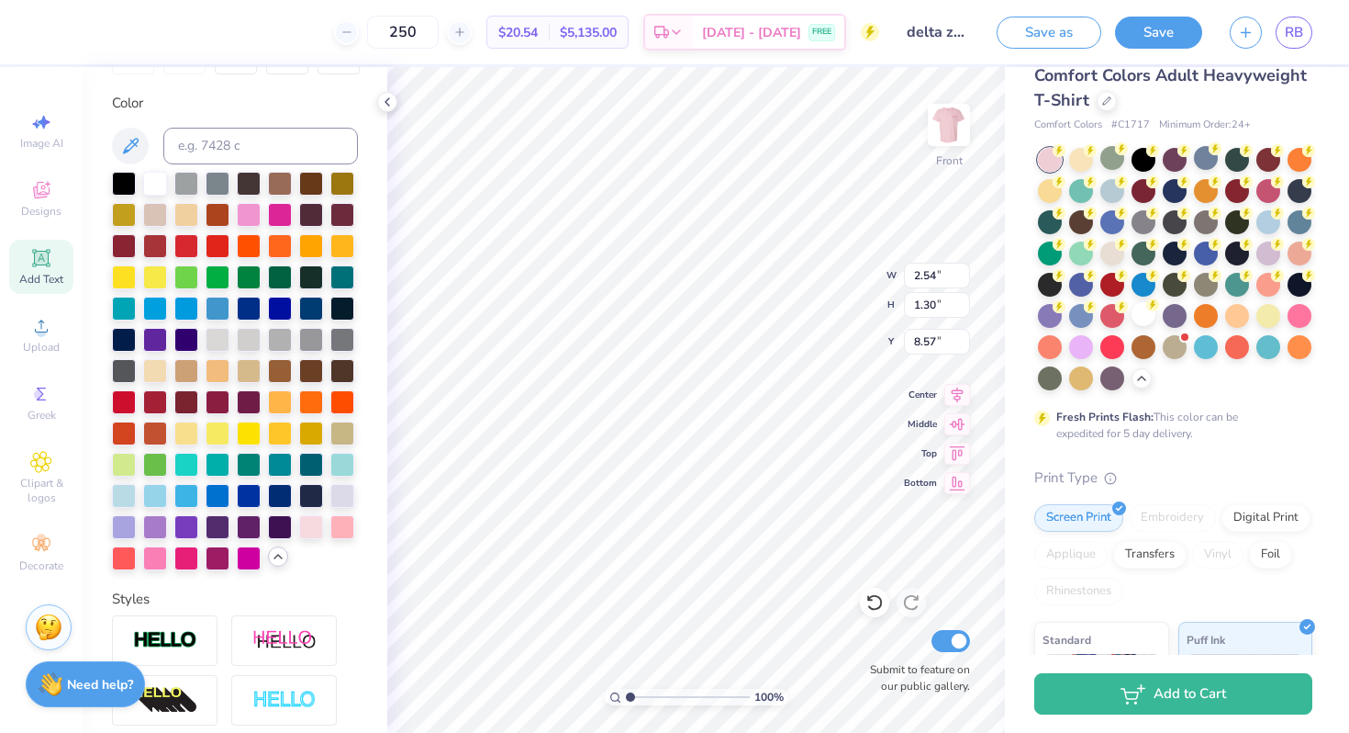
scroll to position [1, 1]
type input "10.03"
type input "12.57"
type input "4.67"
type input "3.40"
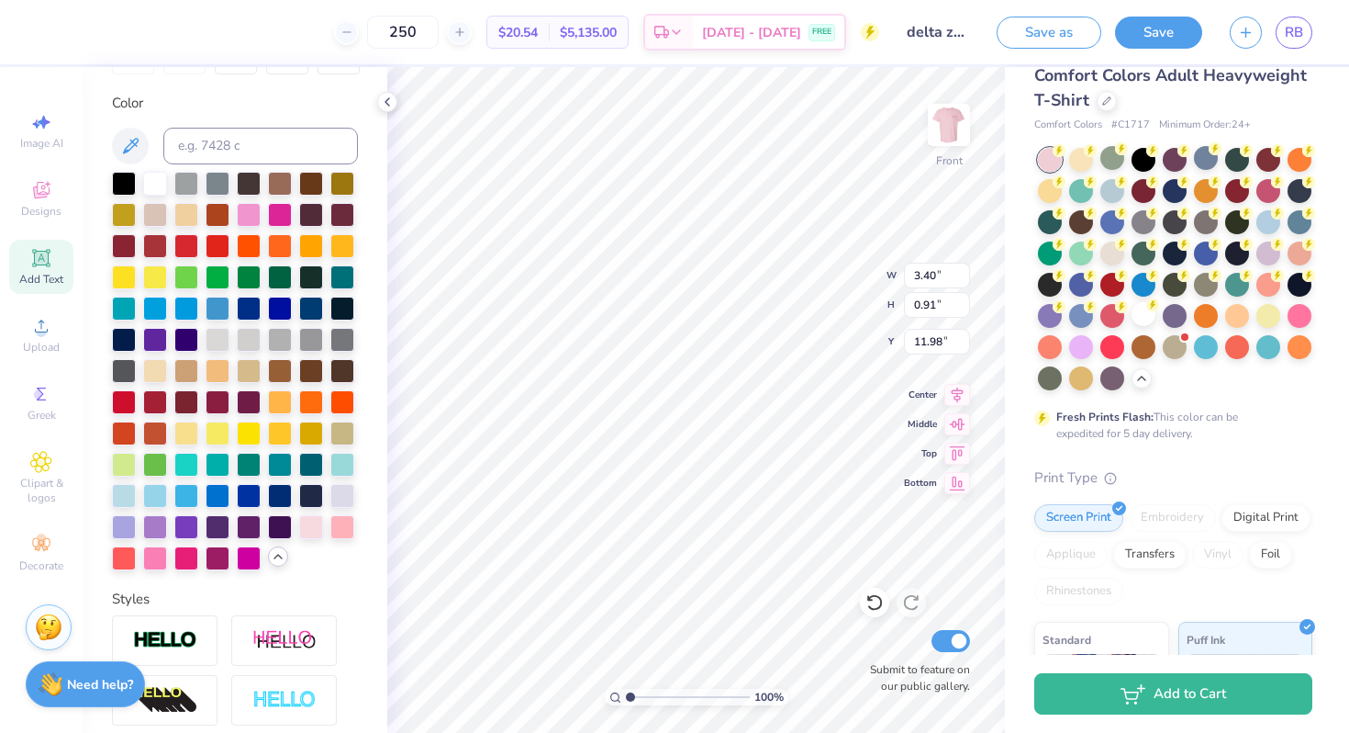
type input "0.91"
type input "16.33"
type input "2.90"
type input "0.78"
type input "2.48"
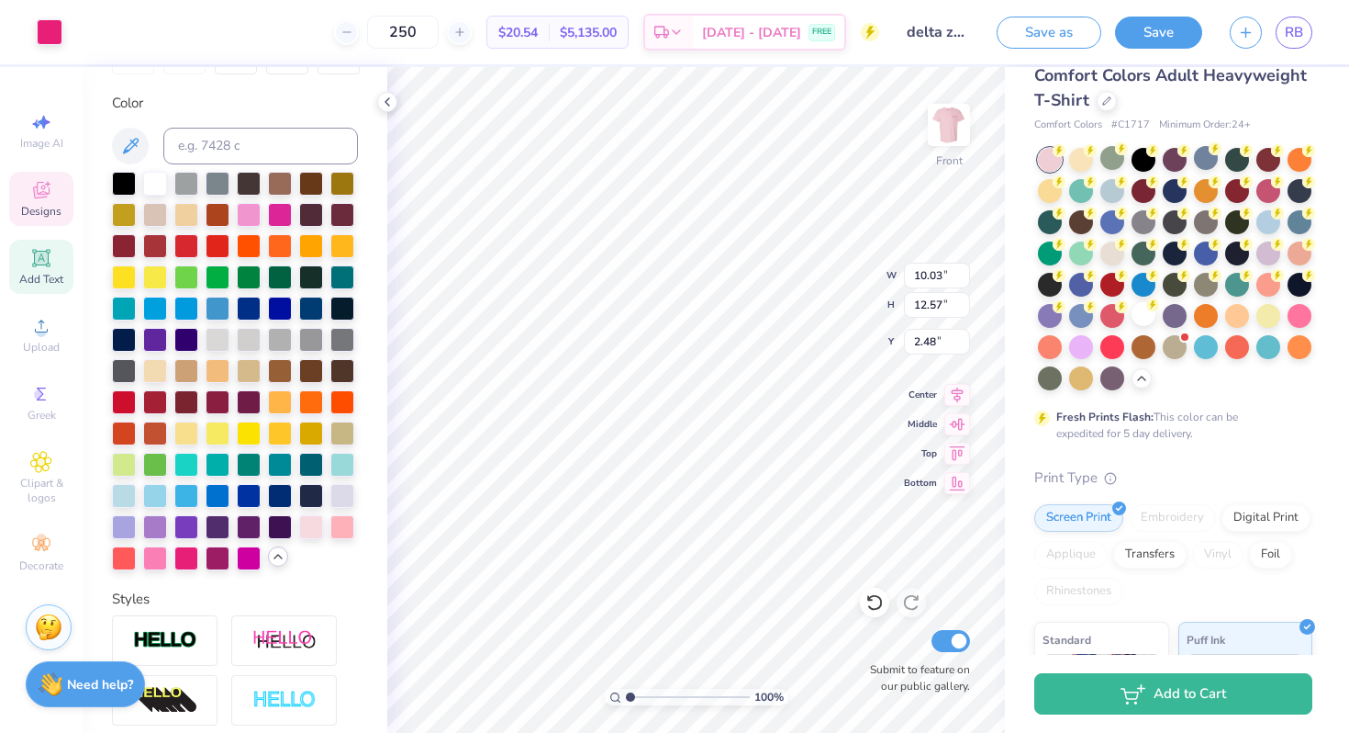
type input "10.03"
type input "12.57"
type input "4.94"
type input "1.70"
type input "1.72"
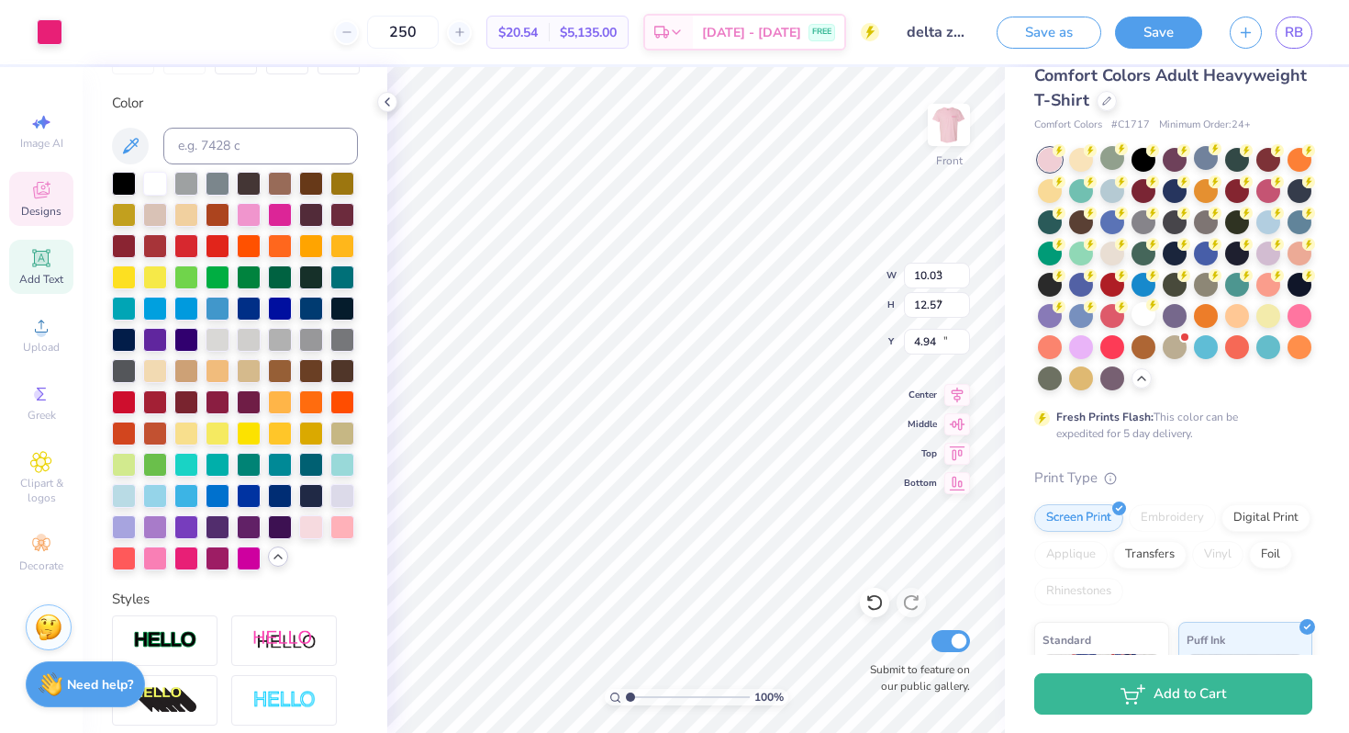
type input "13.75"
type input "1.90"
type input "14.75"
type input "7.19"
type input "7.26"
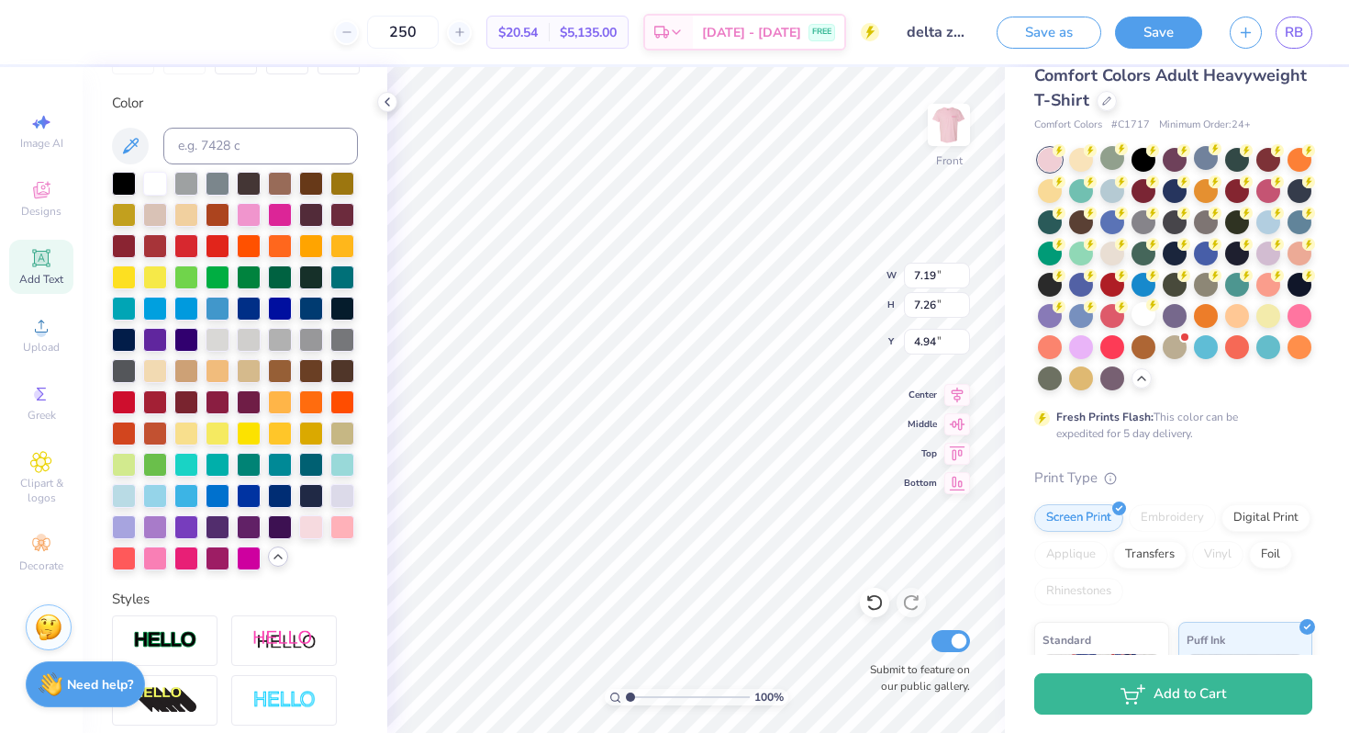
type input "5.63"
type input "11.55"
type input "1.03"
type input "2.48"
type input "2.90"
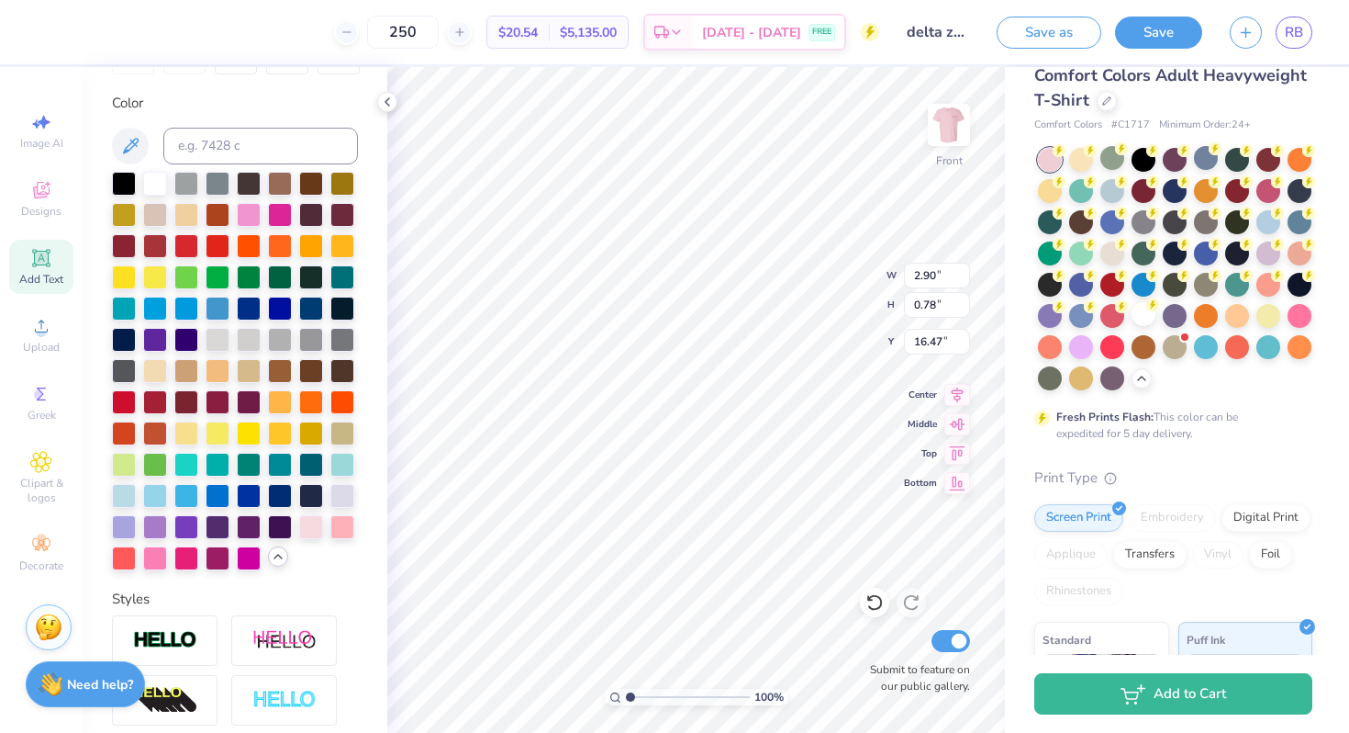
type input "0.78"
type input "16.47"
type input "11.55"
type input "1.03"
type input "3.00"
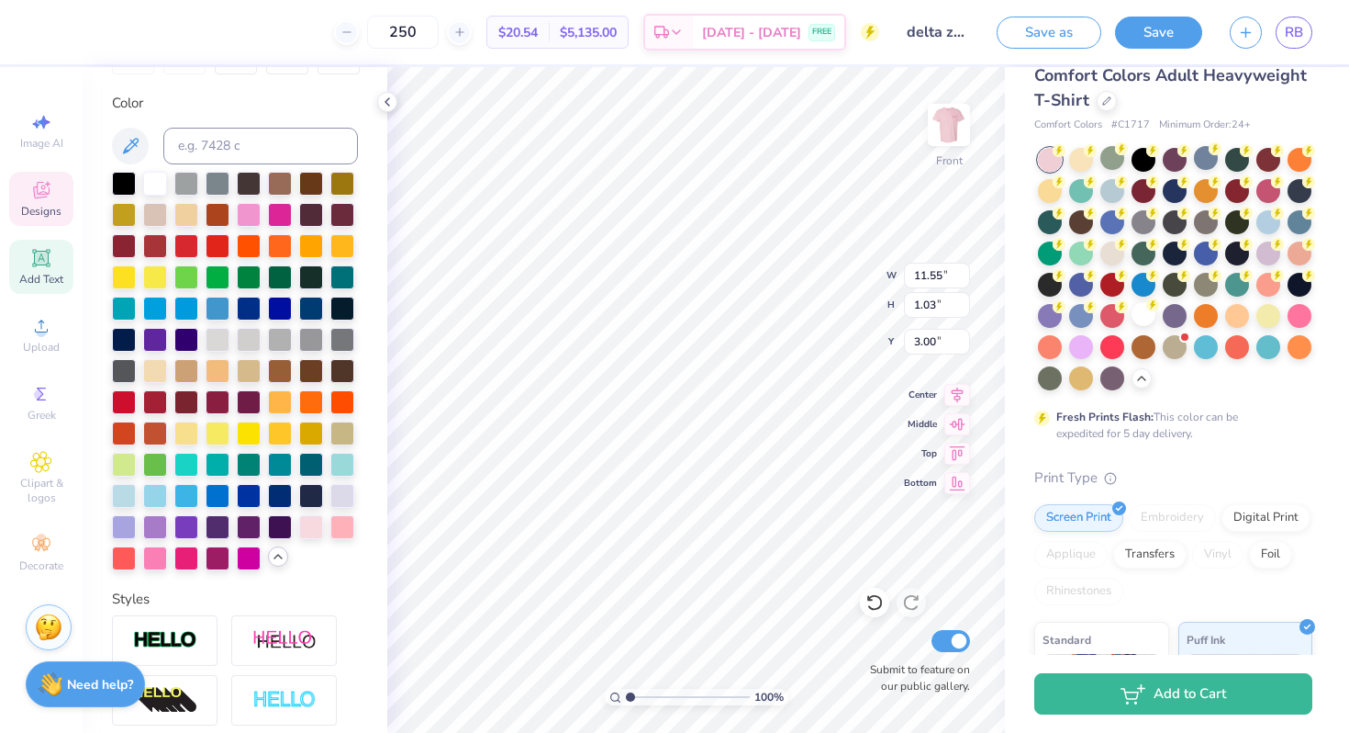
type input "7.19"
type input "7.26"
type input "5.63"
type textarea "delta zeta Diamond leauge"
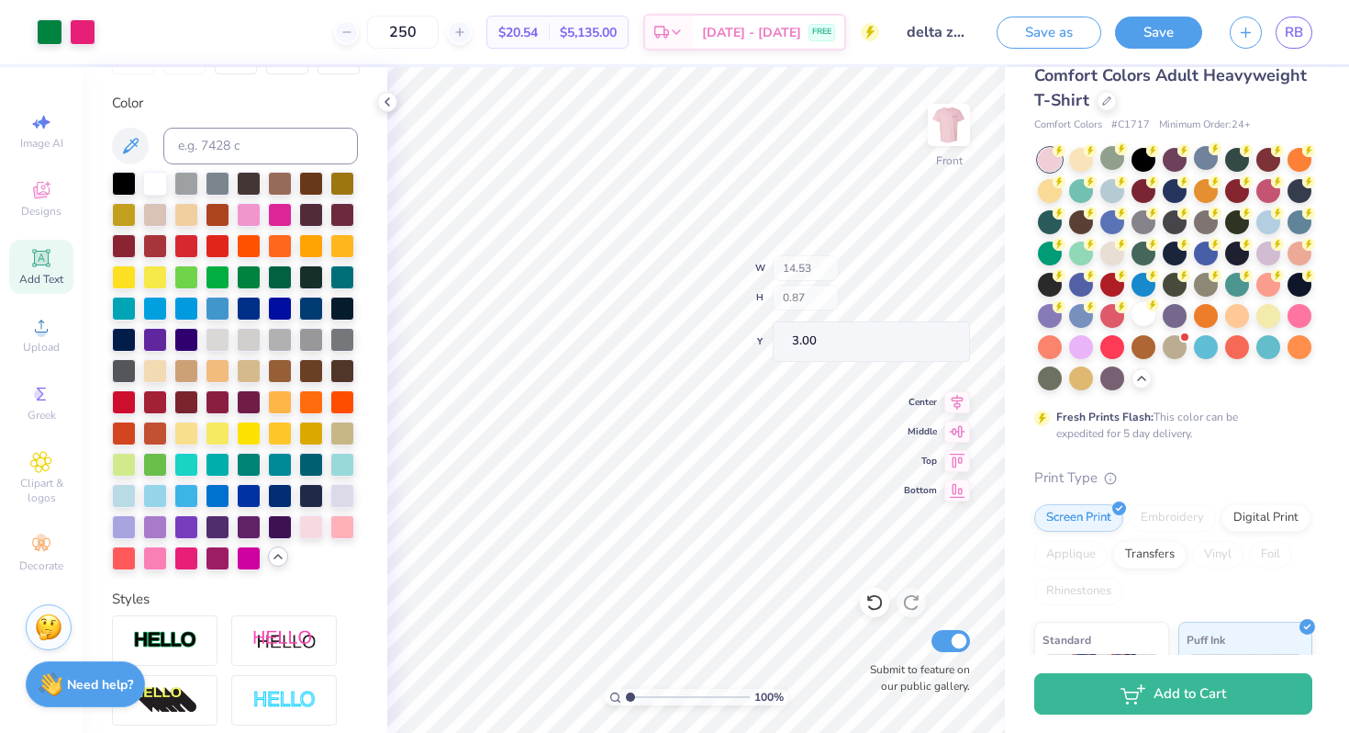
type input "14.53"
type input "0.87"
type input "13.48"
type input "0.80"
click at [241, 277] on div at bounding box center [249, 275] width 24 height 24
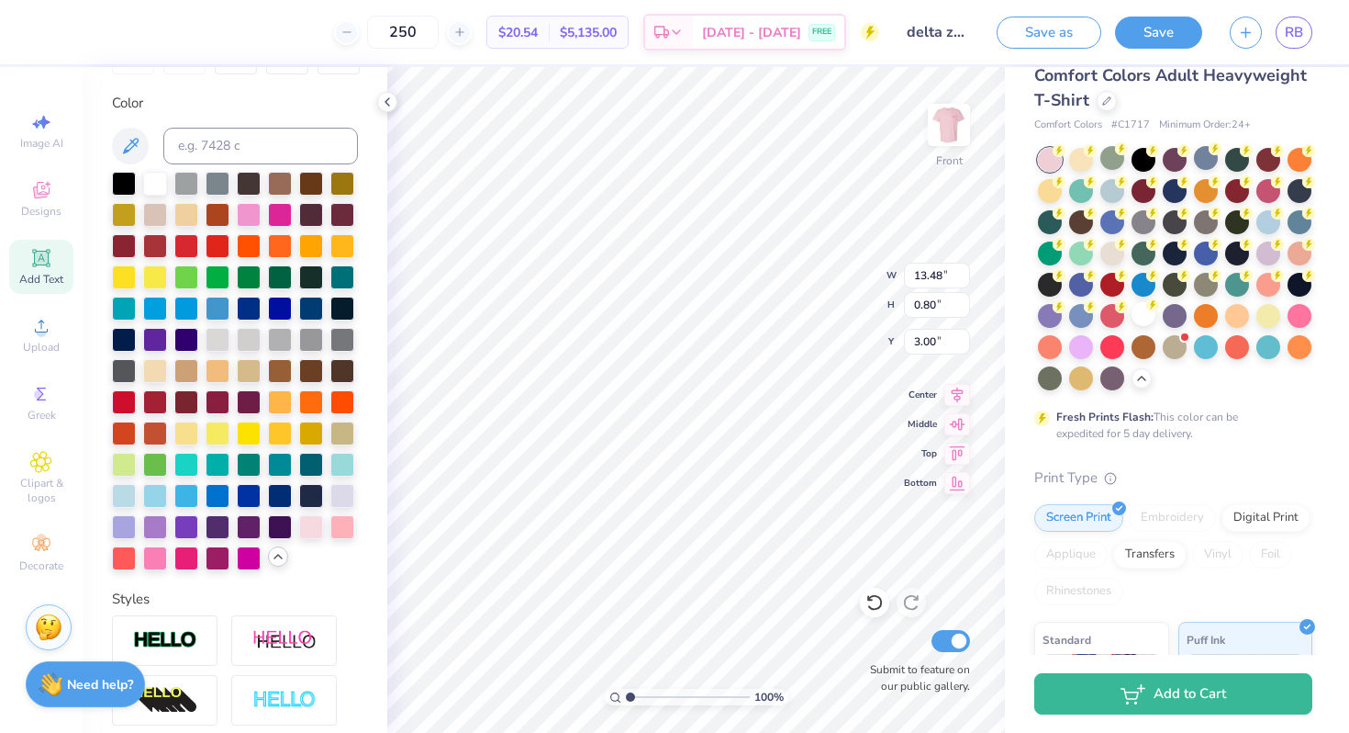
type input "2.90"
type input "0.78"
type input "16.47"
click at [247, 283] on div at bounding box center [249, 275] width 24 height 24
type input "13.48"
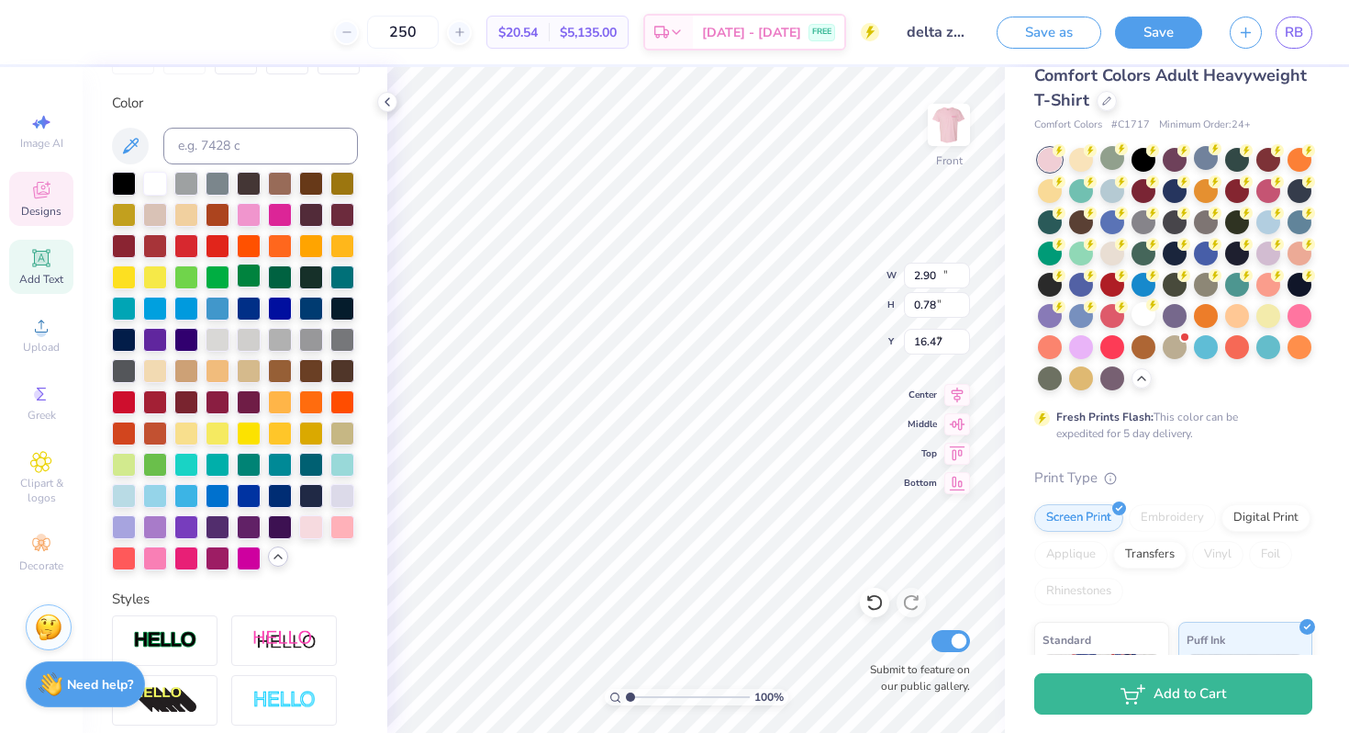
type input "0.80"
type input "3.00"
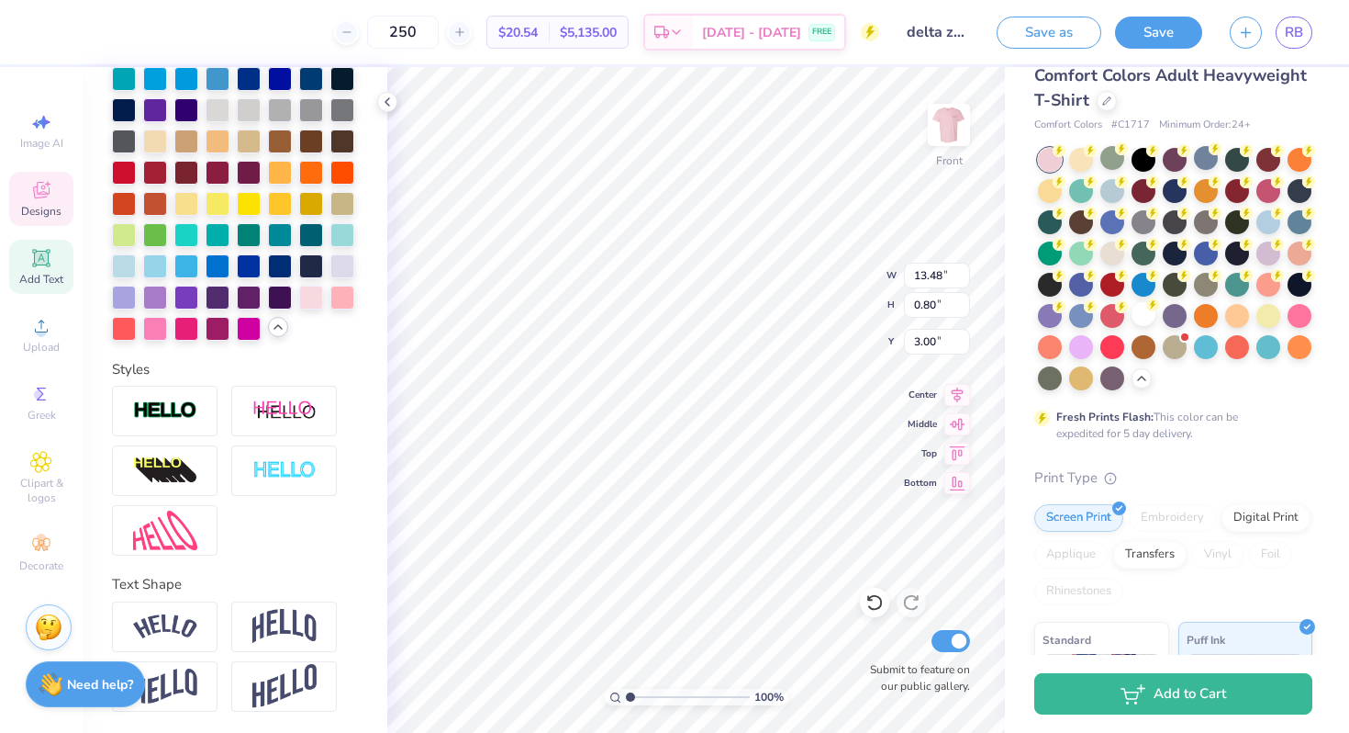
click at [172, 714] on div "Personalized Names Personalized Numbers Text Tool Add Font Font BOOTLE Switch t…" at bounding box center [235, 400] width 305 height 666
click at [172, 692] on img at bounding box center [165, 686] width 64 height 36
type input "1.19"
type input "2.81"
click at [312, 621] on img at bounding box center [284, 626] width 64 height 35
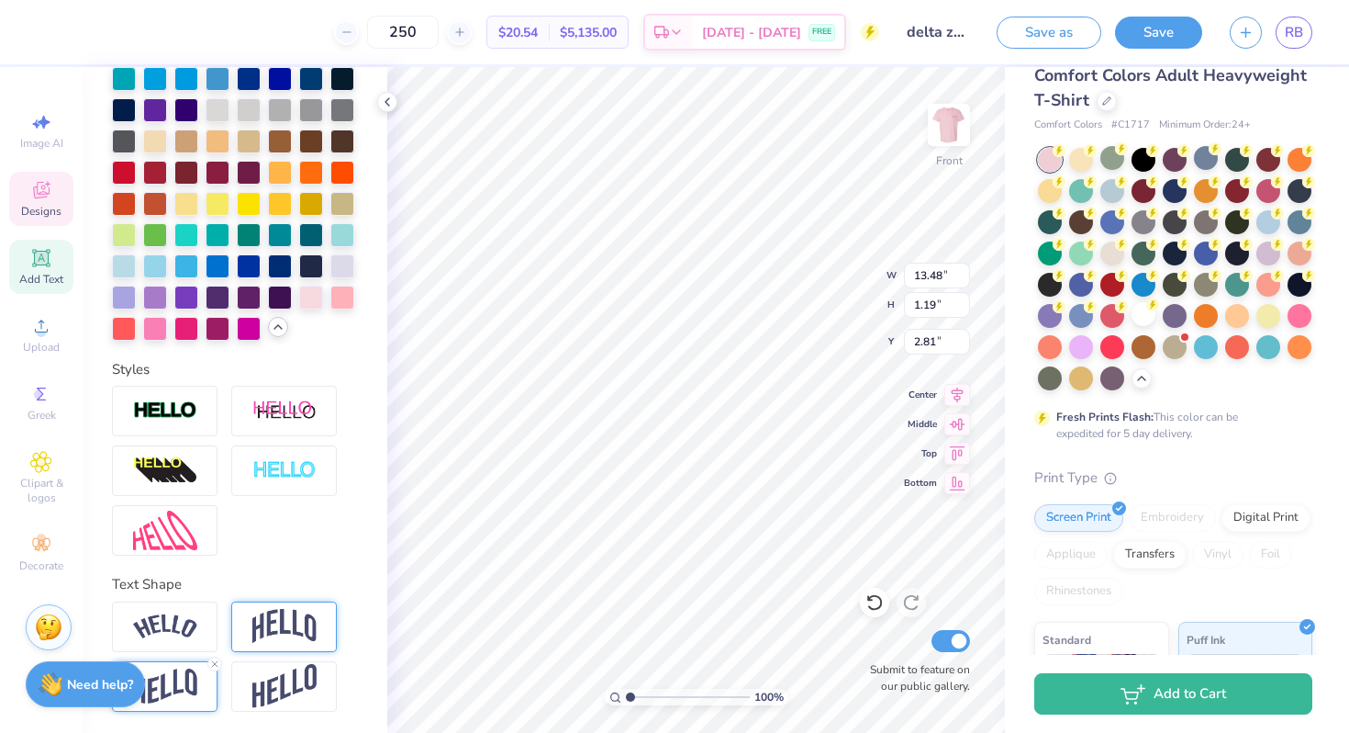
type input "3.57"
type input "1.62"
click at [180, 622] on img at bounding box center [165, 626] width 64 height 25
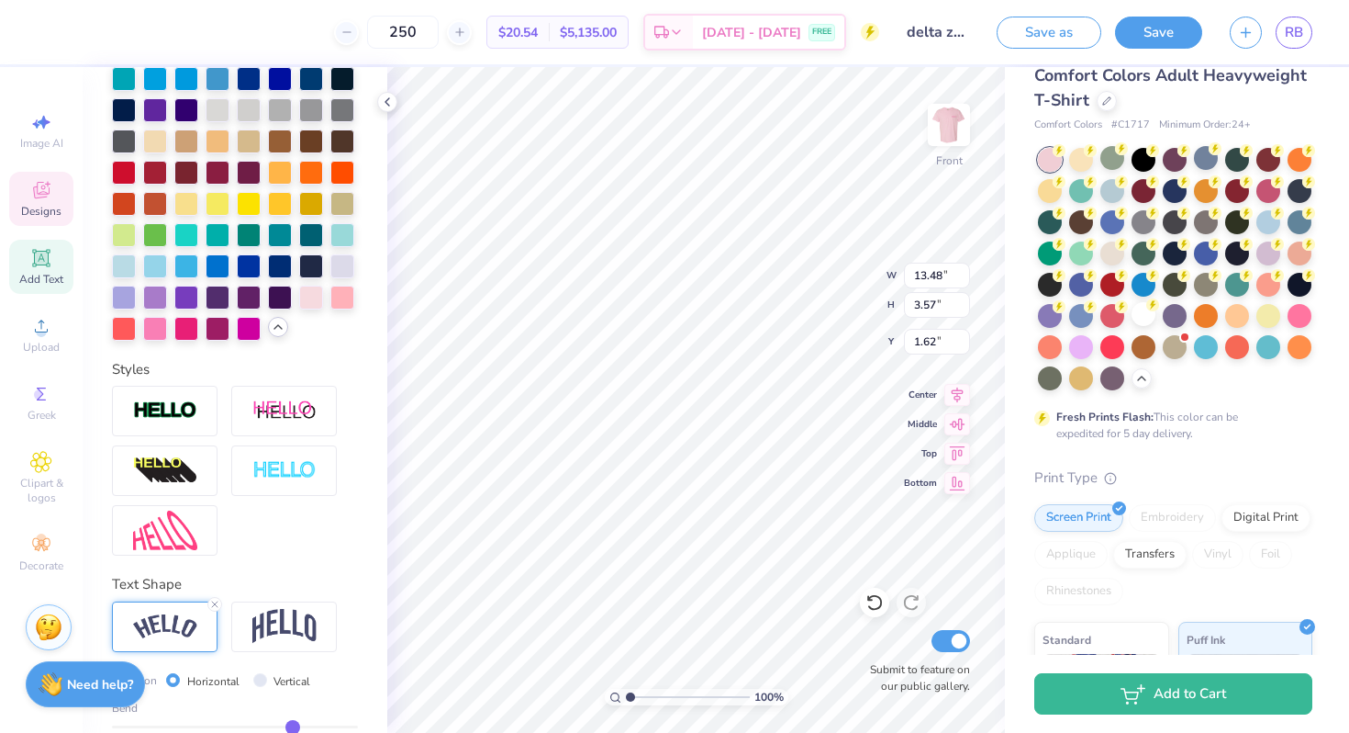
type input "14.53"
type input "2.75"
type input "2.03"
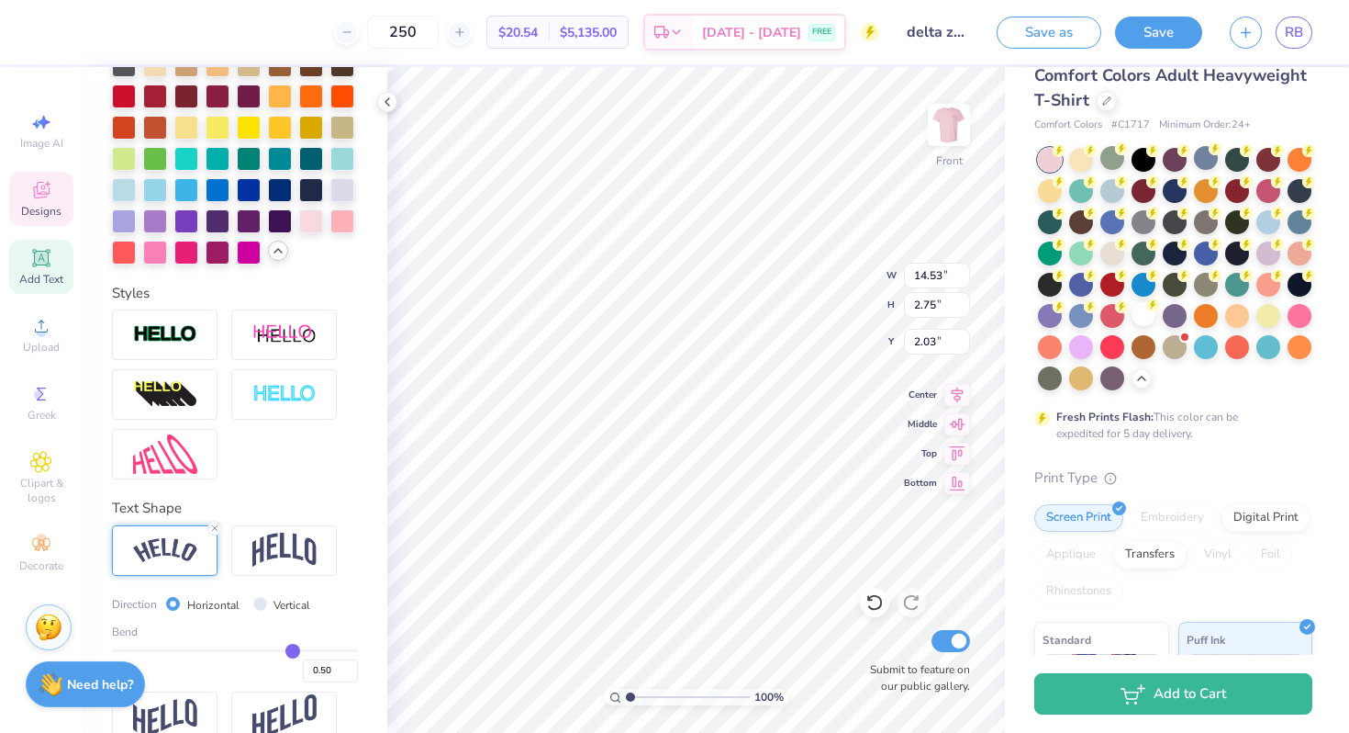
scroll to position [660, 0]
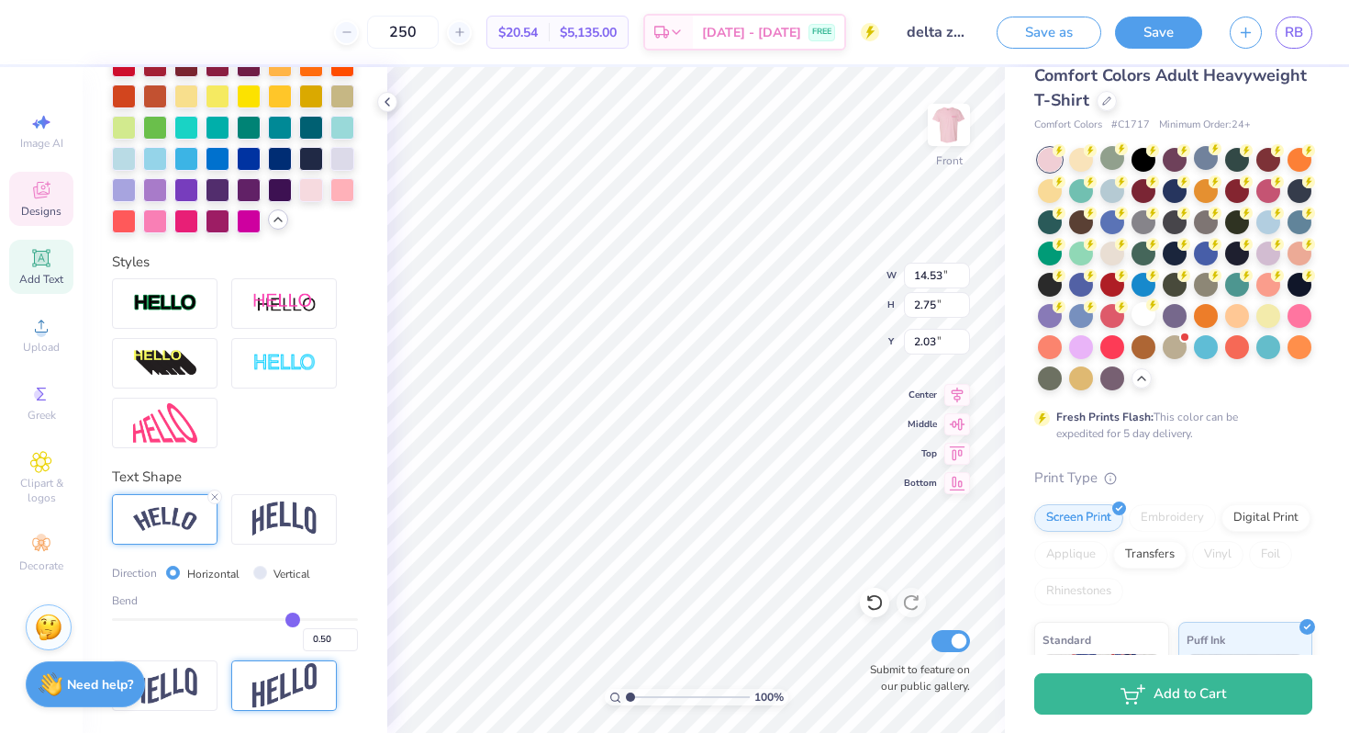
click at [302, 694] on img at bounding box center [284, 685] width 64 height 45
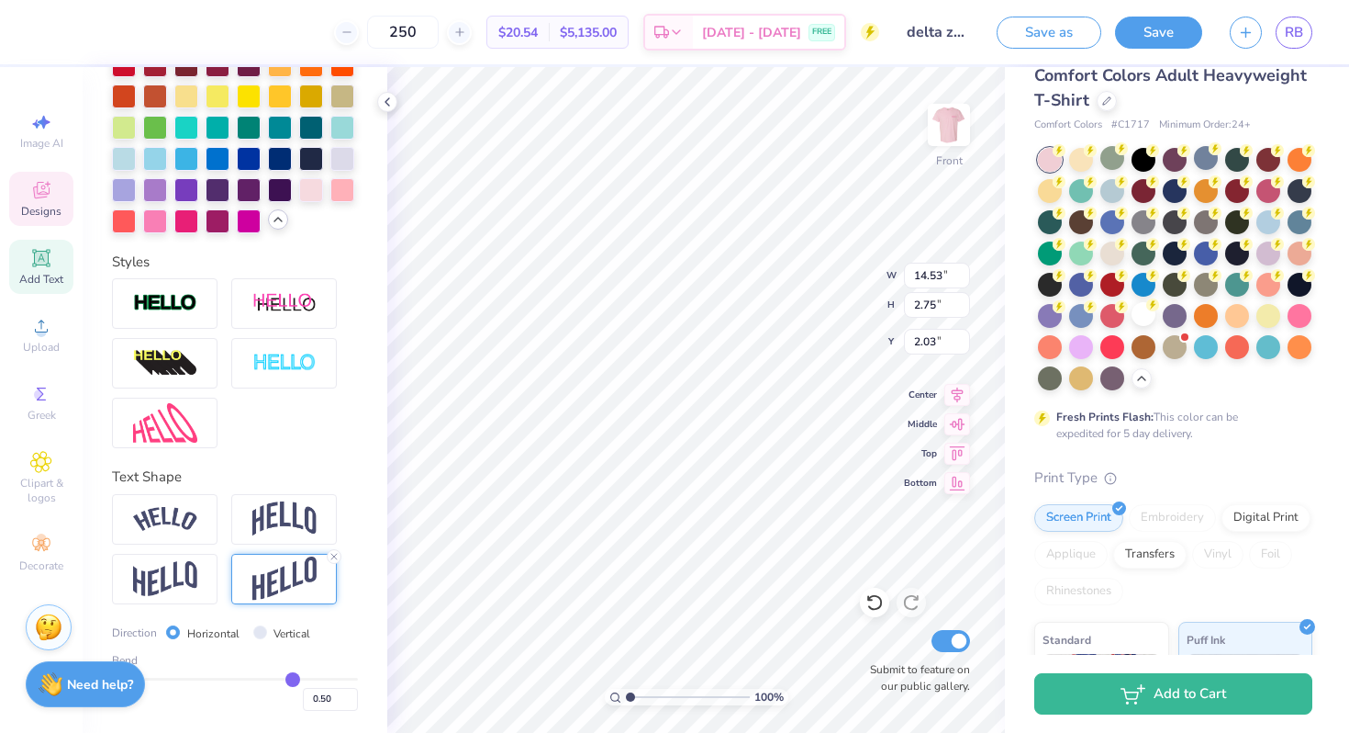
type input "13.43"
type input "1.59"
type input "2.61"
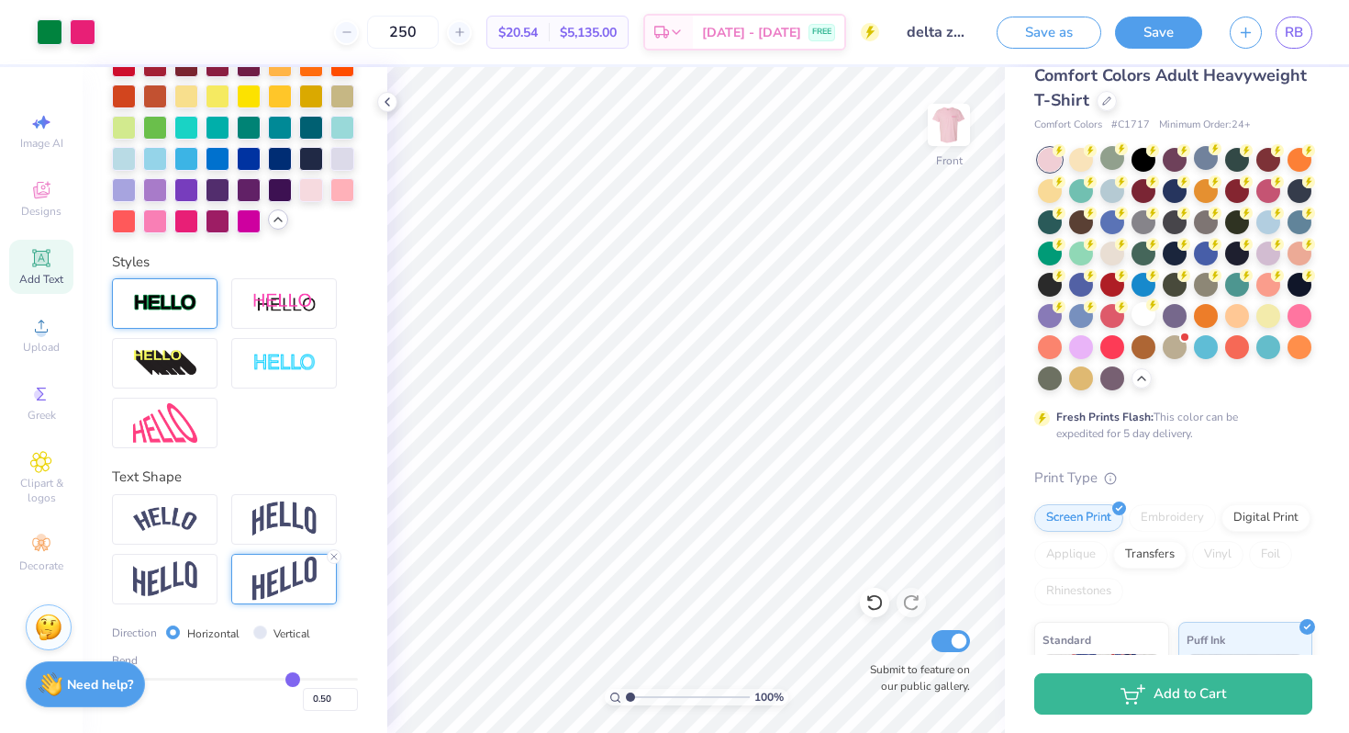
click at [189, 294] on img at bounding box center [165, 303] width 64 height 21
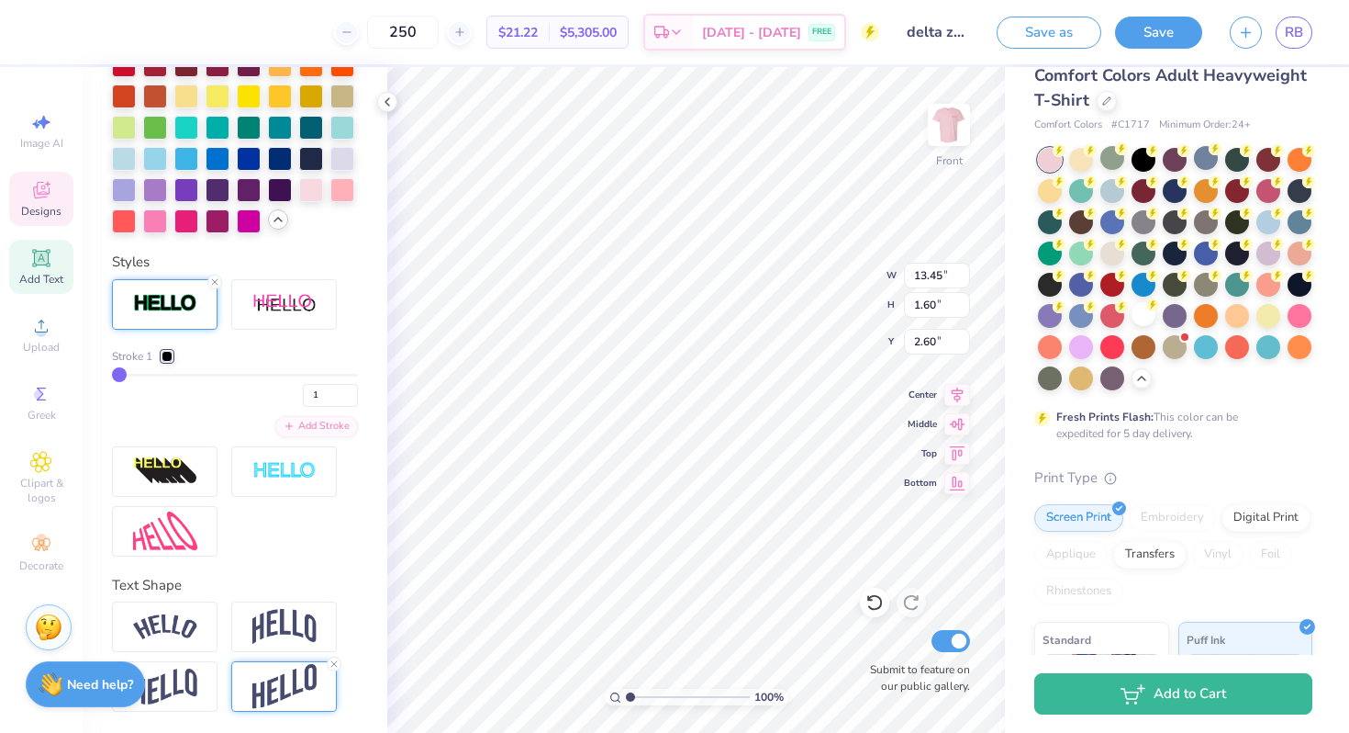
scroll to position [838, 0]
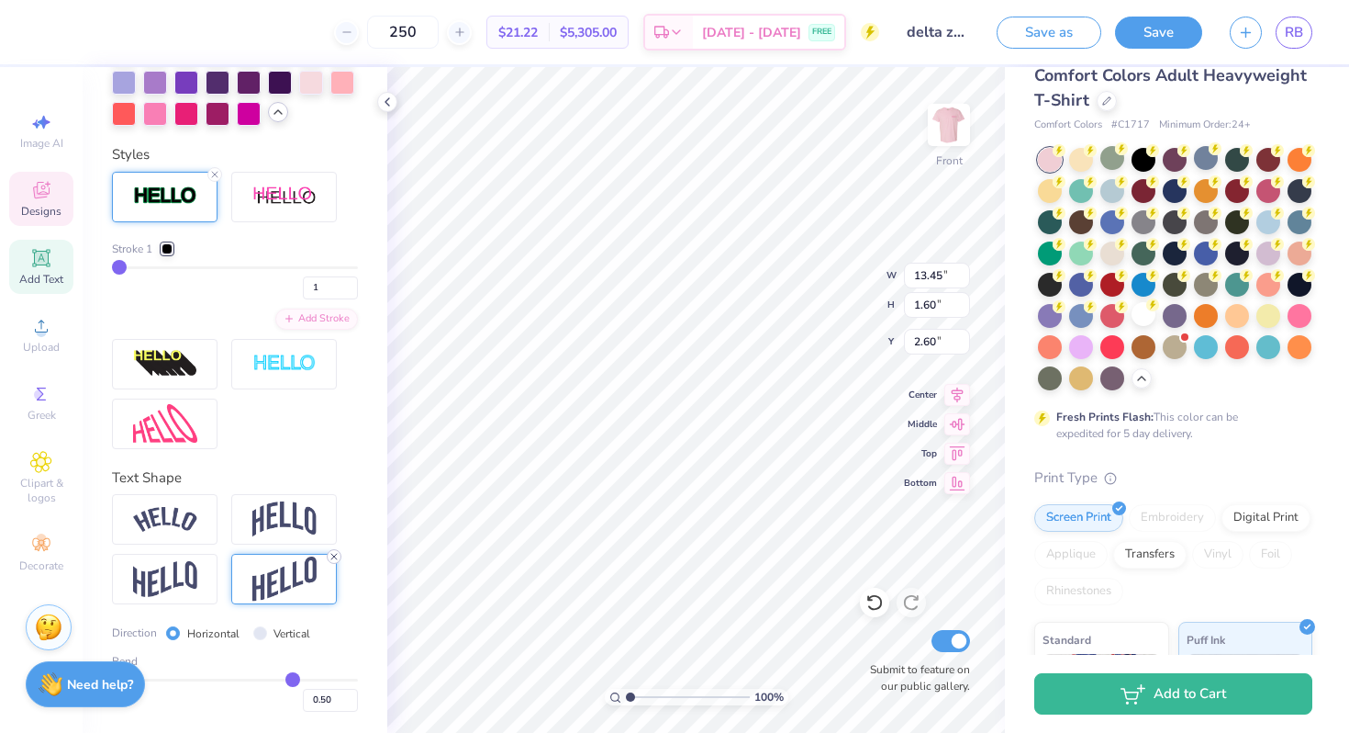
click at [333, 556] on line at bounding box center [334, 557] width 6 height 6
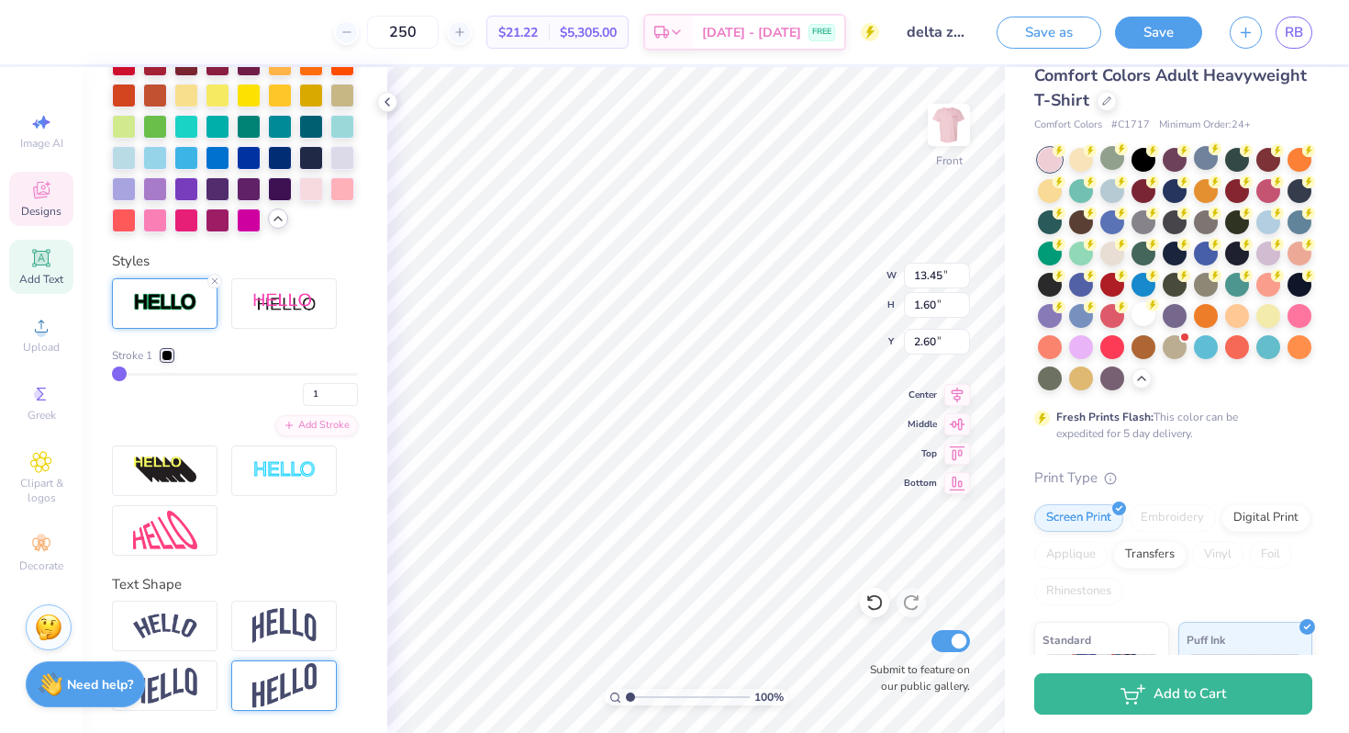
scroll to position [732, 0]
click at [215, 278] on icon at bounding box center [214, 280] width 11 height 11
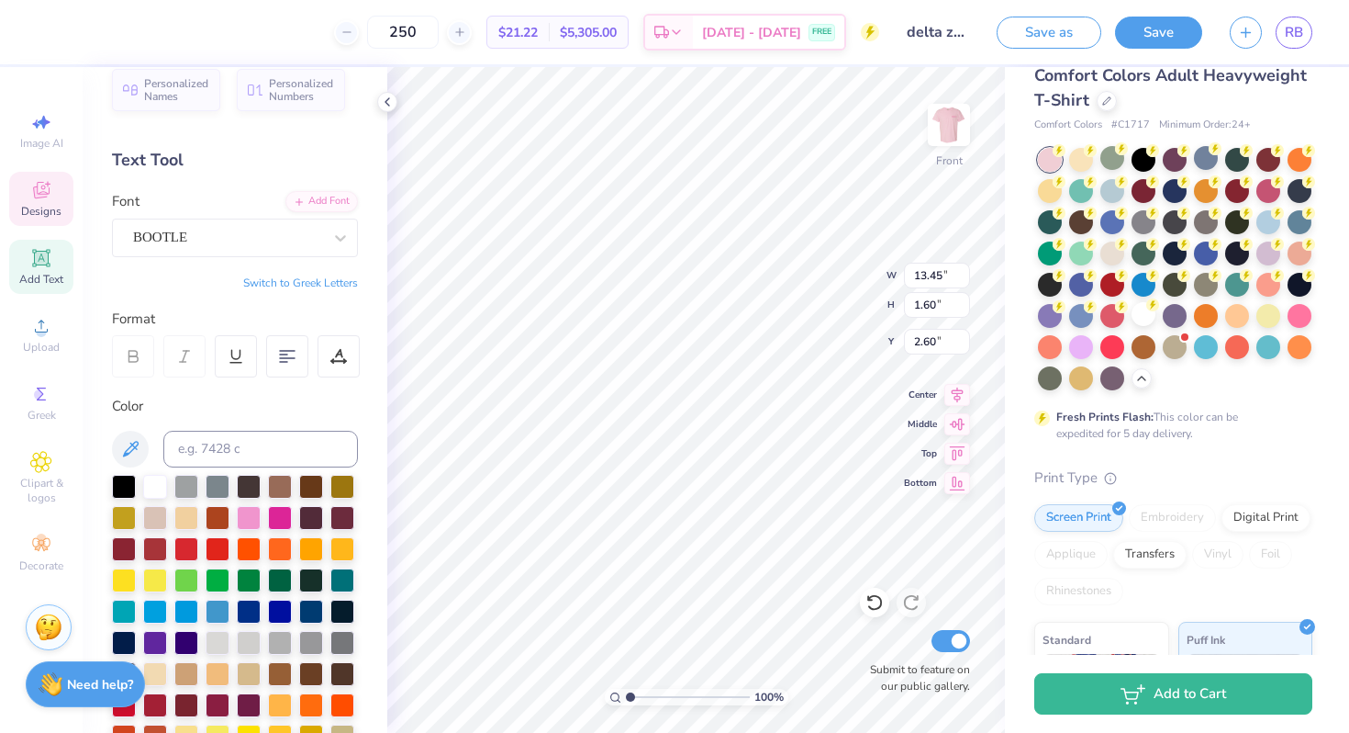
scroll to position [12, 0]
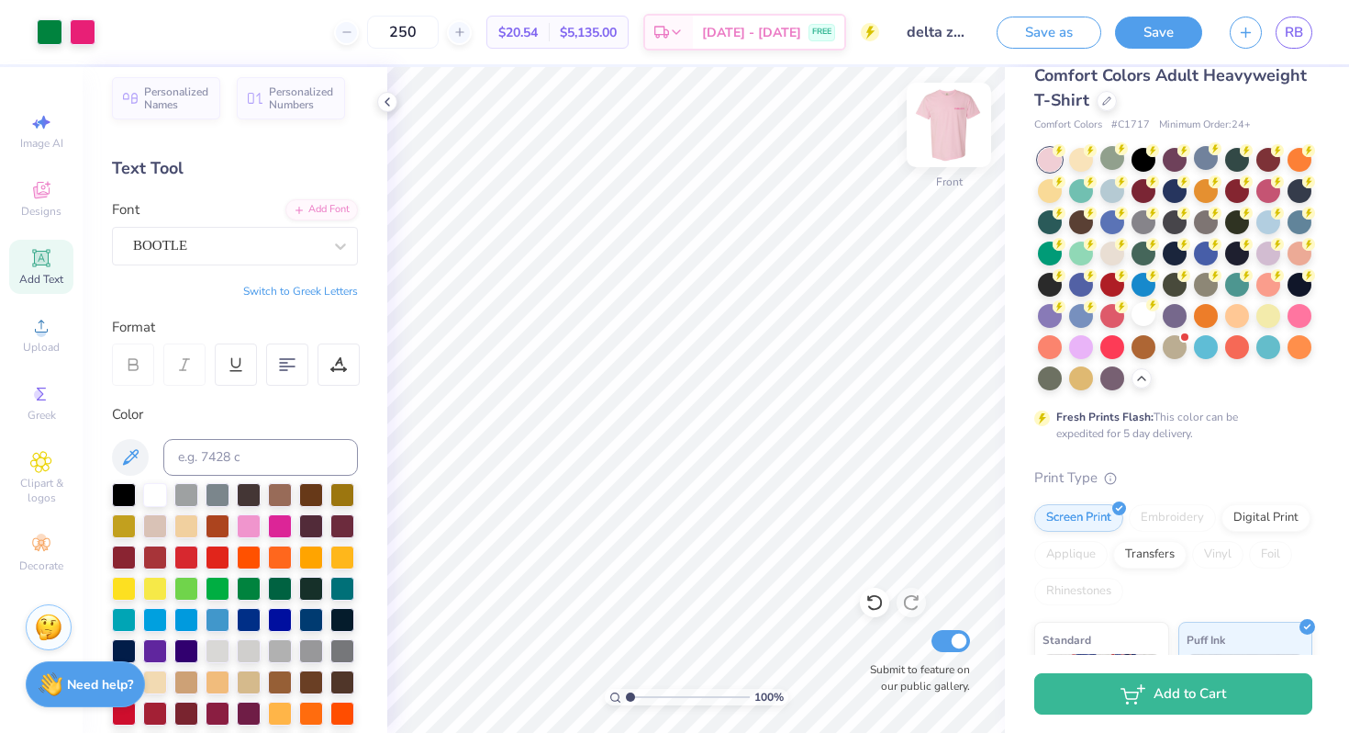
click at [937, 136] on img at bounding box center [948, 124] width 73 height 73
click at [945, 118] on img at bounding box center [948, 124] width 73 height 73
click at [1148, 319] on div at bounding box center [1144, 314] width 24 height 24
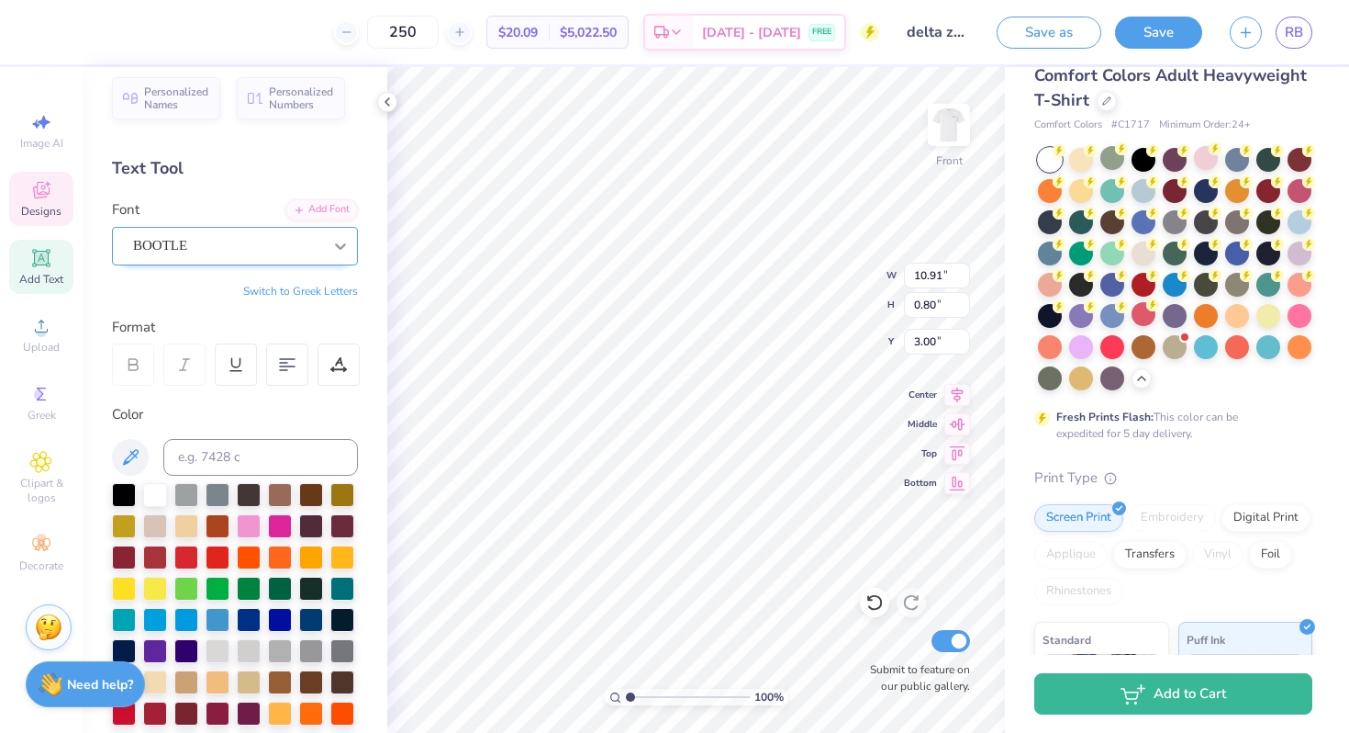
click at [349, 237] on icon at bounding box center [340, 246] width 18 height 18
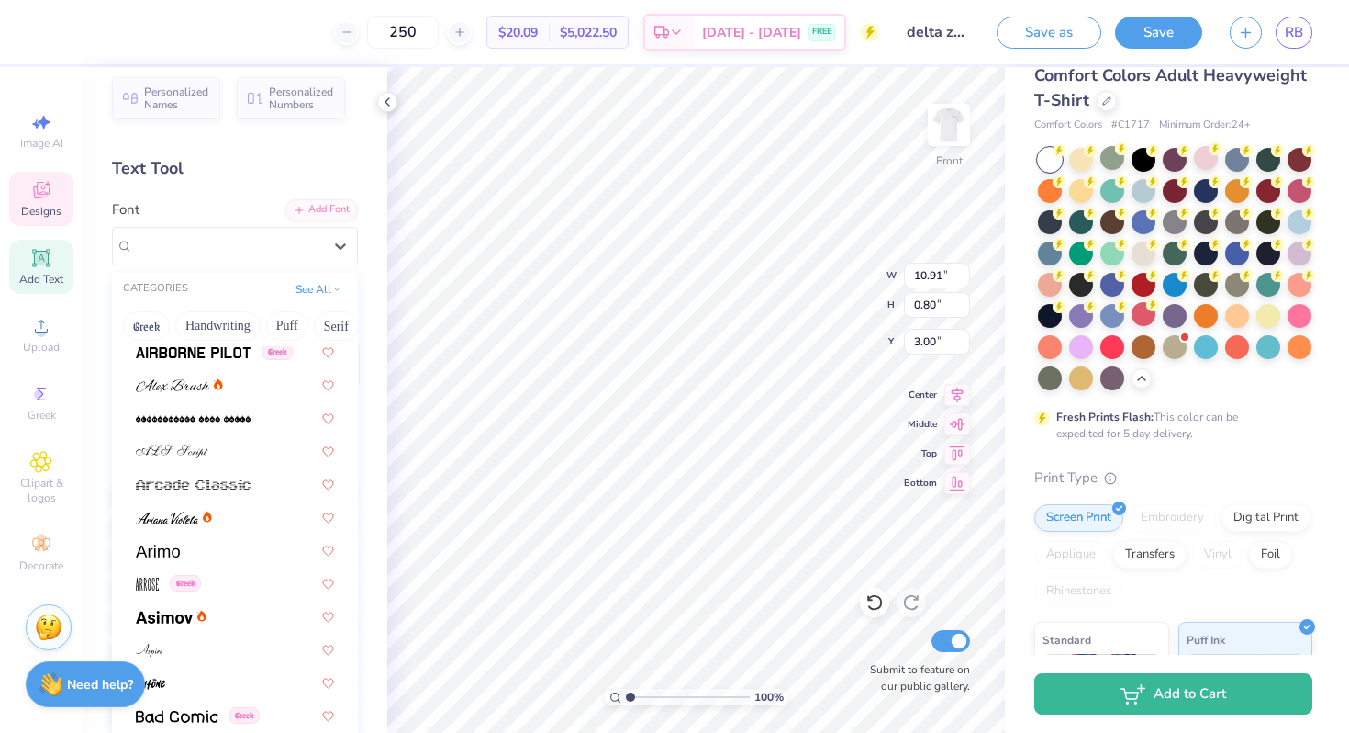
scroll to position [713, 0]
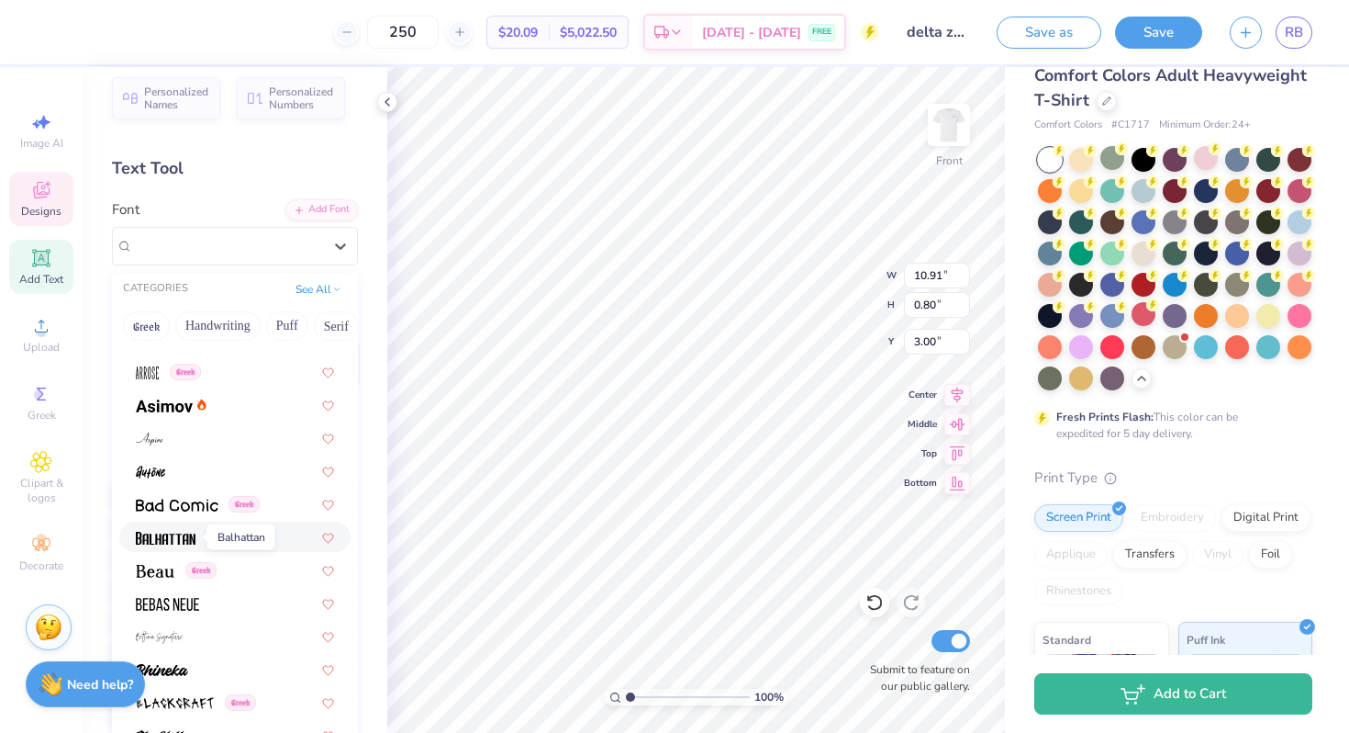
click at [173, 532] on img at bounding box center [166, 537] width 60 height 13
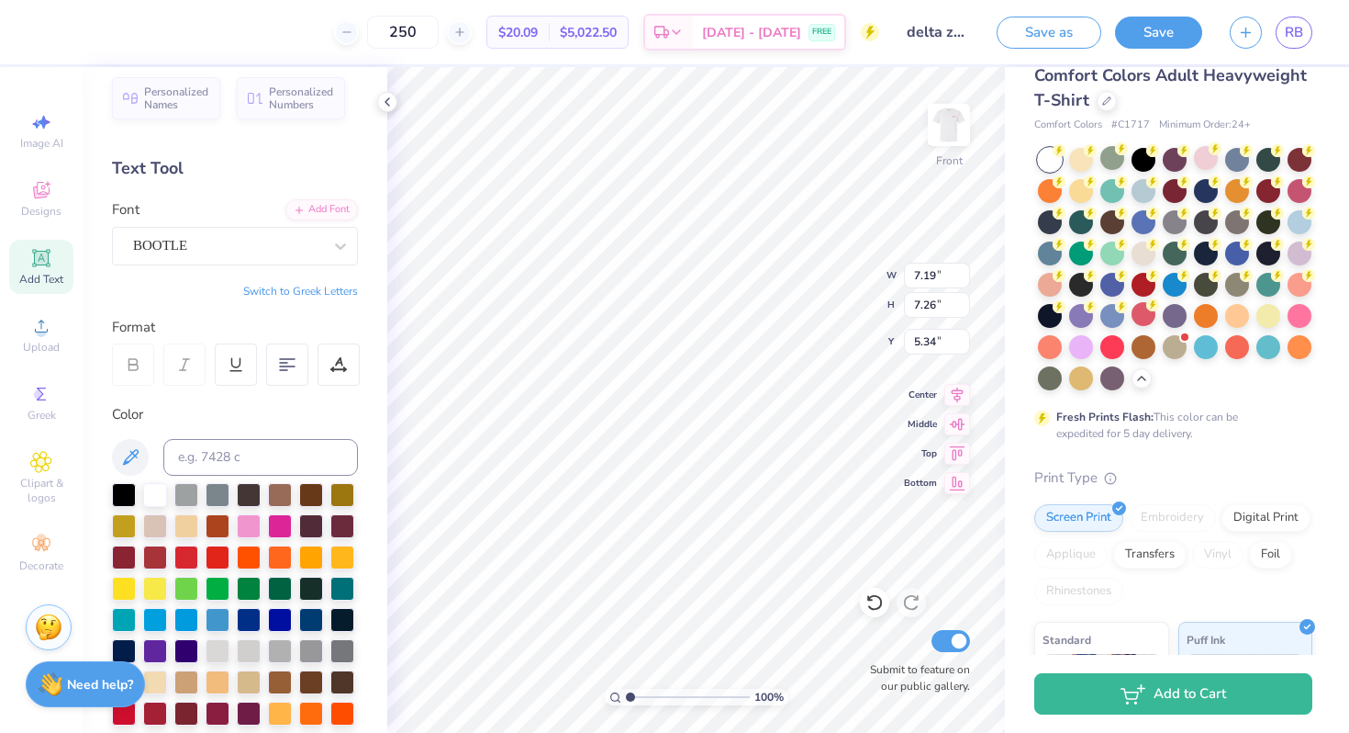
scroll to position [0, 3]
click at [349, 250] on icon at bounding box center [340, 246] width 18 height 18
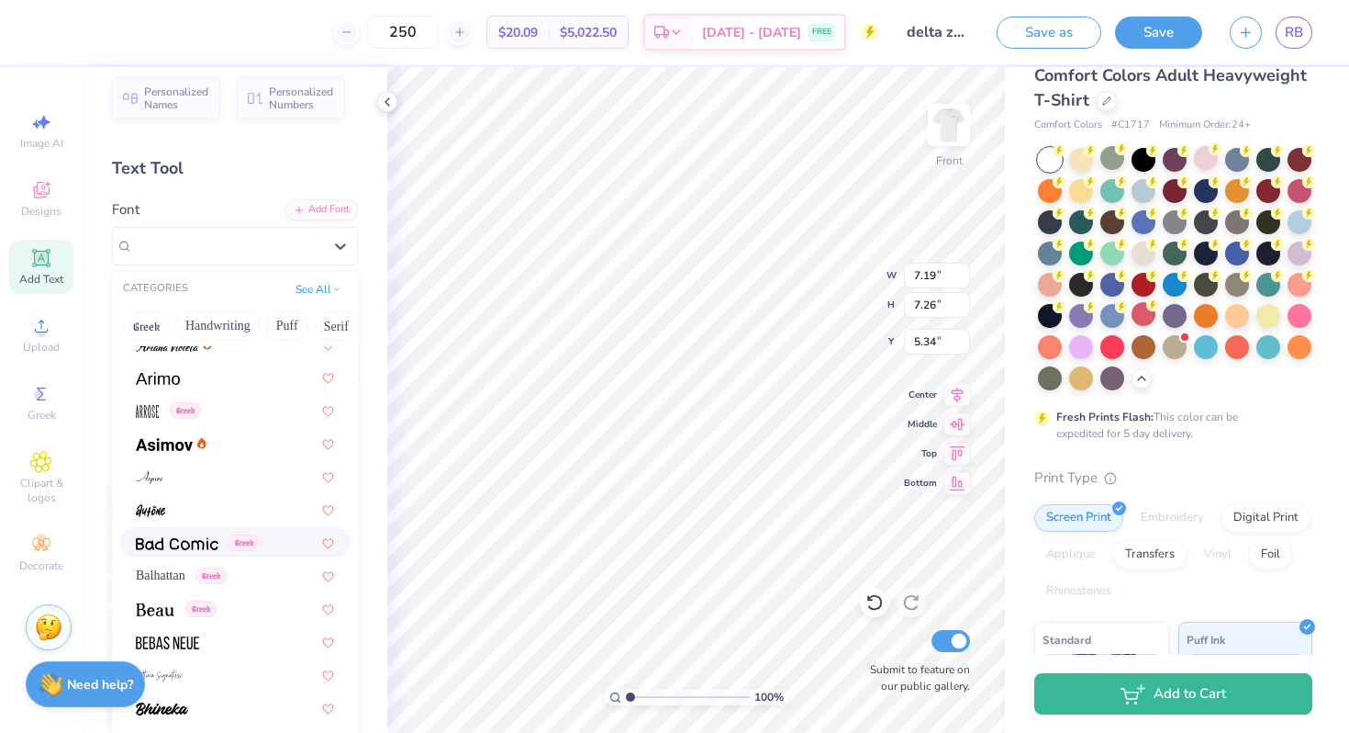
scroll to position [678, 0]
click at [169, 571] on span "Balhattan" at bounding box center [161, 571] width 50 height 19
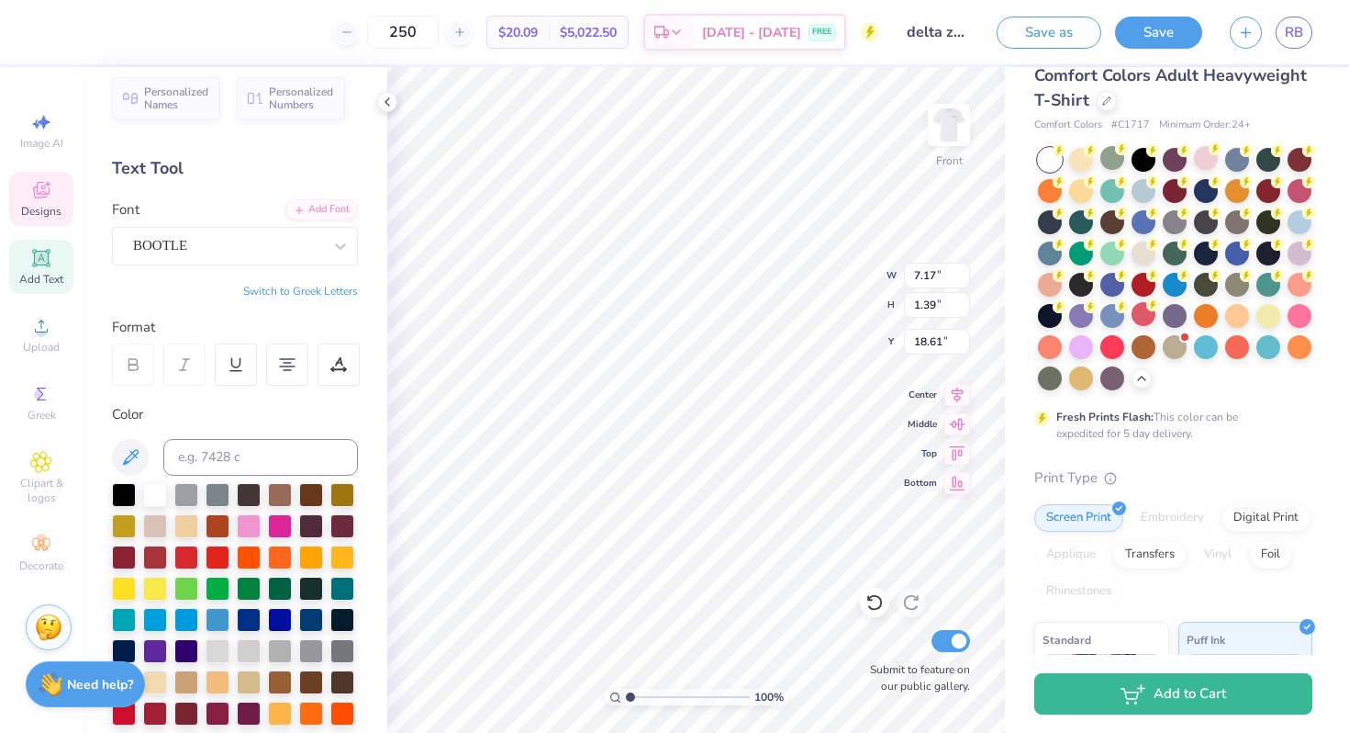
scroll to position [2, 6]
click at [276, 243] on div "BOOTLE" at bounding box center [227, 245] width 193 height 28
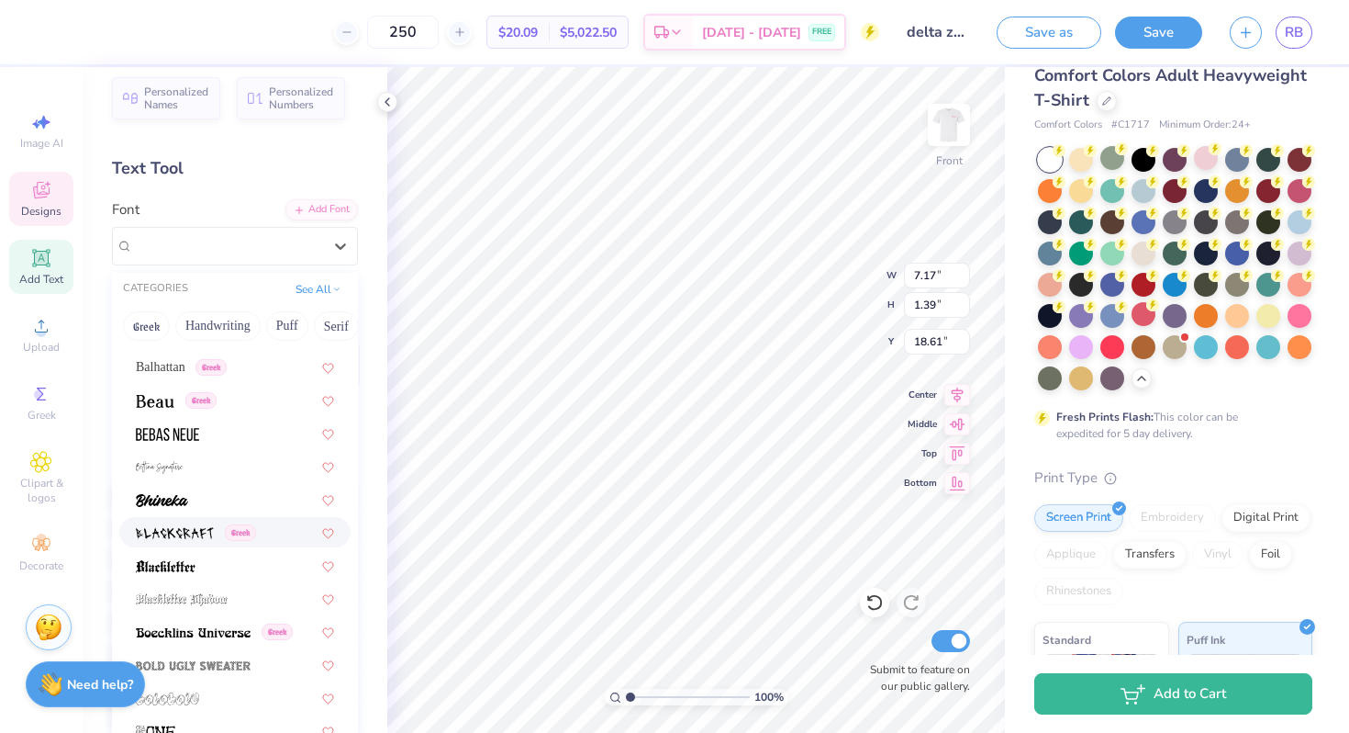
scroll to position [890, 0]
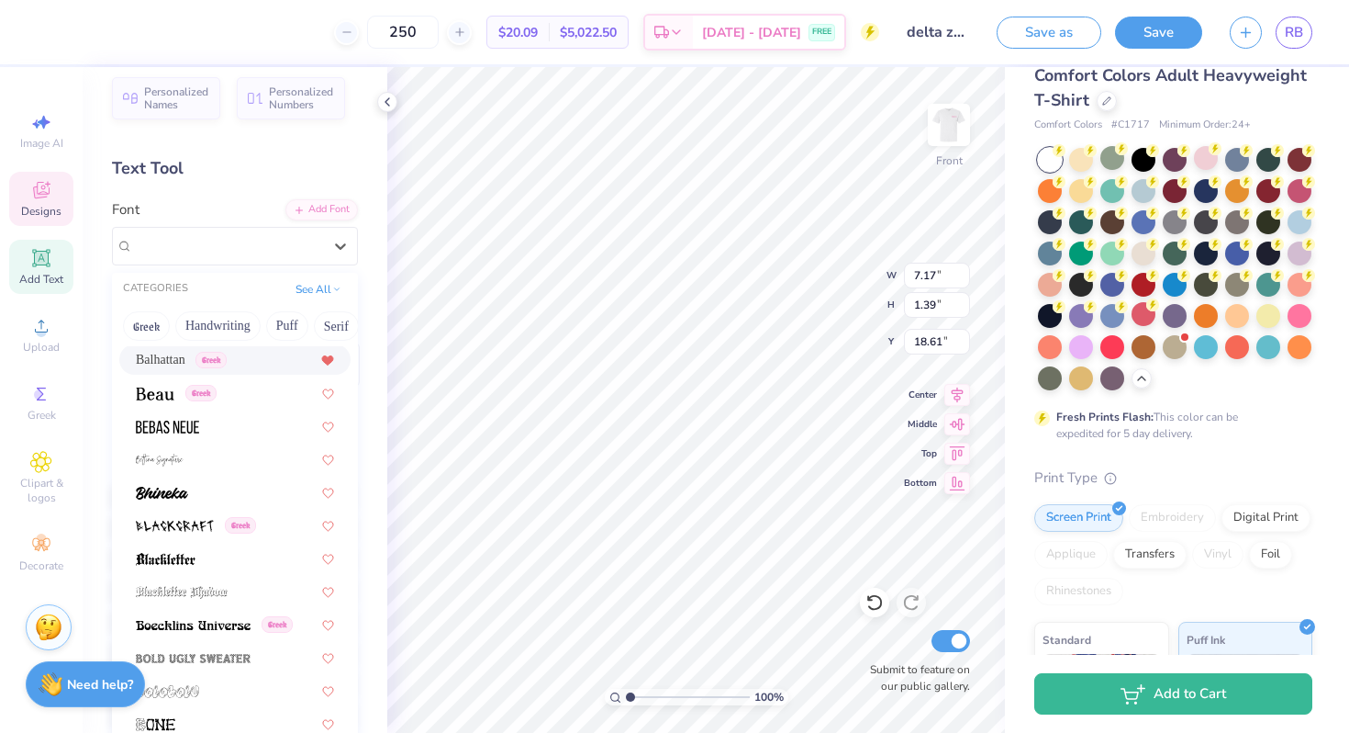
click at [328, 359] on icon at bounding box center [327, 359] width 11 height 9
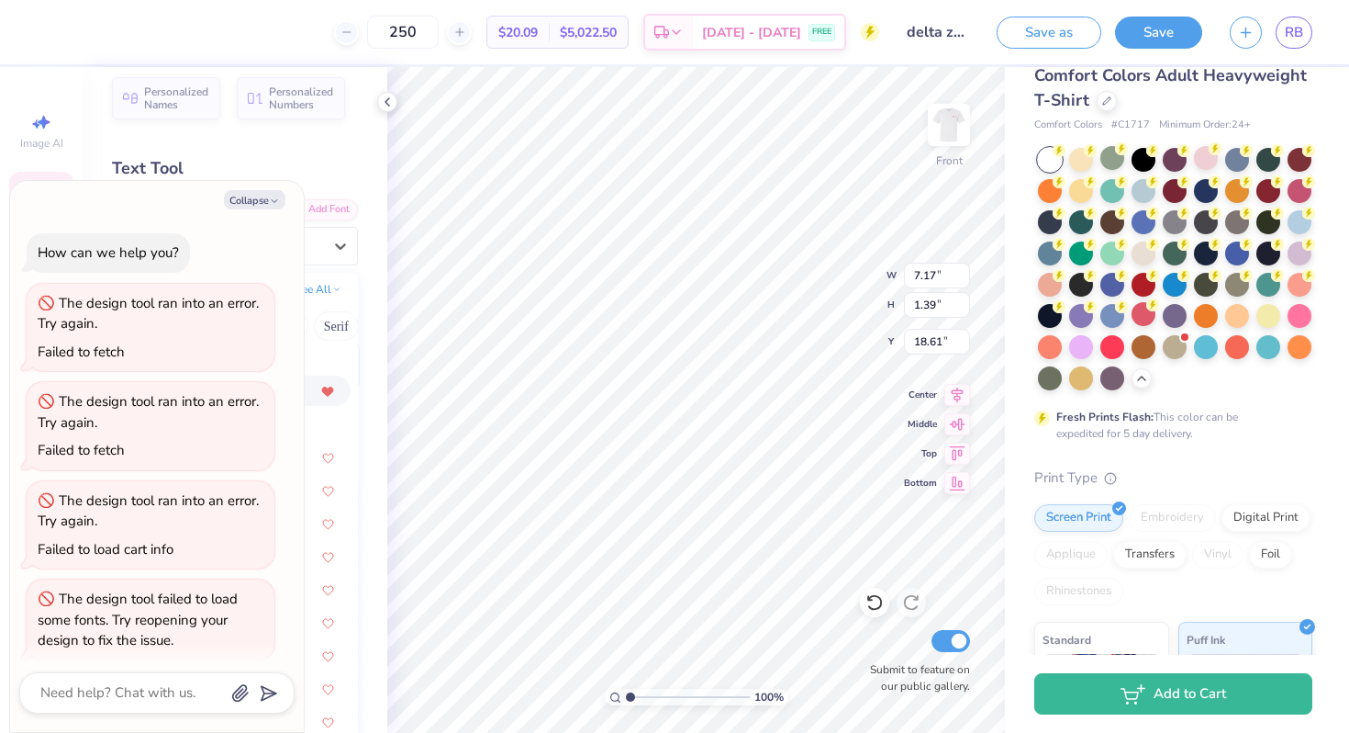
scroll to position [110, 0]
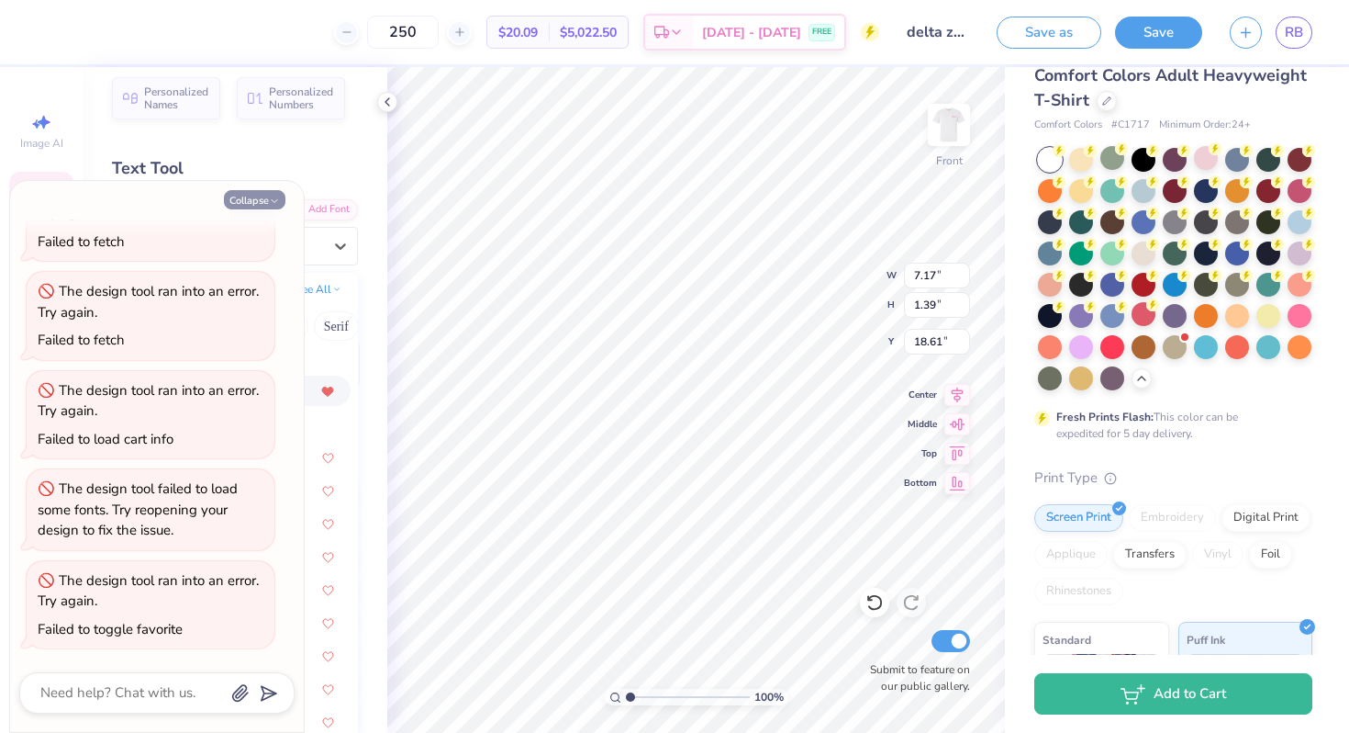
drag, startPoint x: 278, startPoint y: 204, endPoint x: 319, endPoint y: 402, distance: 202.5
click at [278, 204] on icon "button" at bounding box center [274, 201] width 11 height 11
click at [266, 203] on button "Collapse" at bounding box center [255, 199] width 62 height 19
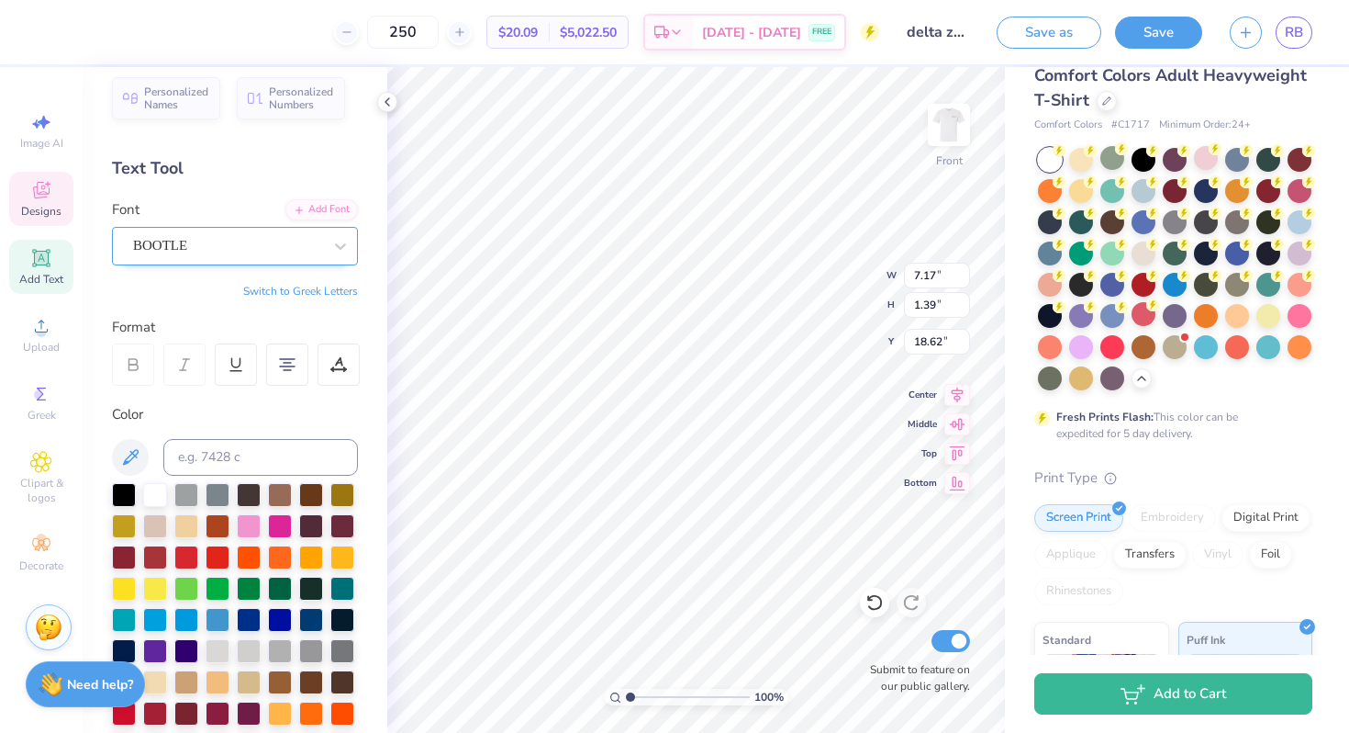
click at [314, 241] on div "BOOTLE" at bounding box center [227, 245] width 193 height 28
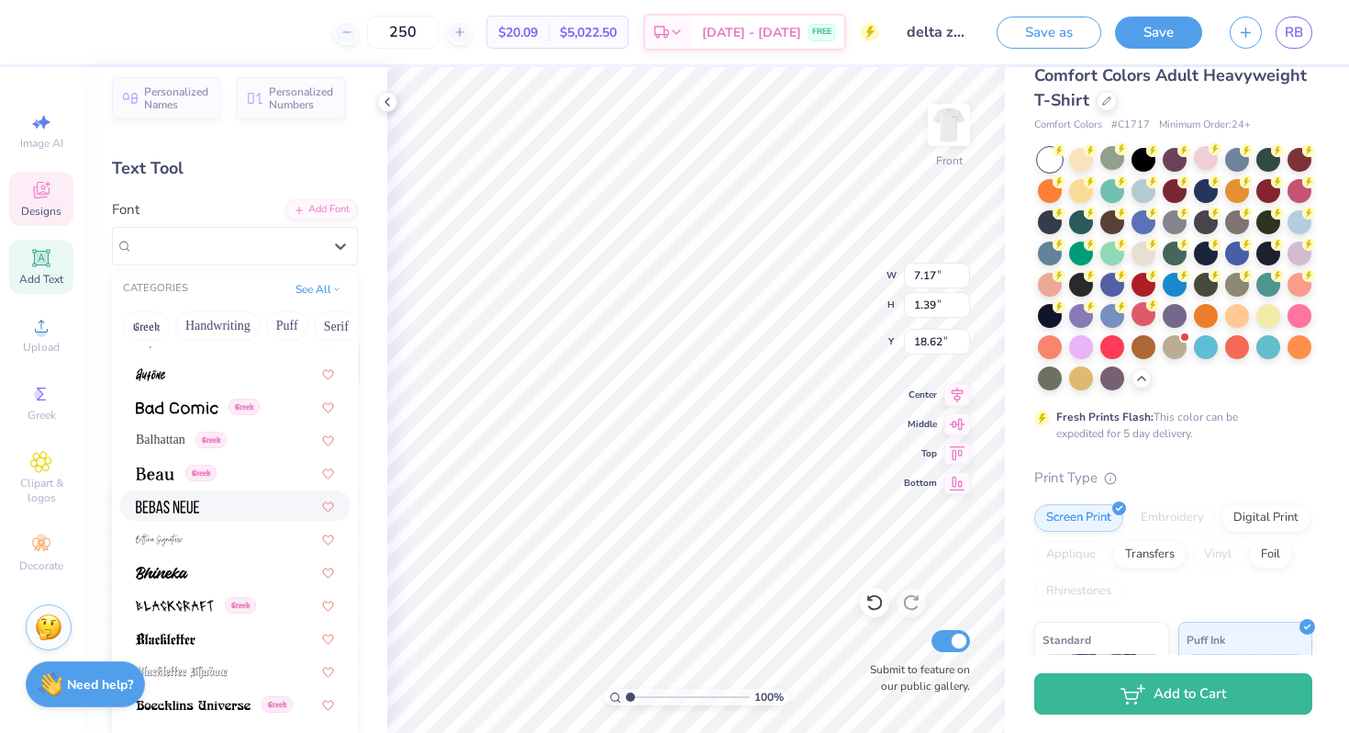
scroll to position [811, 0]
click at [233, 441] on div "Balhattan Greek" at bounding box center [235, 438] width 198 height 19
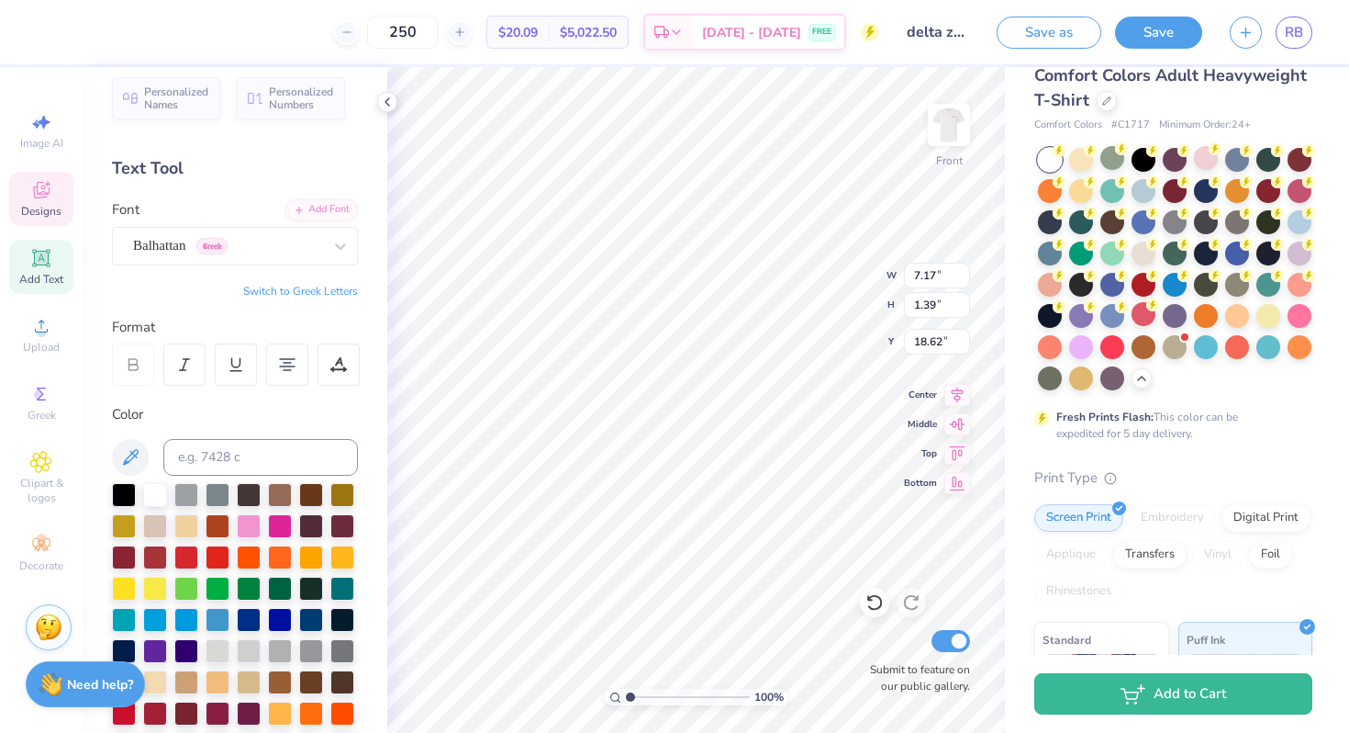
scroll to position [1, 8]
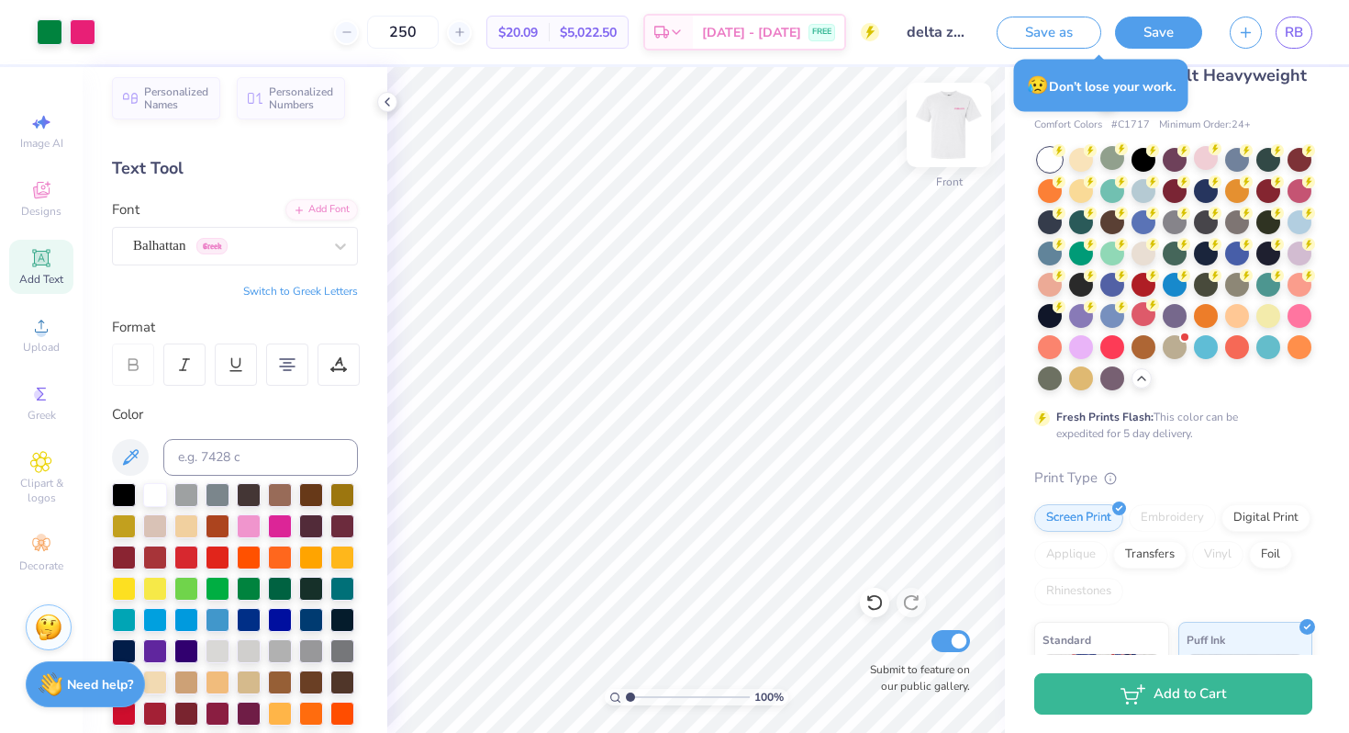
click at [945, 130] on img at bounding box center [948, 124] width 73 height 73
click at [805, 258] on div "100 % Back W 3.81 3.81 " H 0.38 0.38 " Y 4.44 4.44 " Center Middle Top Bottom S…" at bounding box center [696, 400] width 618 height 666
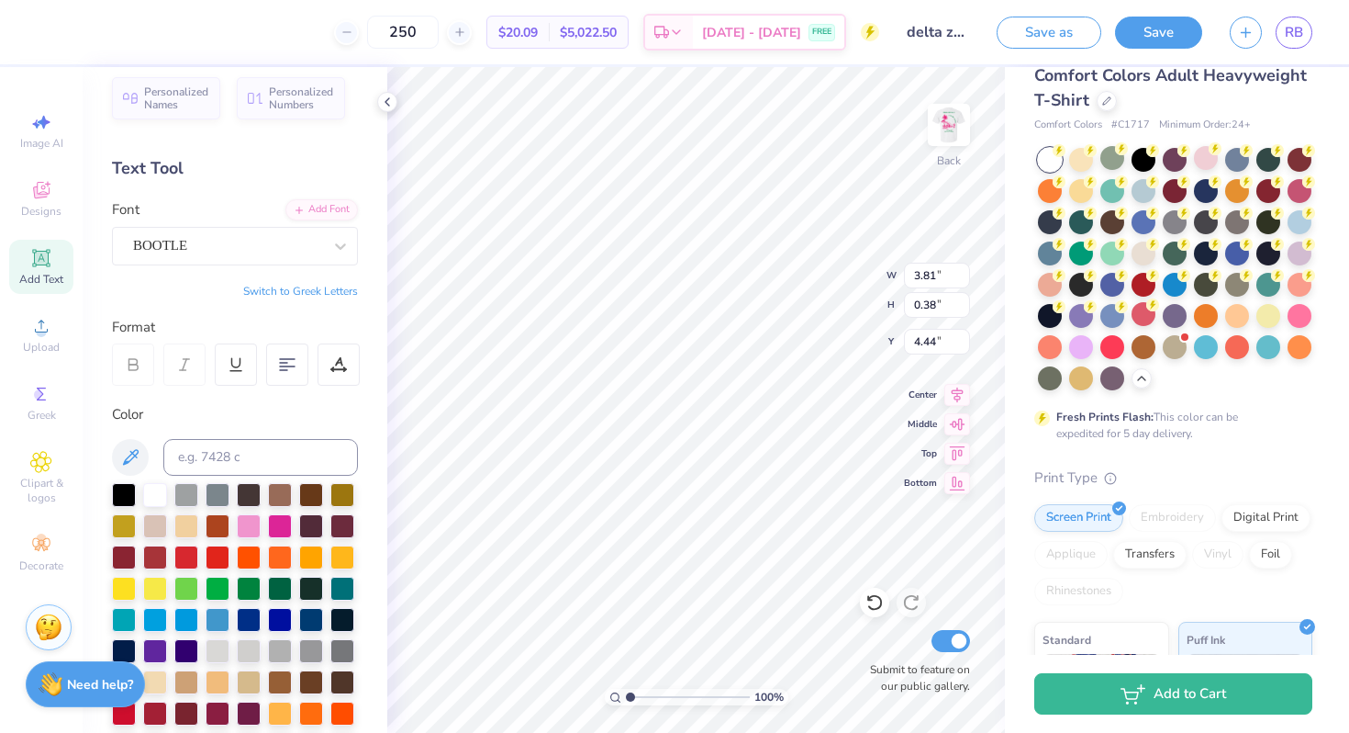
scroll to position [1, 1]
click at [951, 137] on img at bounding box center [948, 124] width 73 height 73
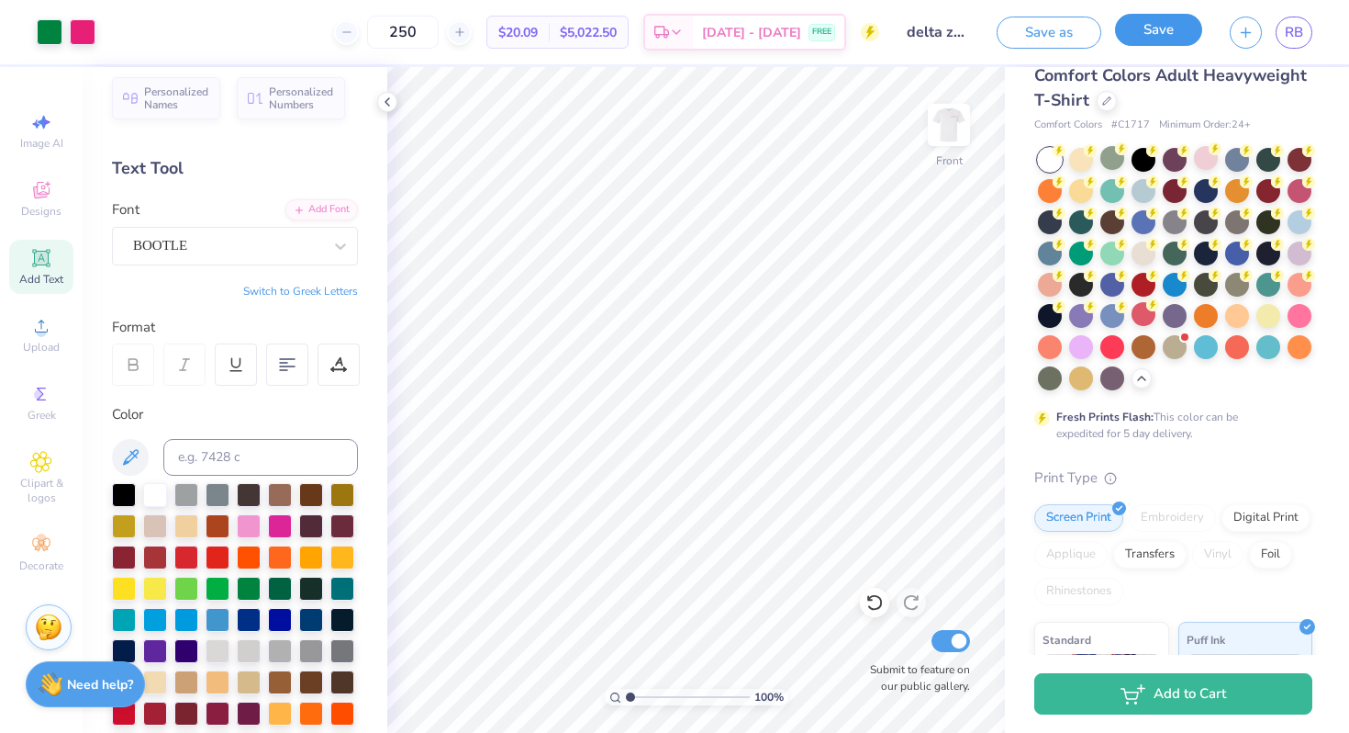
click at [1143, 17] on button "Save" at bounding box center [1158, 30] width 87 height 32
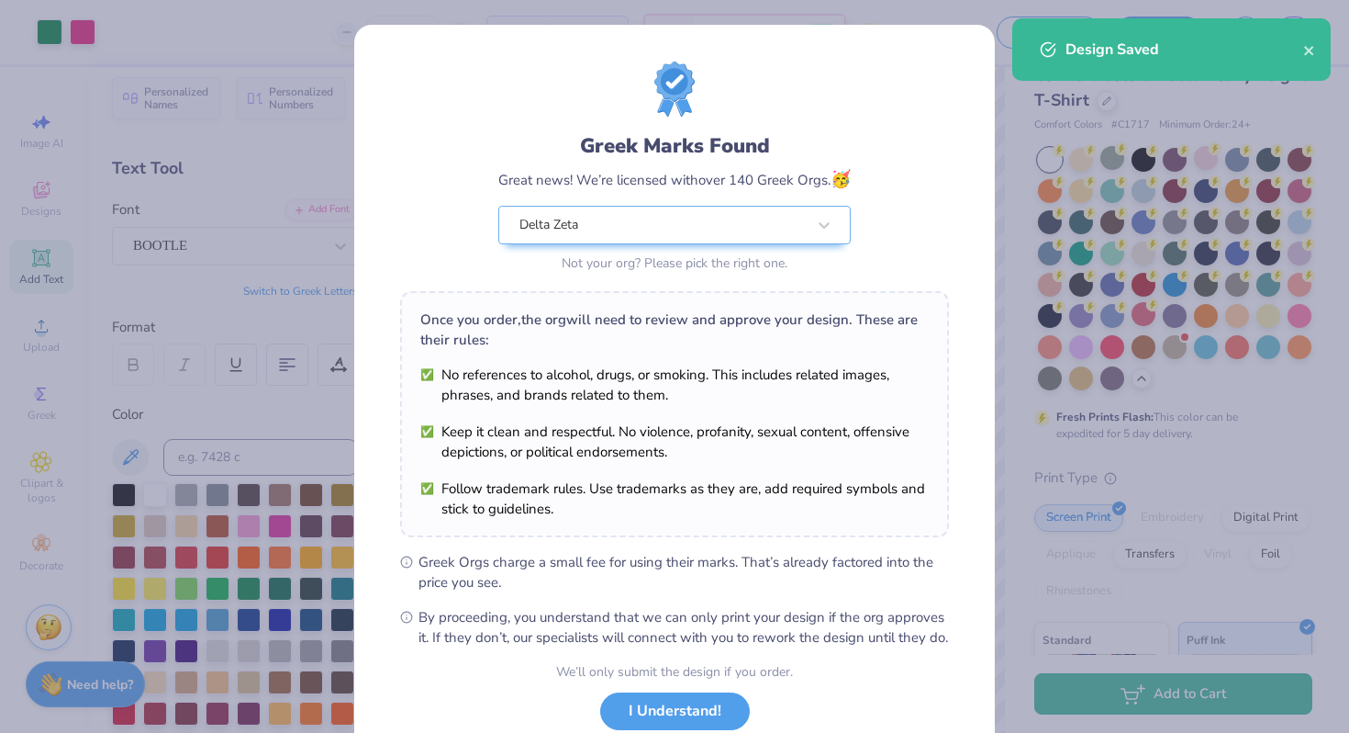
scroll to position [127, 0]
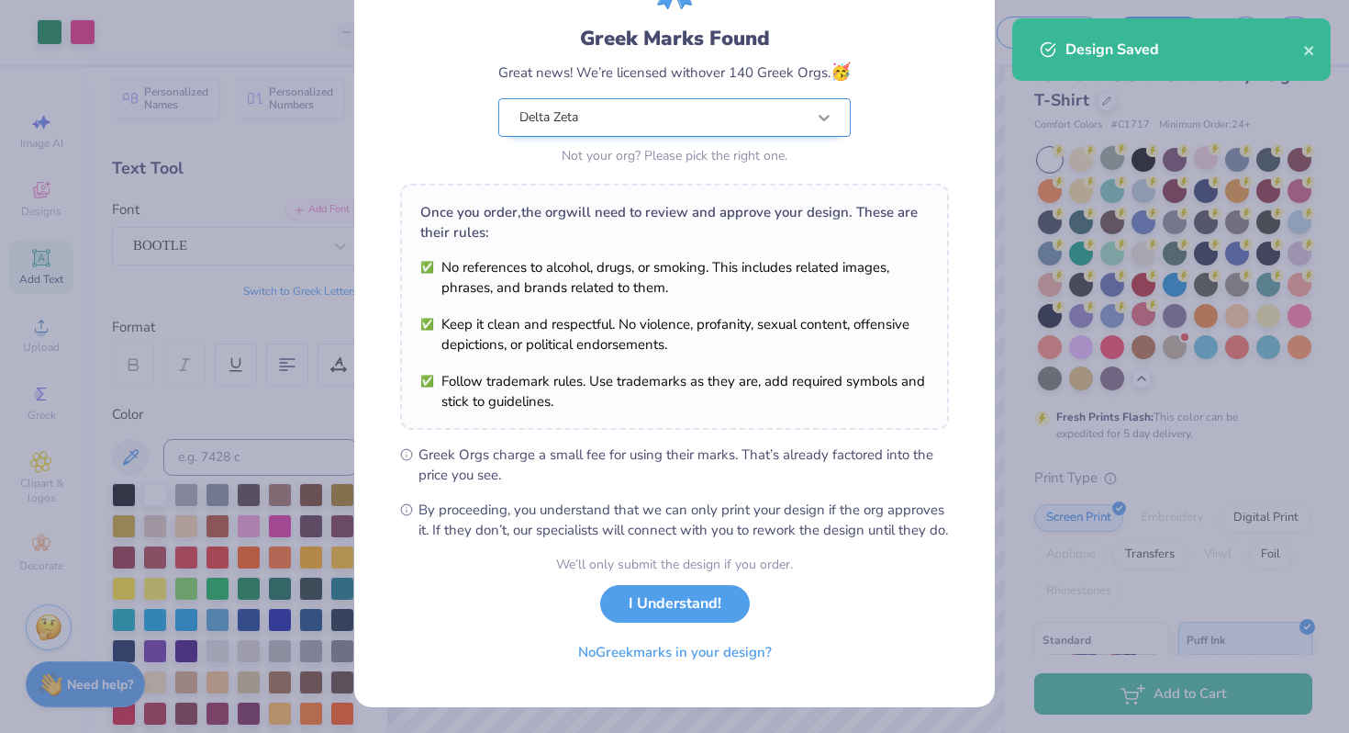
click at [822, 115] on icon at bounding box center [824, 118] width 11 height 6
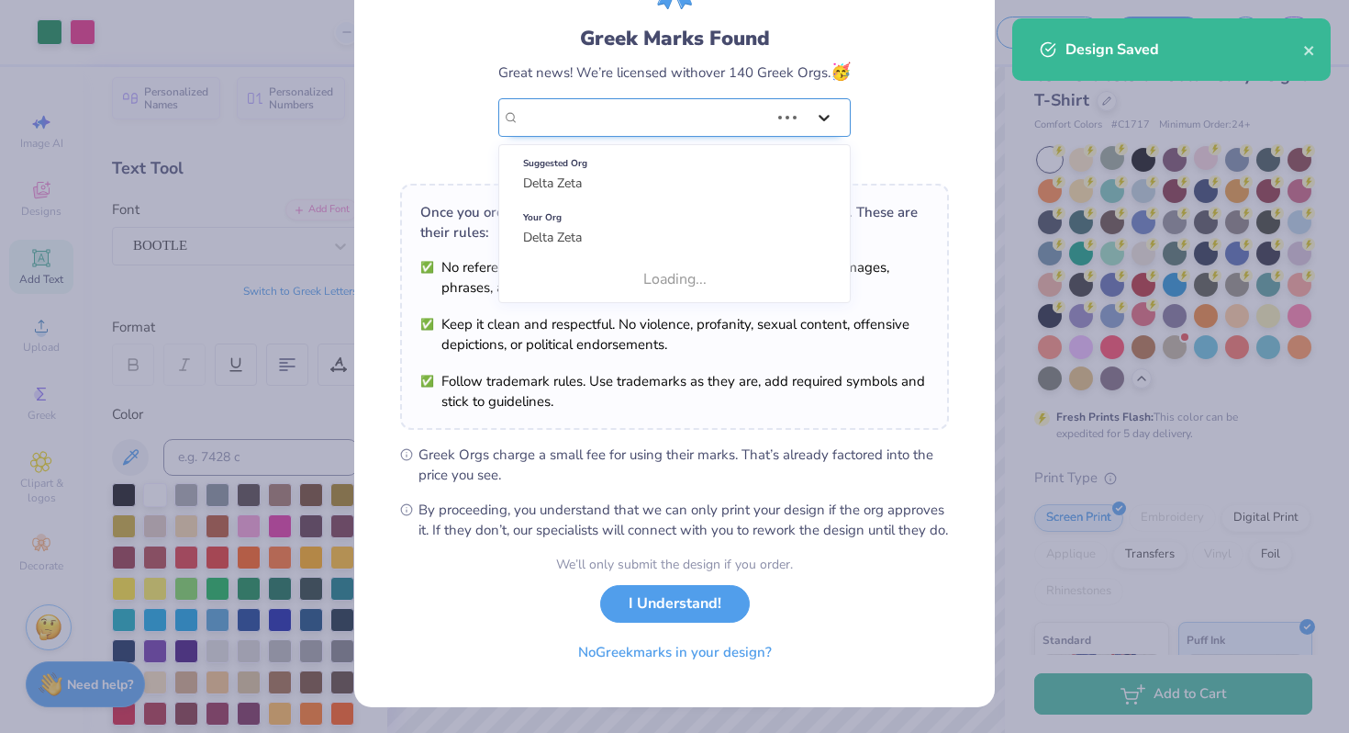
scroll to position [0, 0]
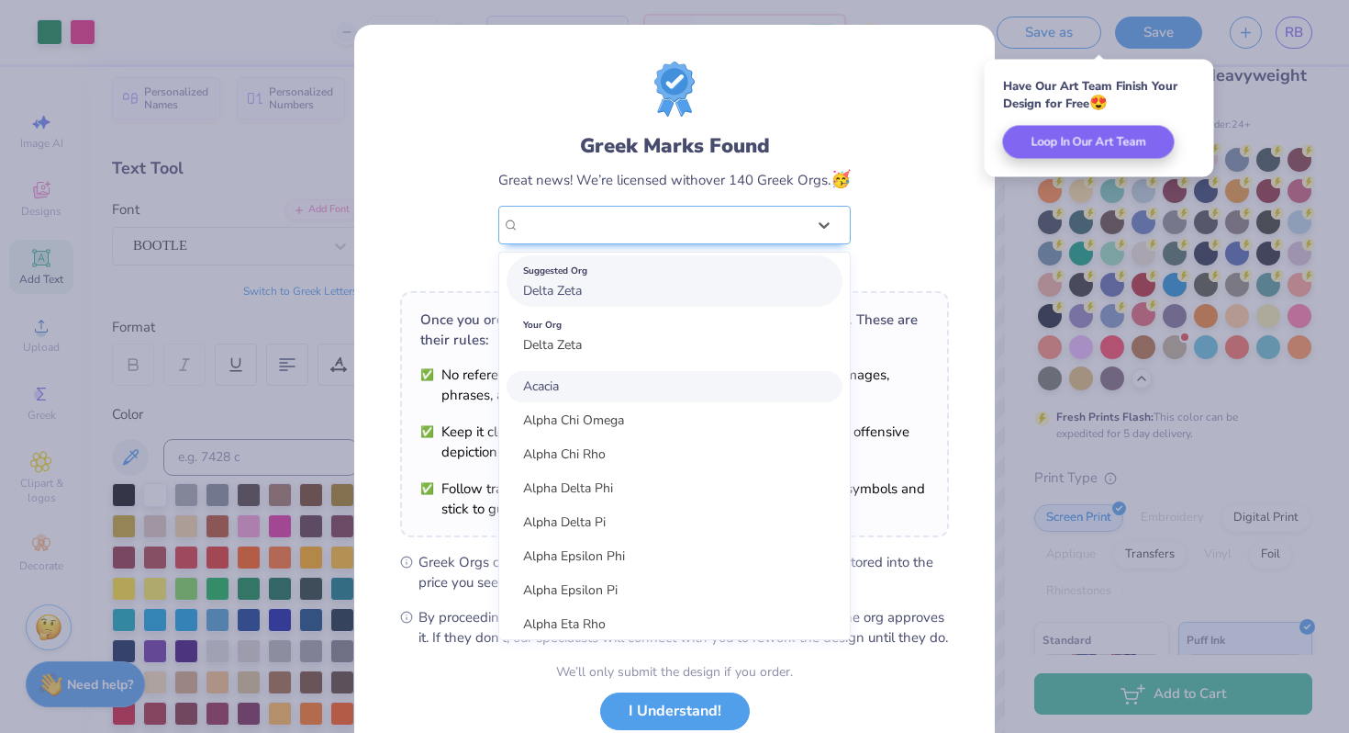
click at [671, 294] on div "Suggested Org Delta Zeta" at bounding box center [675, 280] width 336 height 51
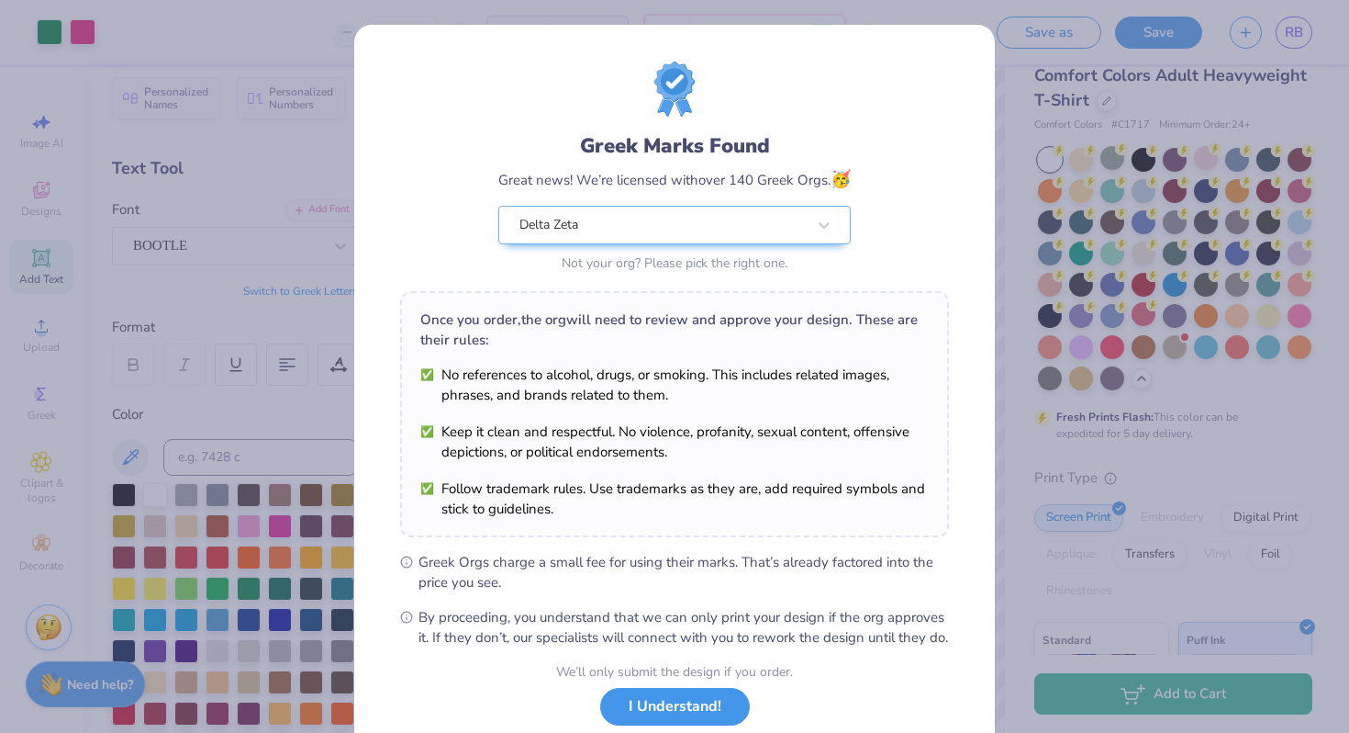
click at [665, 725] on button "I Understand!" at bounding box center [675, 707] width 150 height 38
